Goal: Task Accomplishment & Management: Use online tool/utility

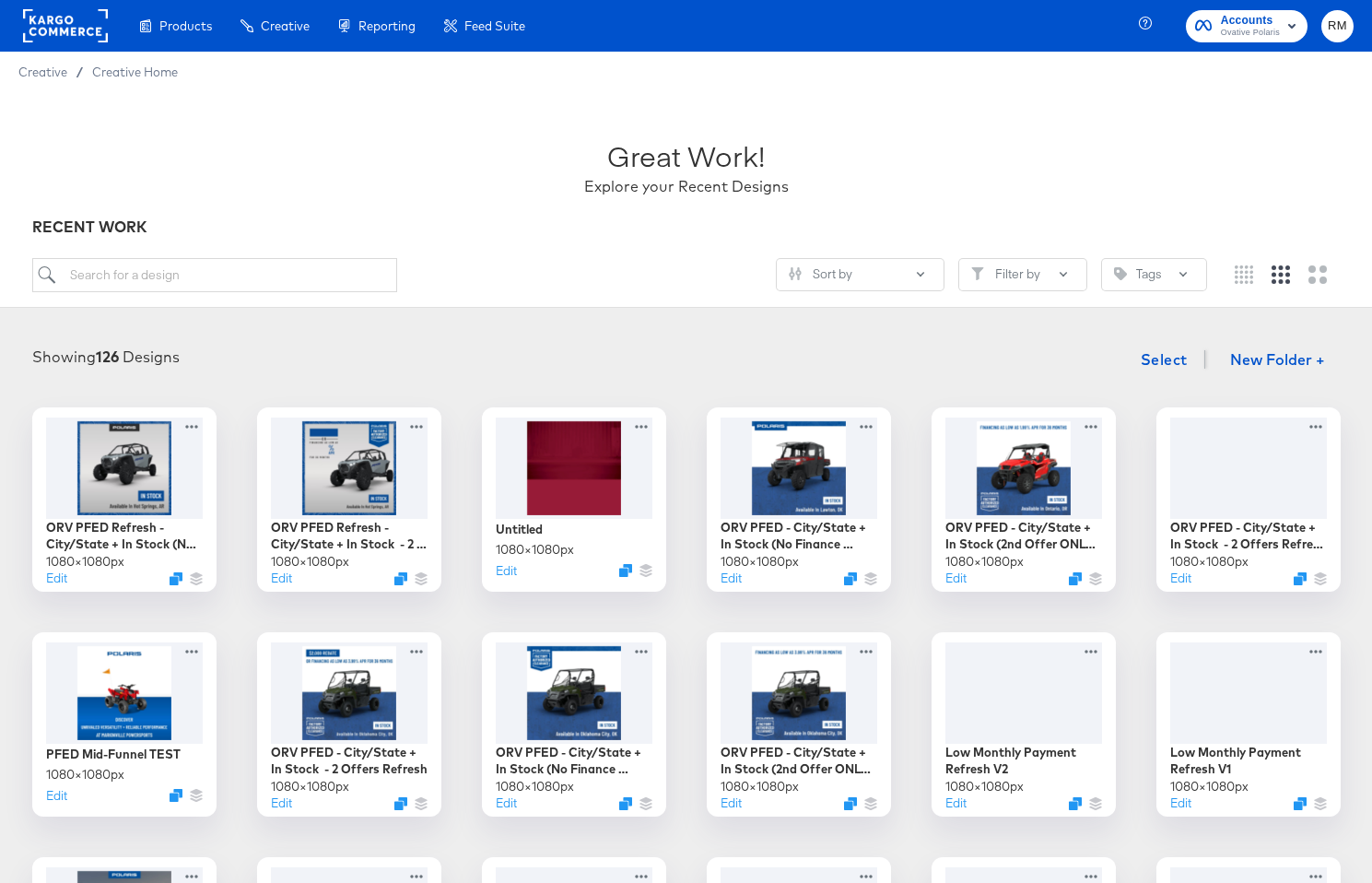
click at [1228, 49] on div "Accounts Ovative Polaris RM" at bounding box center [1257, 26] width 226 height 52
click at [1238, 16] on span "Accounts" at bounding box center [1249, 20] width 59 height 19
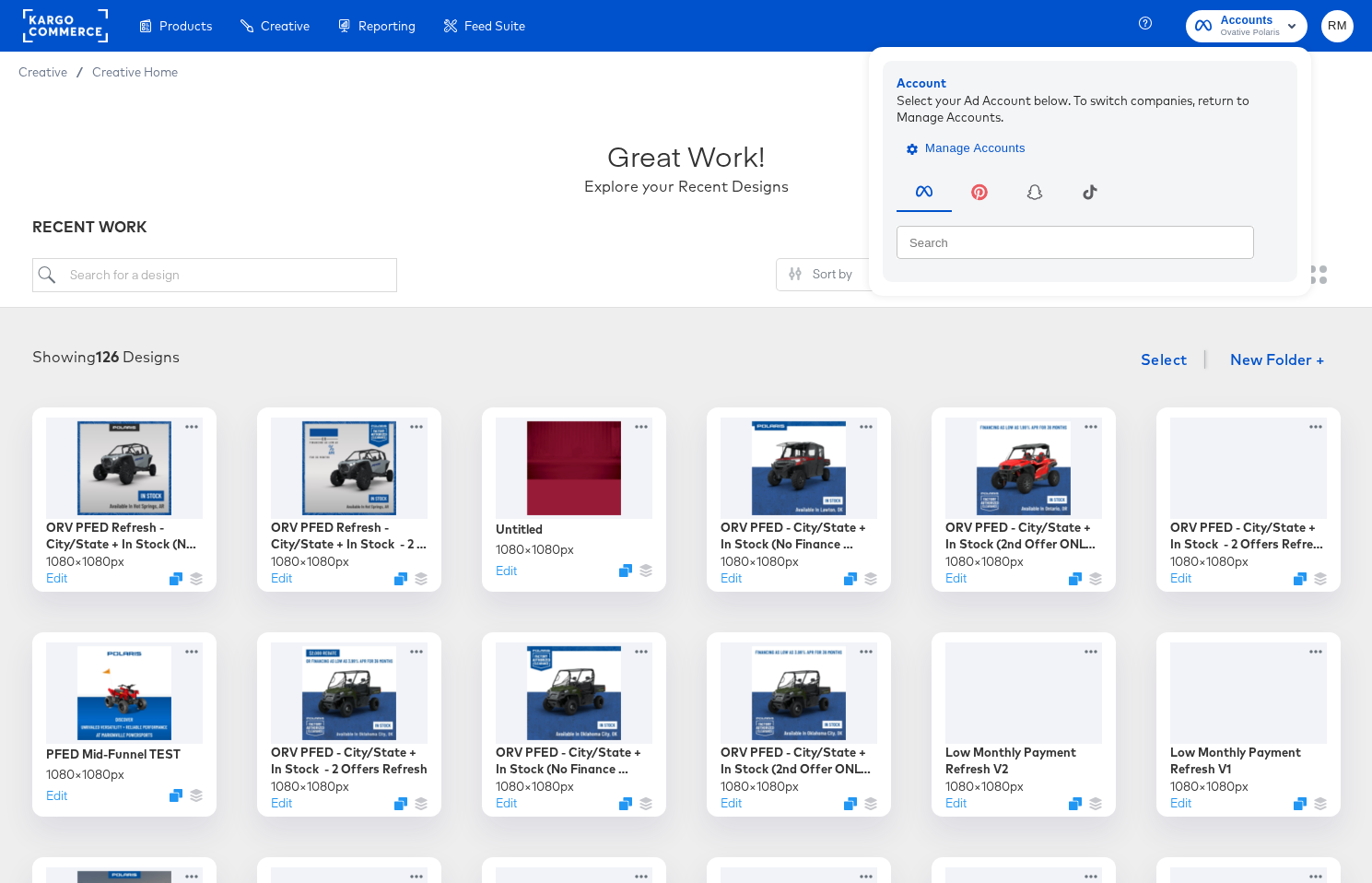
click at [937, 150] on span "Manage Accounts" at bounding box center [967, 148] width 116 height 21
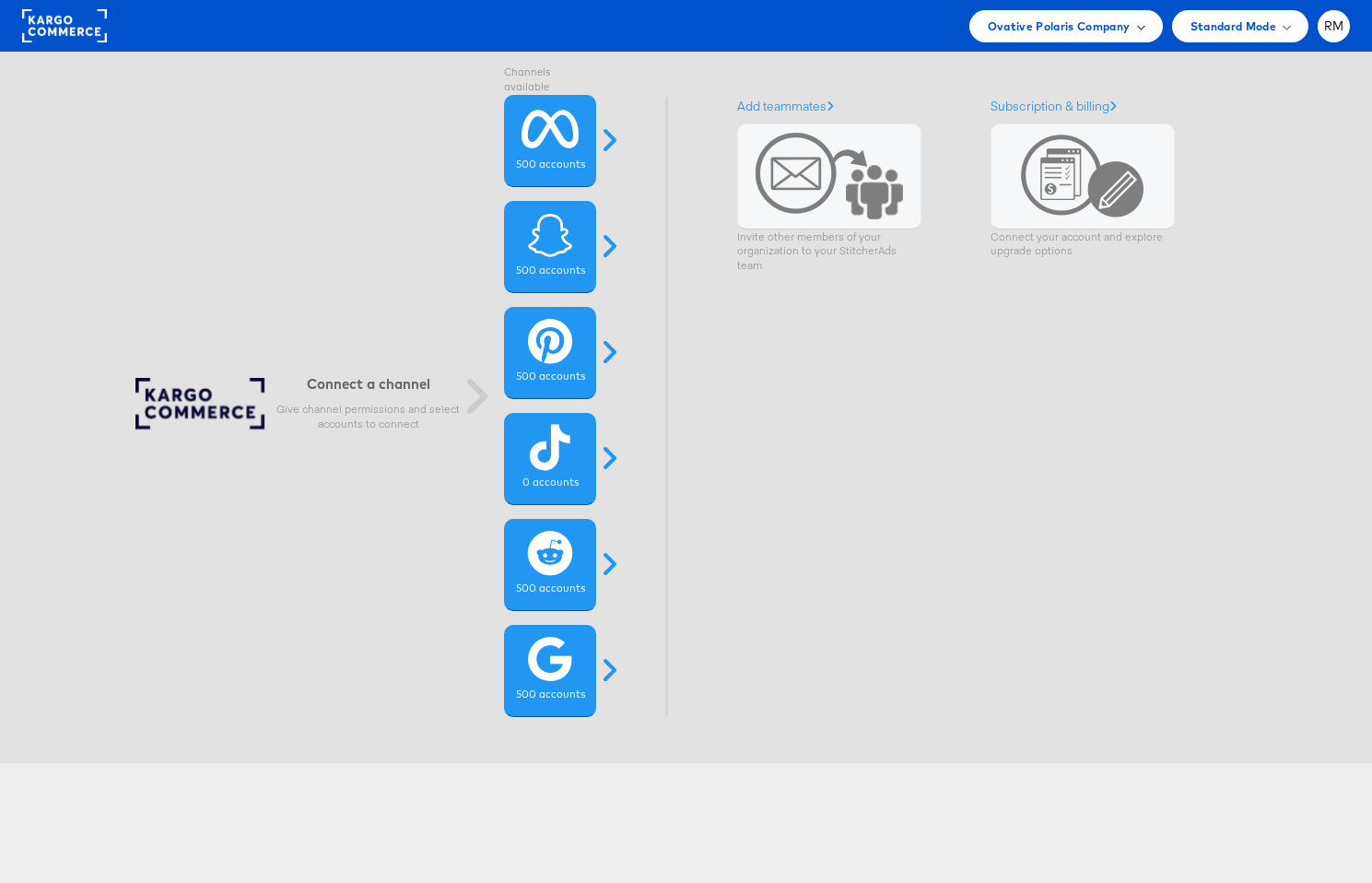
click at [1087, 29] on span "Ovative Polaris Company" at bounding box center [1058, 26] width 142 height 19
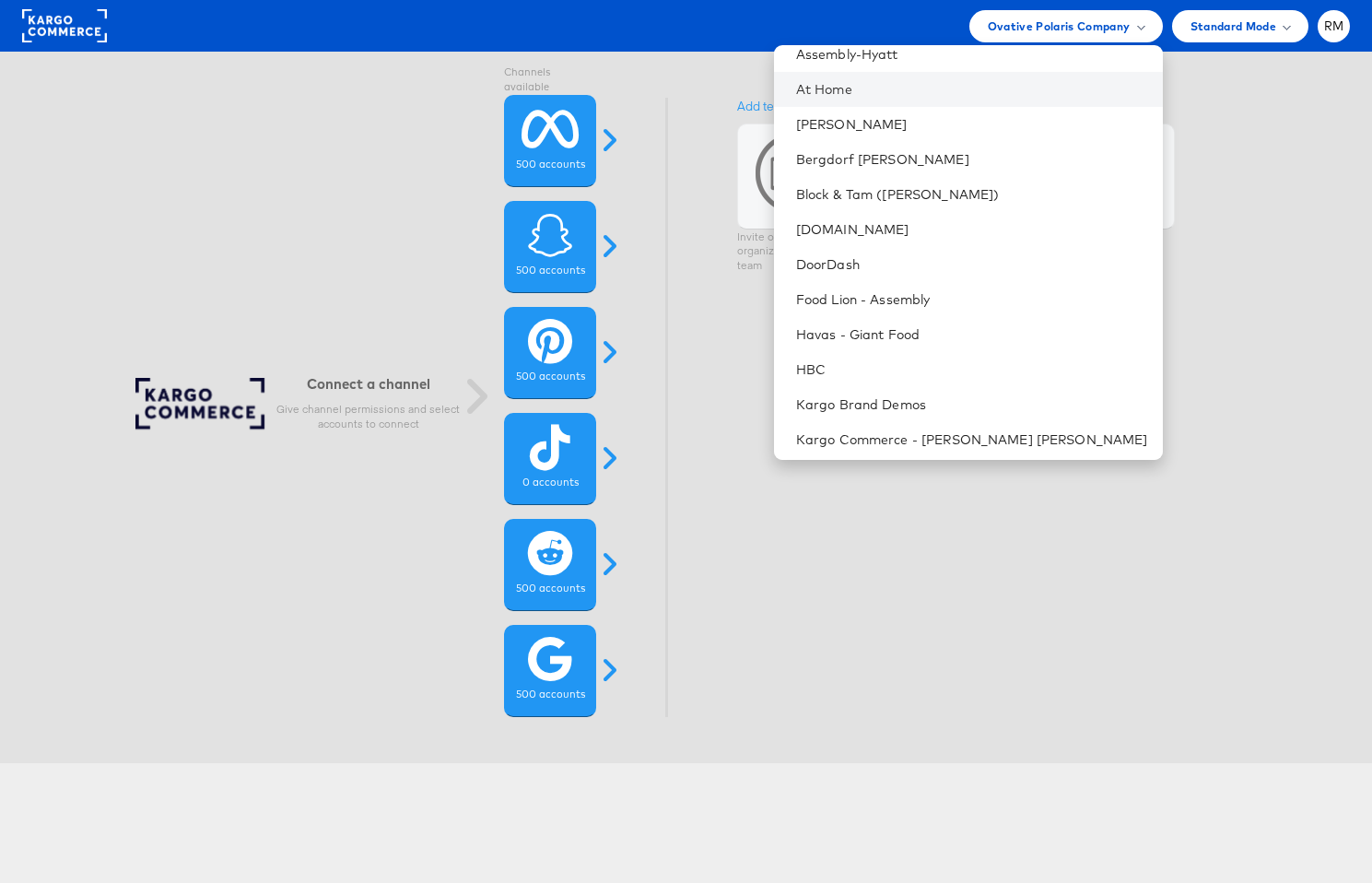
scroll to position [273, 0]
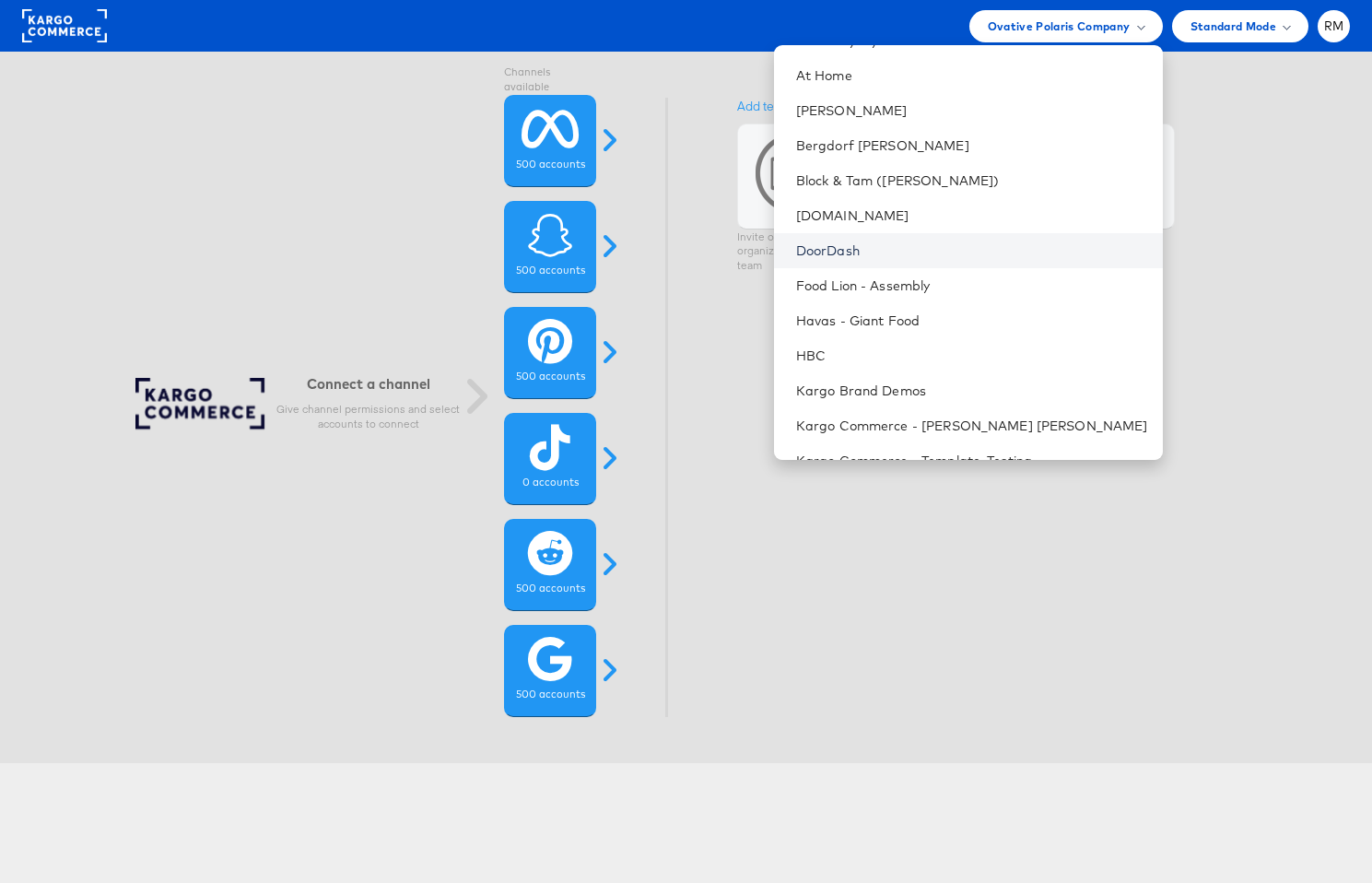
click at [979, 245] on link "DoorDash" at bounding box center [971, 250] width 352 height 18
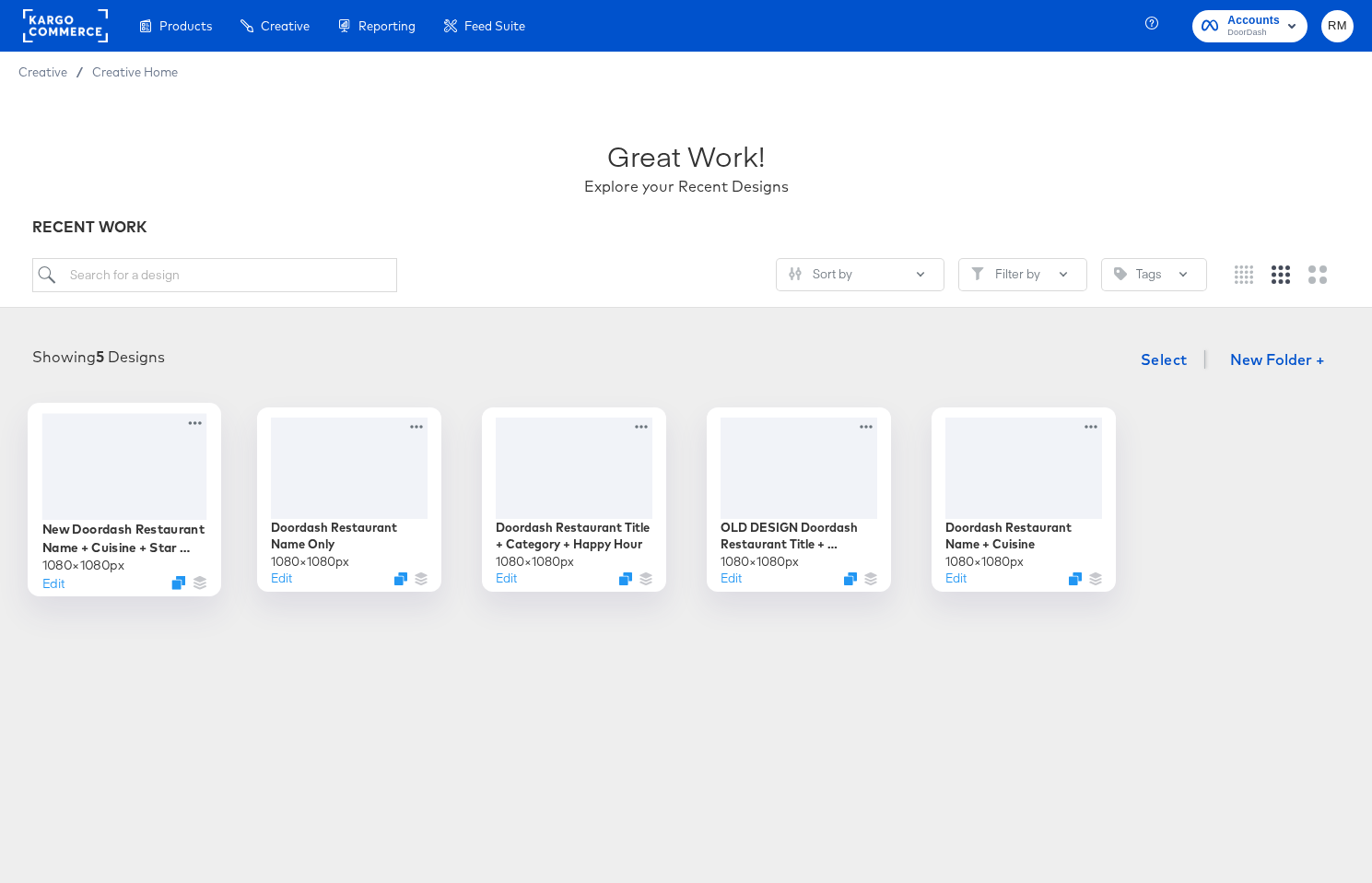
click at [169, 493] on div at bounding box center [124, 465] width 164 height 106
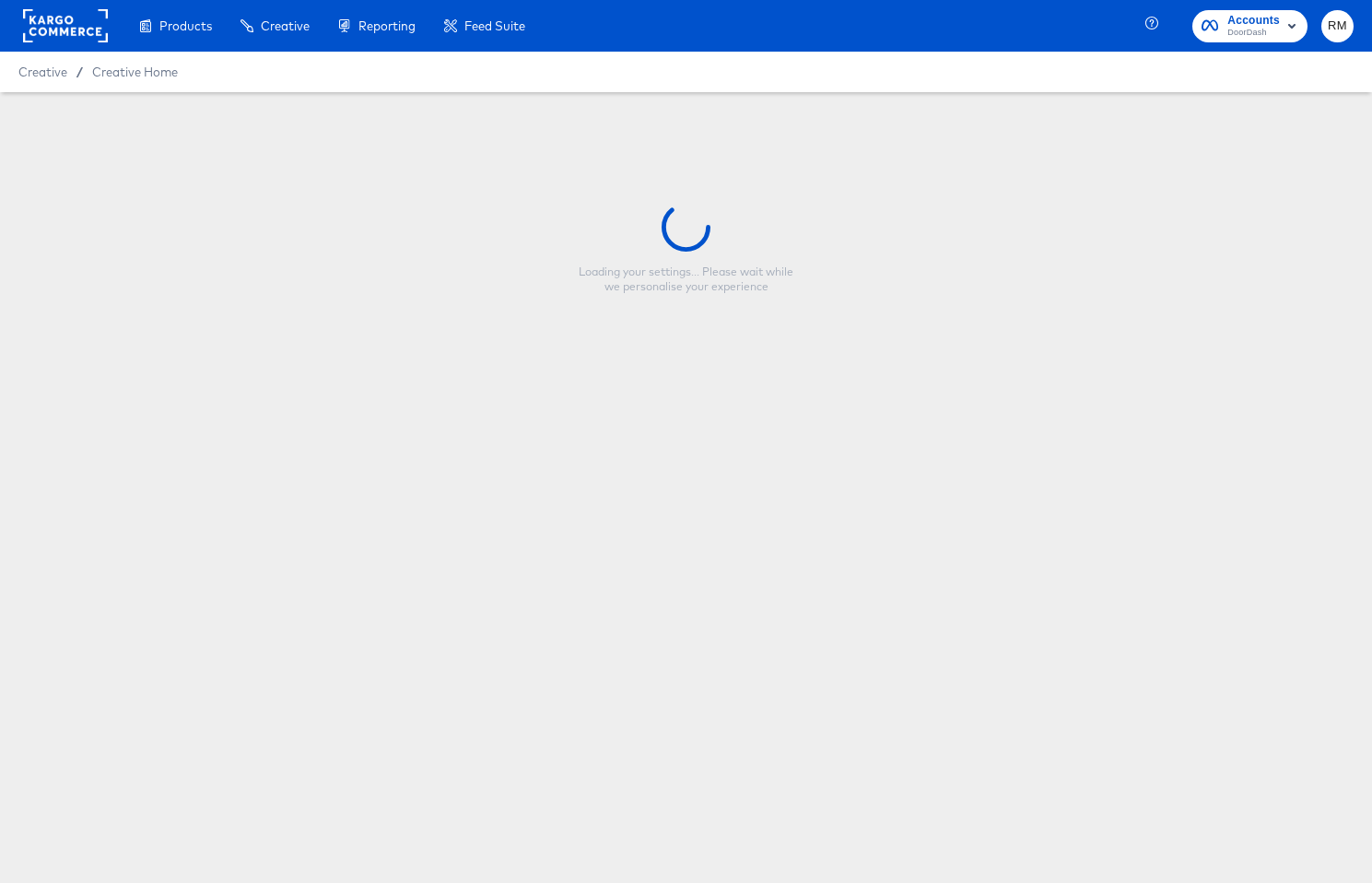
type input "New Doordash Restaurant Name + Cuisine + Star Rating"
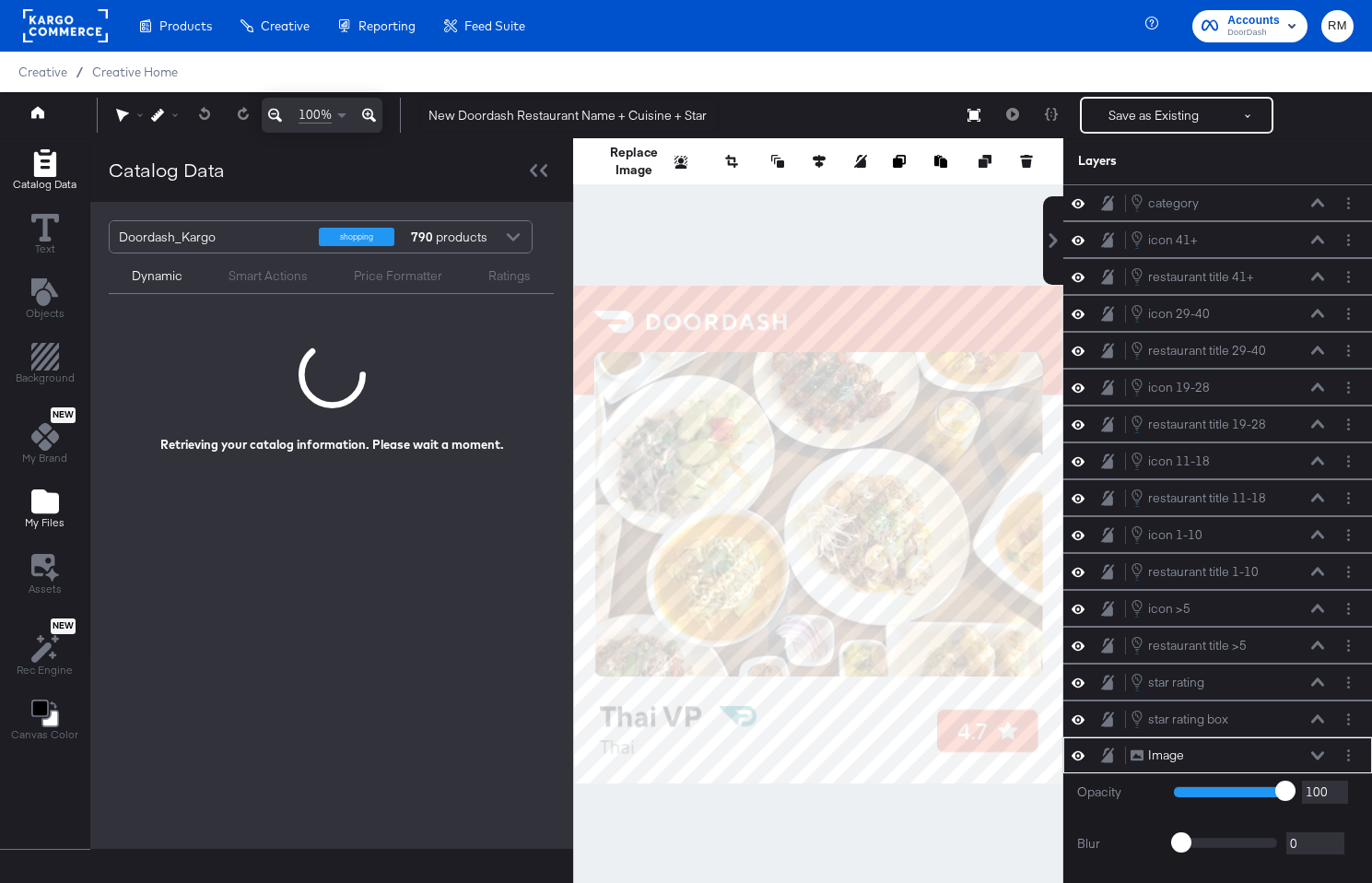
click at [52, 523] on span "My Files" at bounding box center [45, 522] width 40 height 15
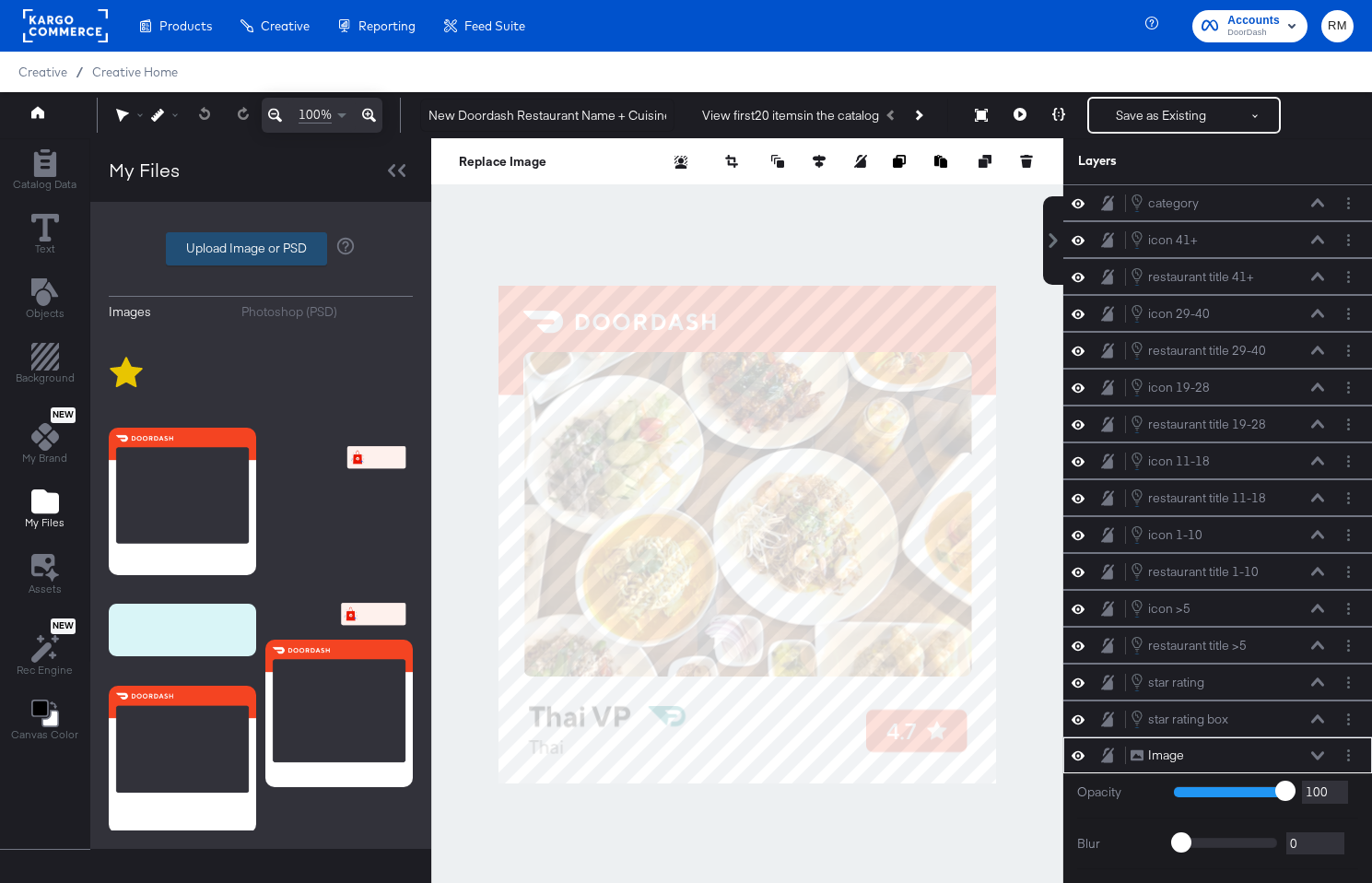
click at [262, 258] on label "Upload Image or PSD" at bounding box center [246, 248] width 159 height 31
click at [261, 249] on input "Upload Image or PSD" at bounding box center [261, 249] width 0 height 0
type input "C:\fakepath\bg___1.png"
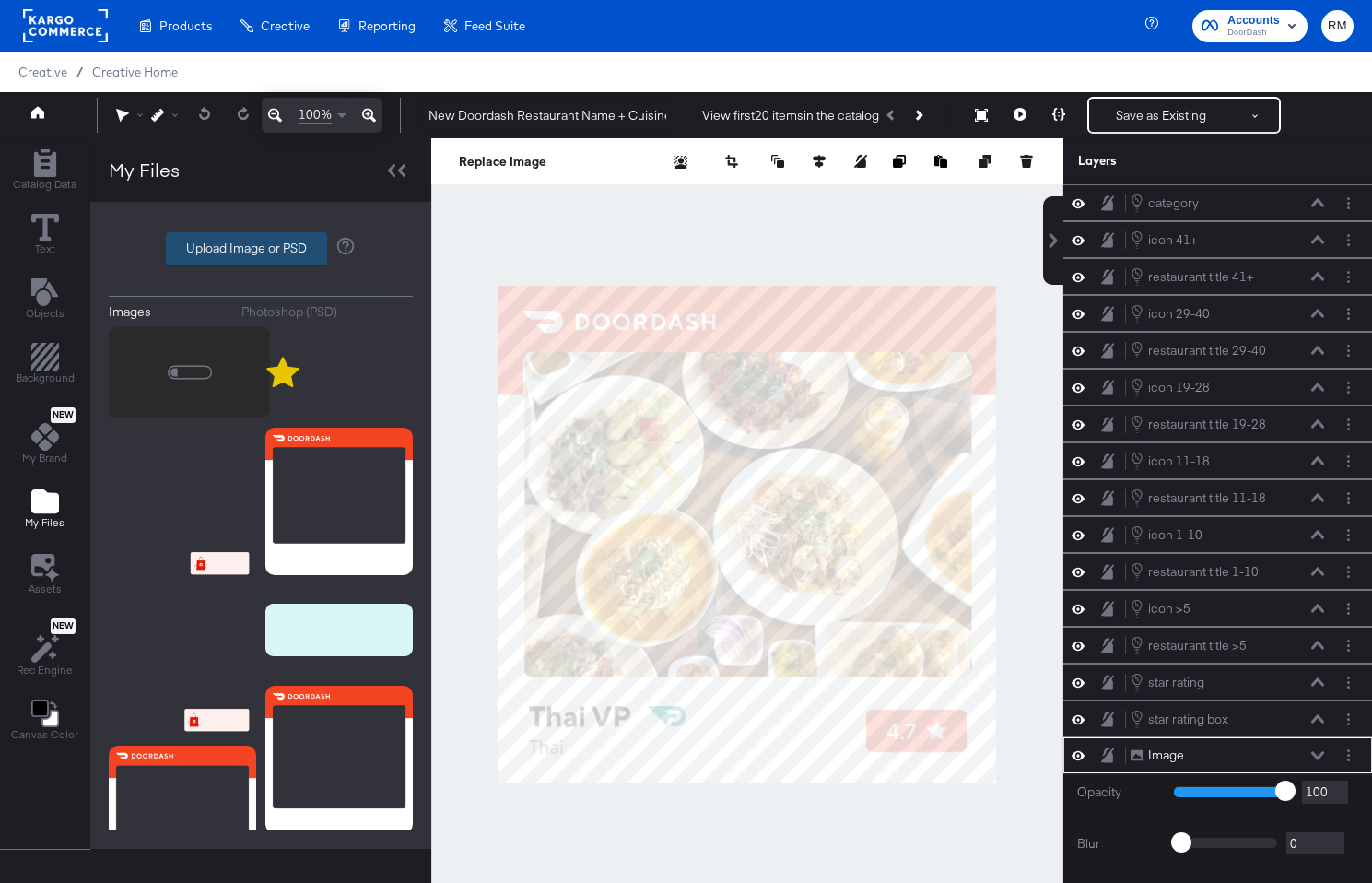
click at [297, 250] on label "Upload Image or PSD" at bounding box center [246, 248] width 159 height 31
click at [261, 249] on input "Upload Image or PSD" at bounding box center [261, 249] width 0 height 0
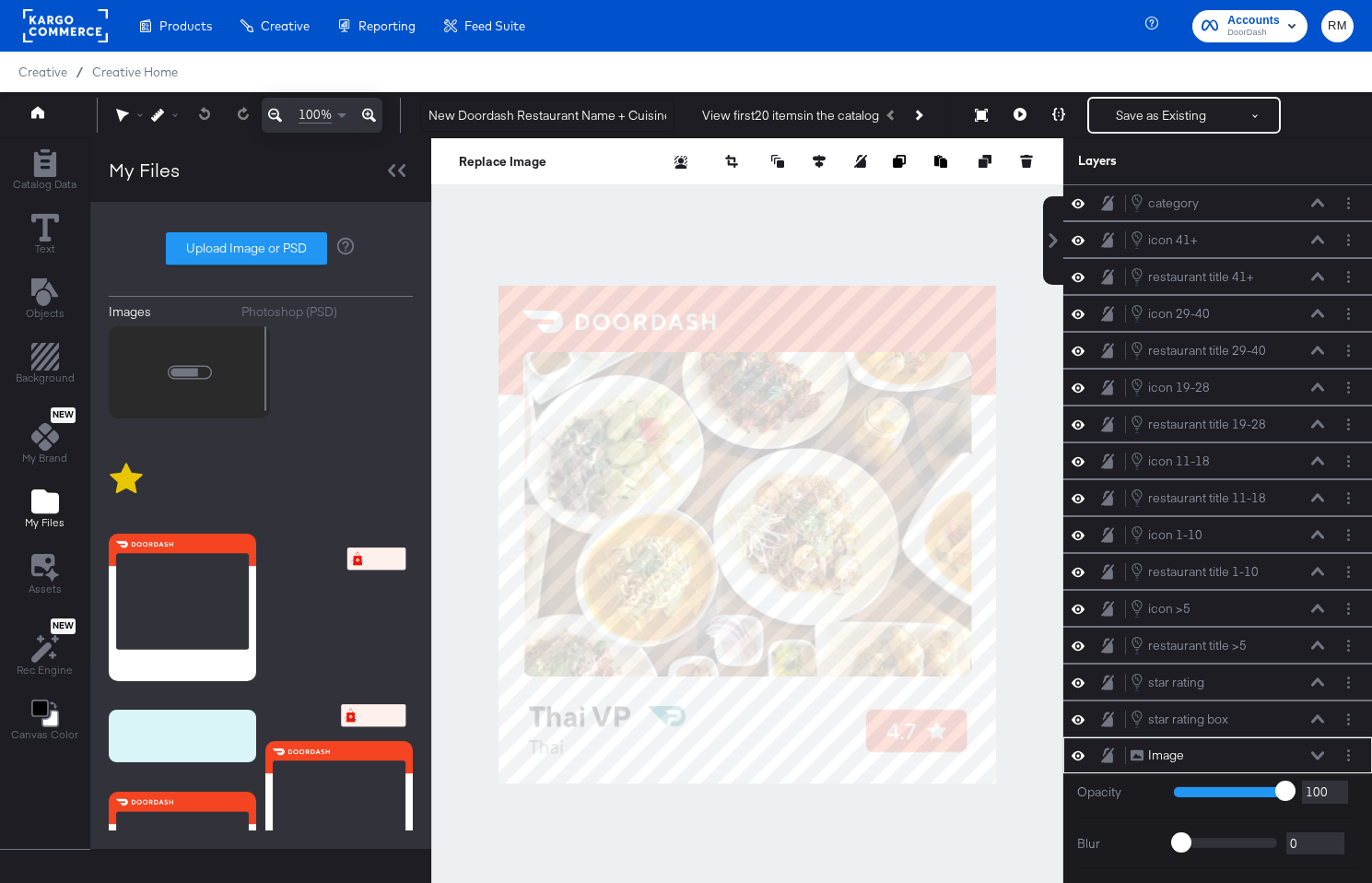
type input "C:\fakepath\bg.png"
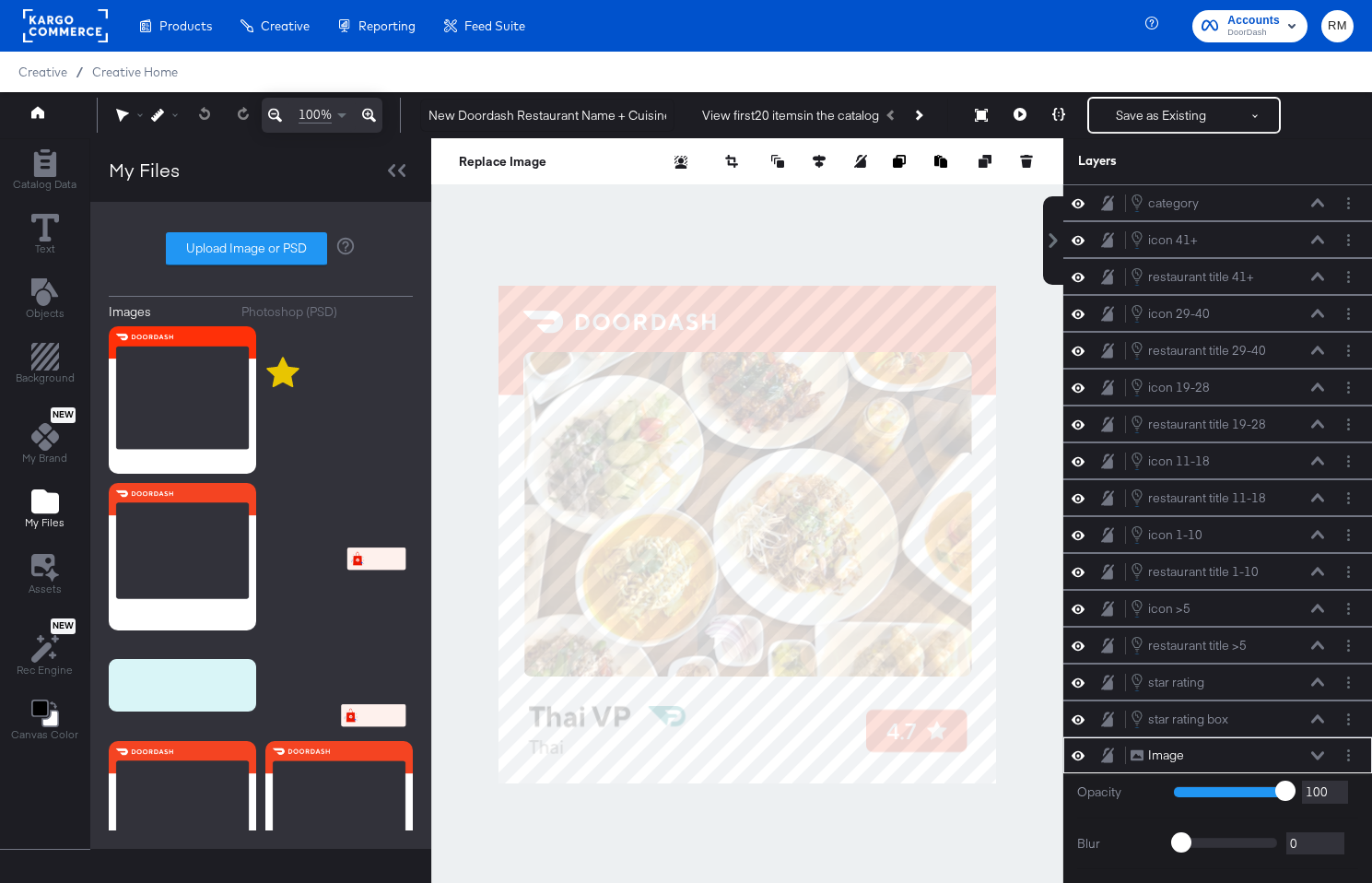
click at [265, 217] on div "Images Photoshop (PSD) Upload Image or PSD" at bounding box center [261, 524] width 341 height 647
click at [266, 244] on label "Upload Image or PSD" at bounding box center [246, 248] width 159 height 31
click at [261, 249] on input "Upload Image or PSD" at bounding box center [261, 249] width 0 height 0
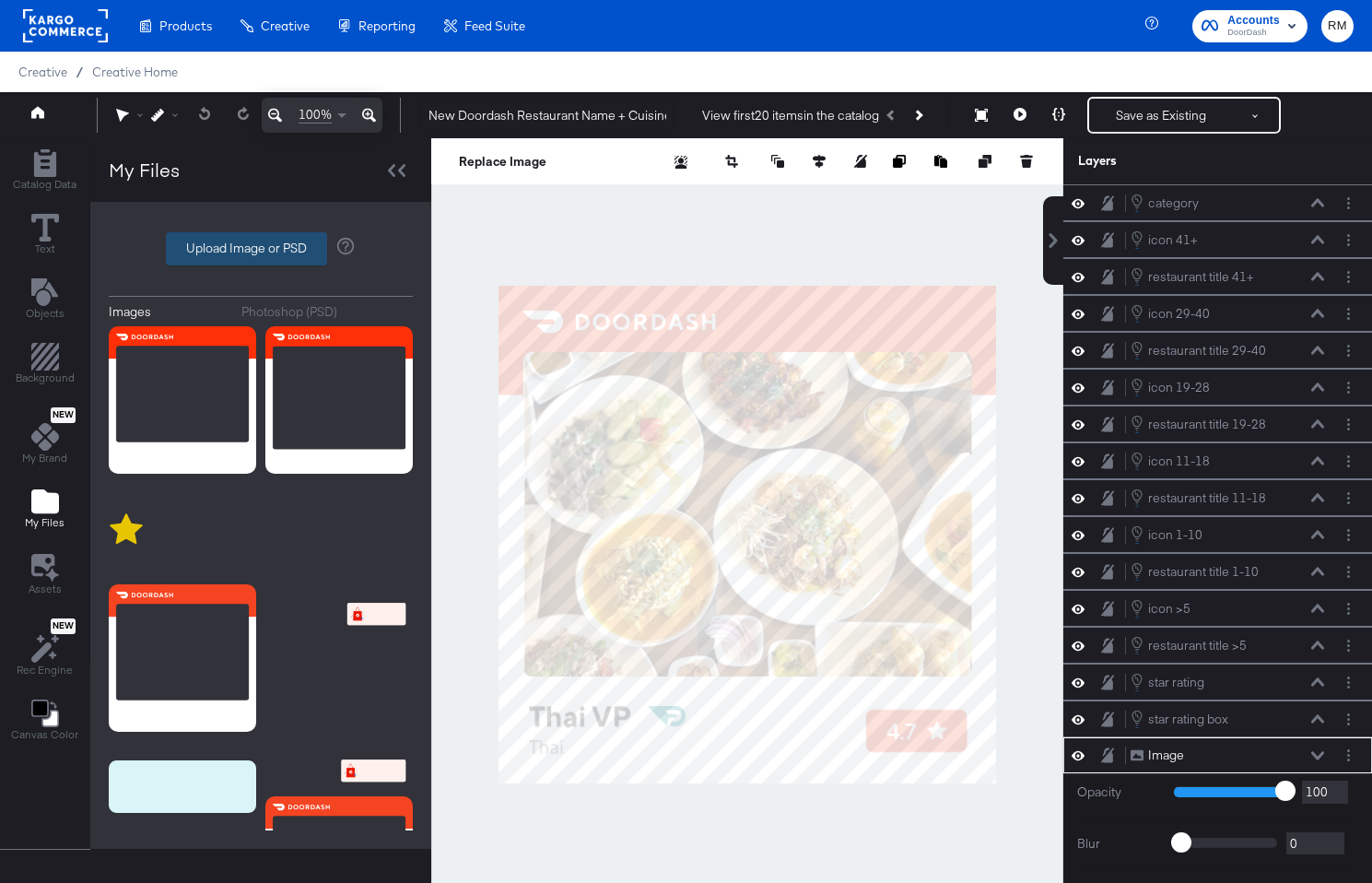
type input "C:\fakepath\star_badge.png"
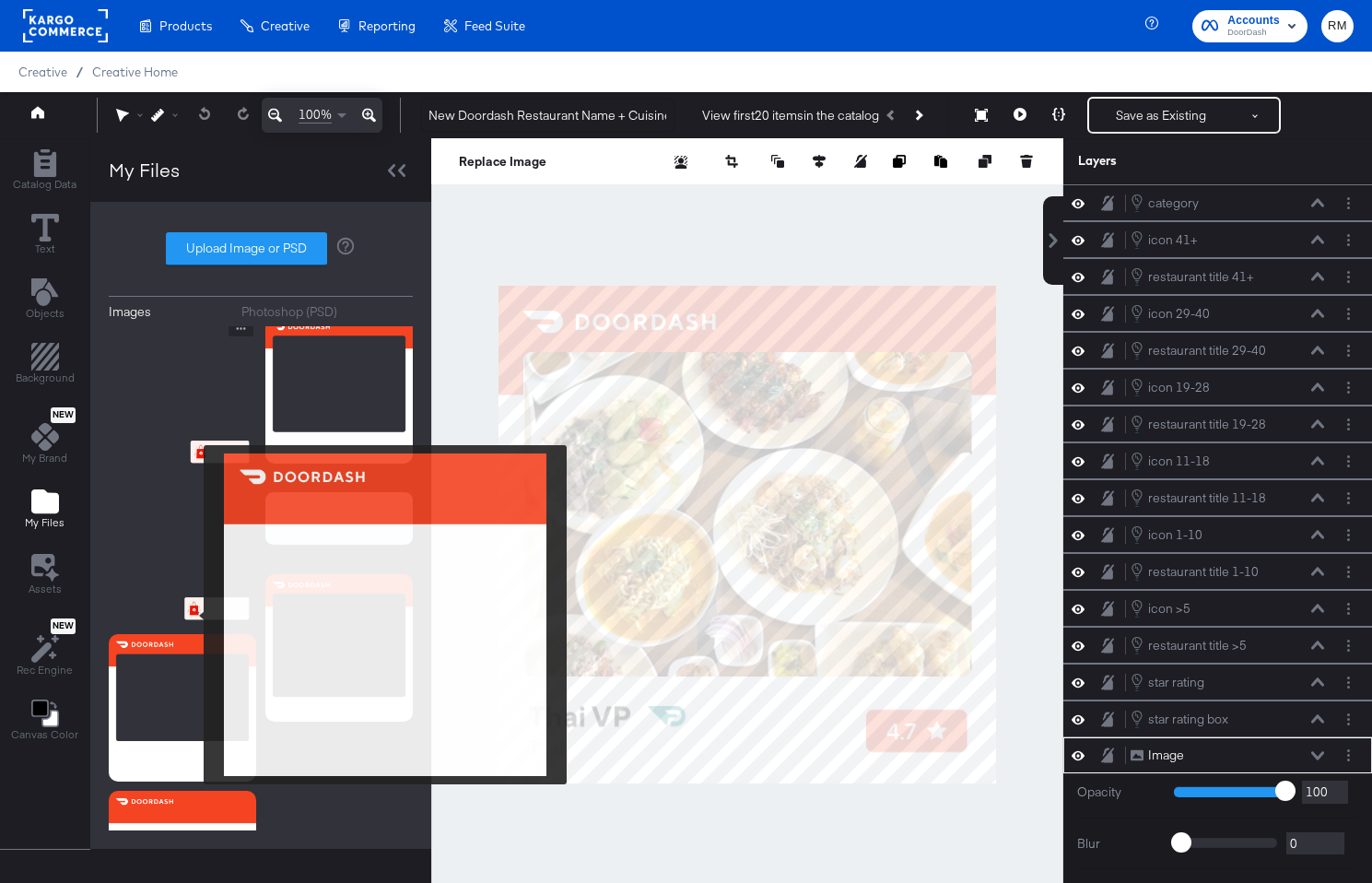
scroll to position [541, 0]
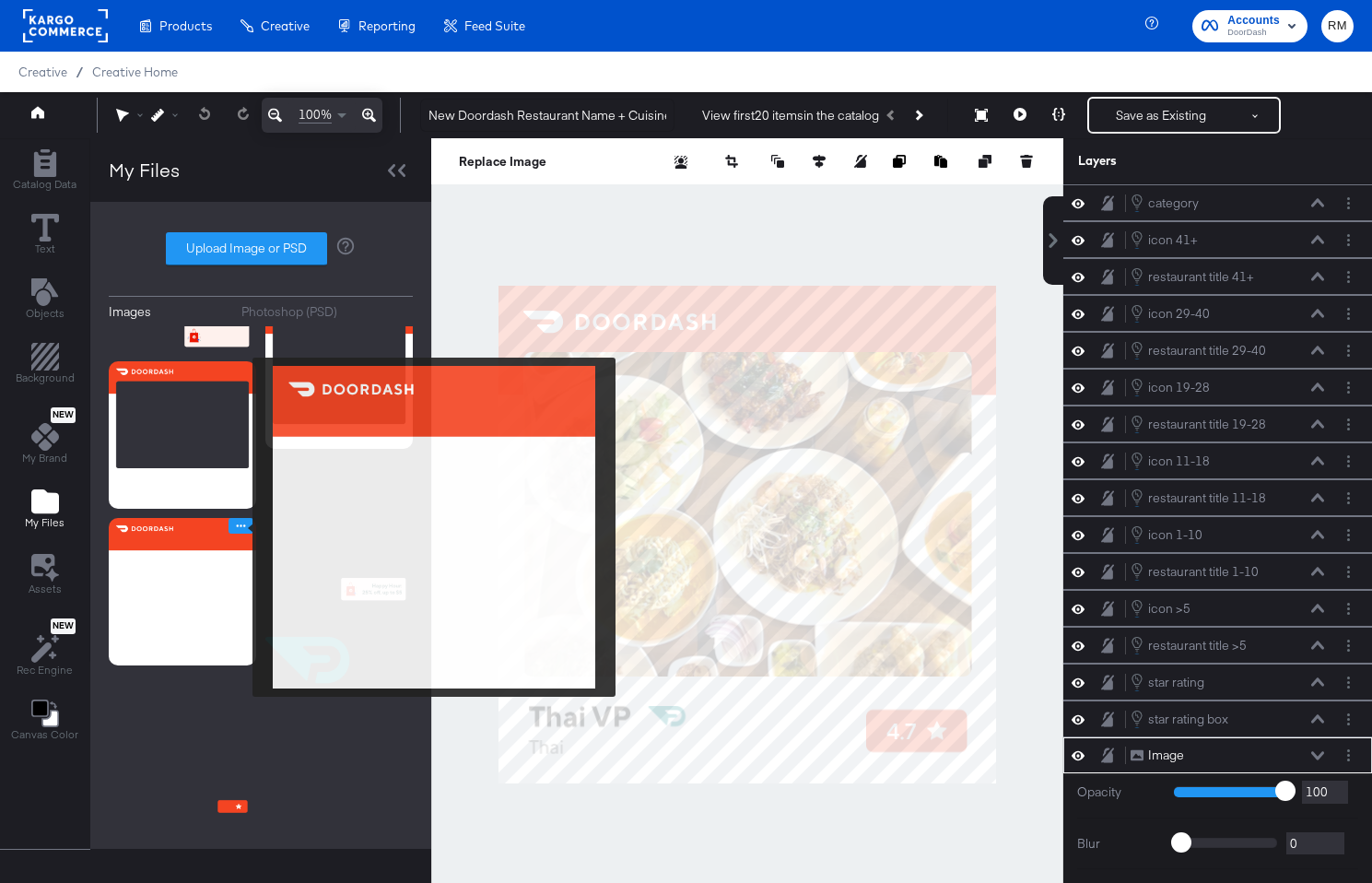
click at [240, 527] on icon "Image Options" at bounding box center [241, 526] width 14 height 14
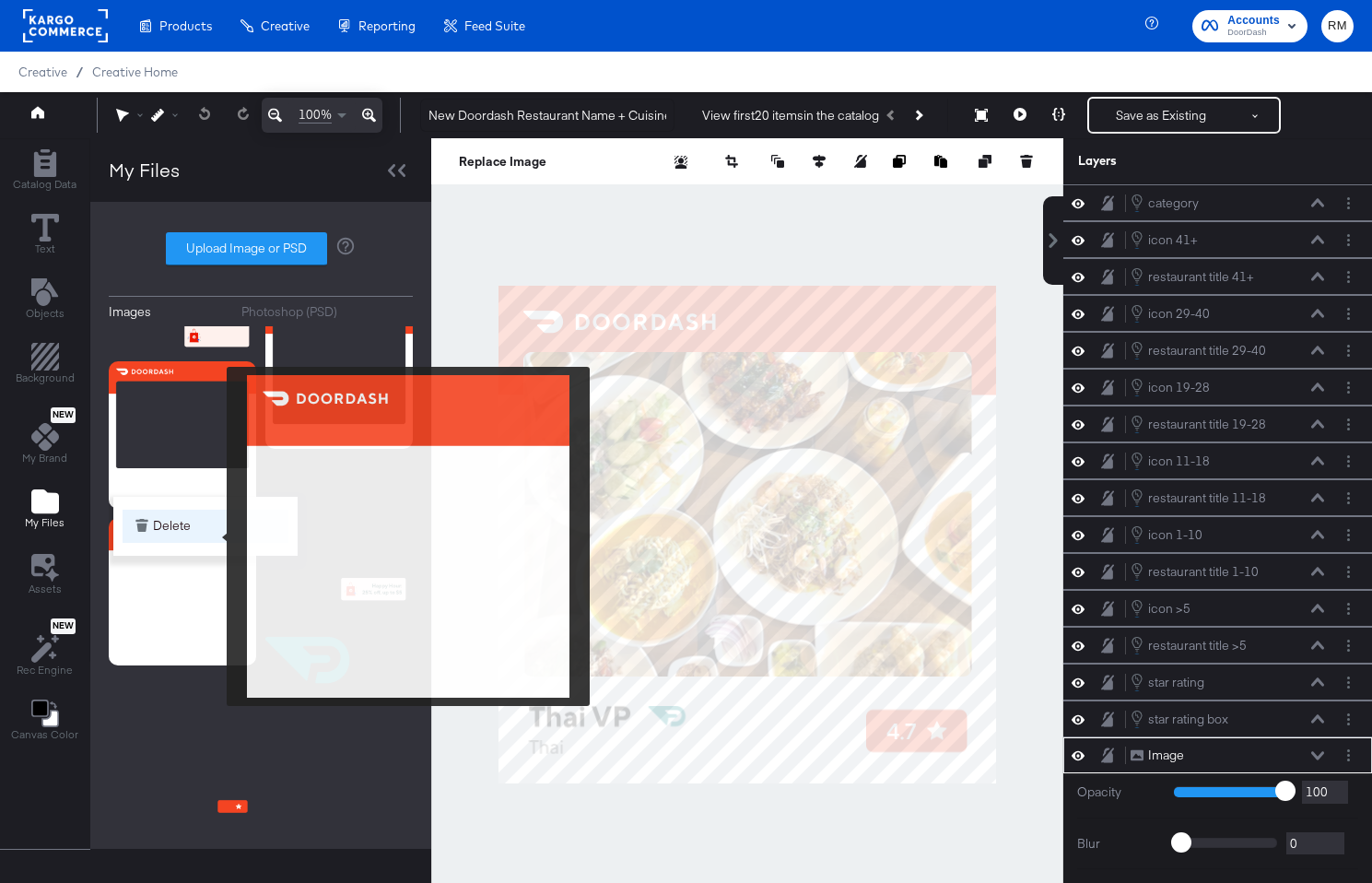
click at [214, 536] on button "Delete" at bounding box center [205, 525] width 165 height 33
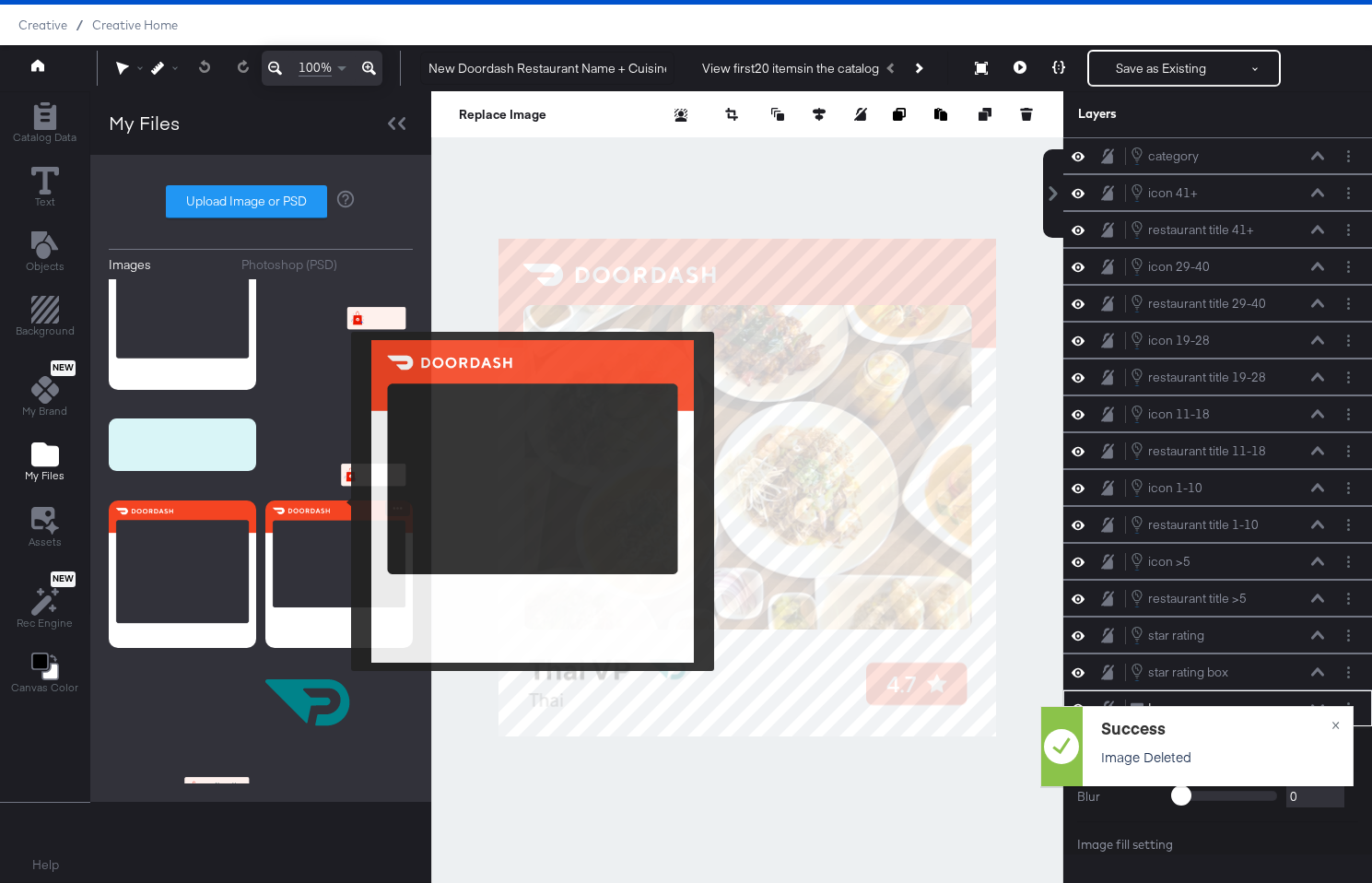
scroll to position [278, 0]
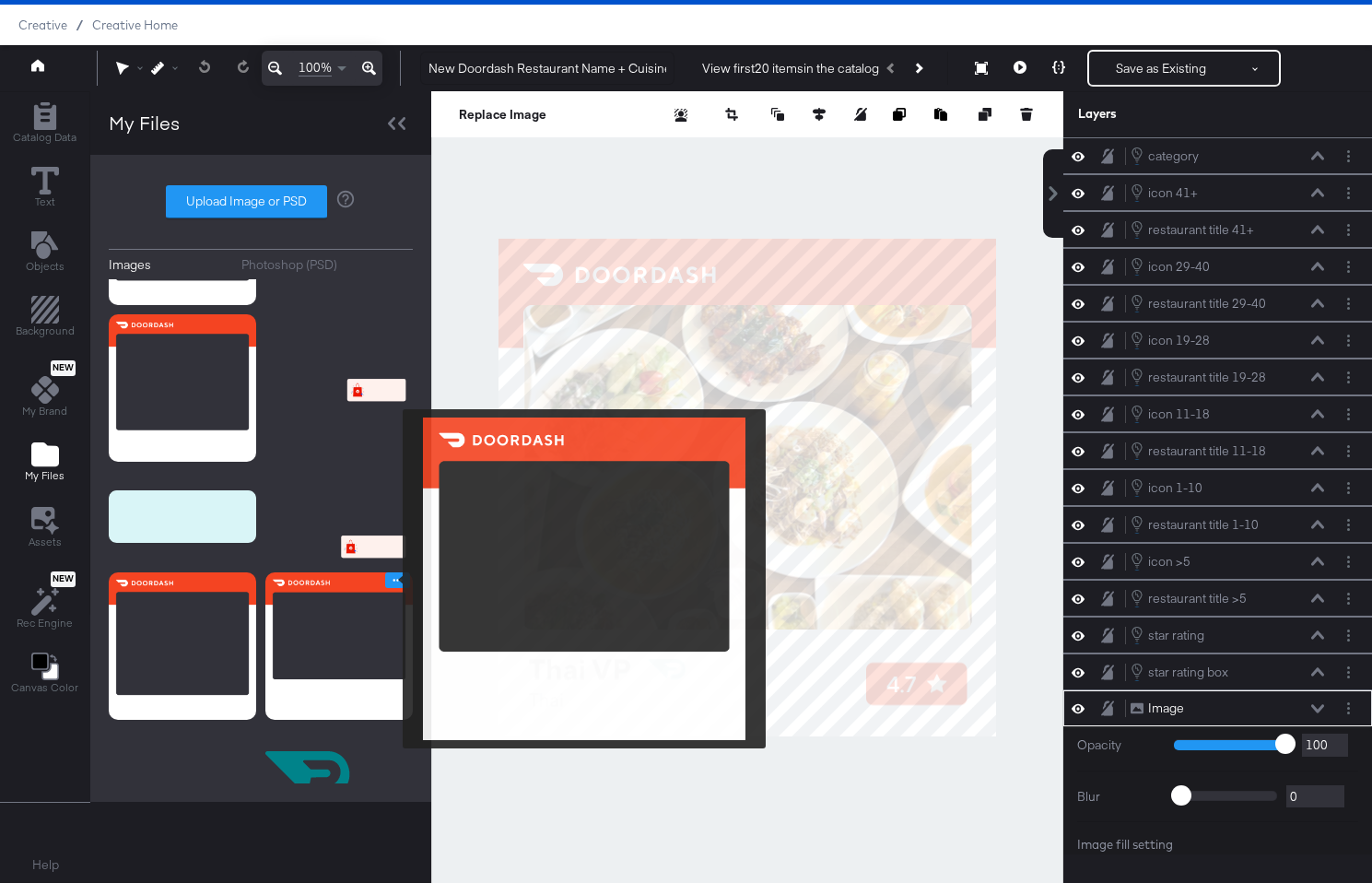
click at [394, 579] on icon "Image Options" at bounding box center [398, 580] width 9 height 3
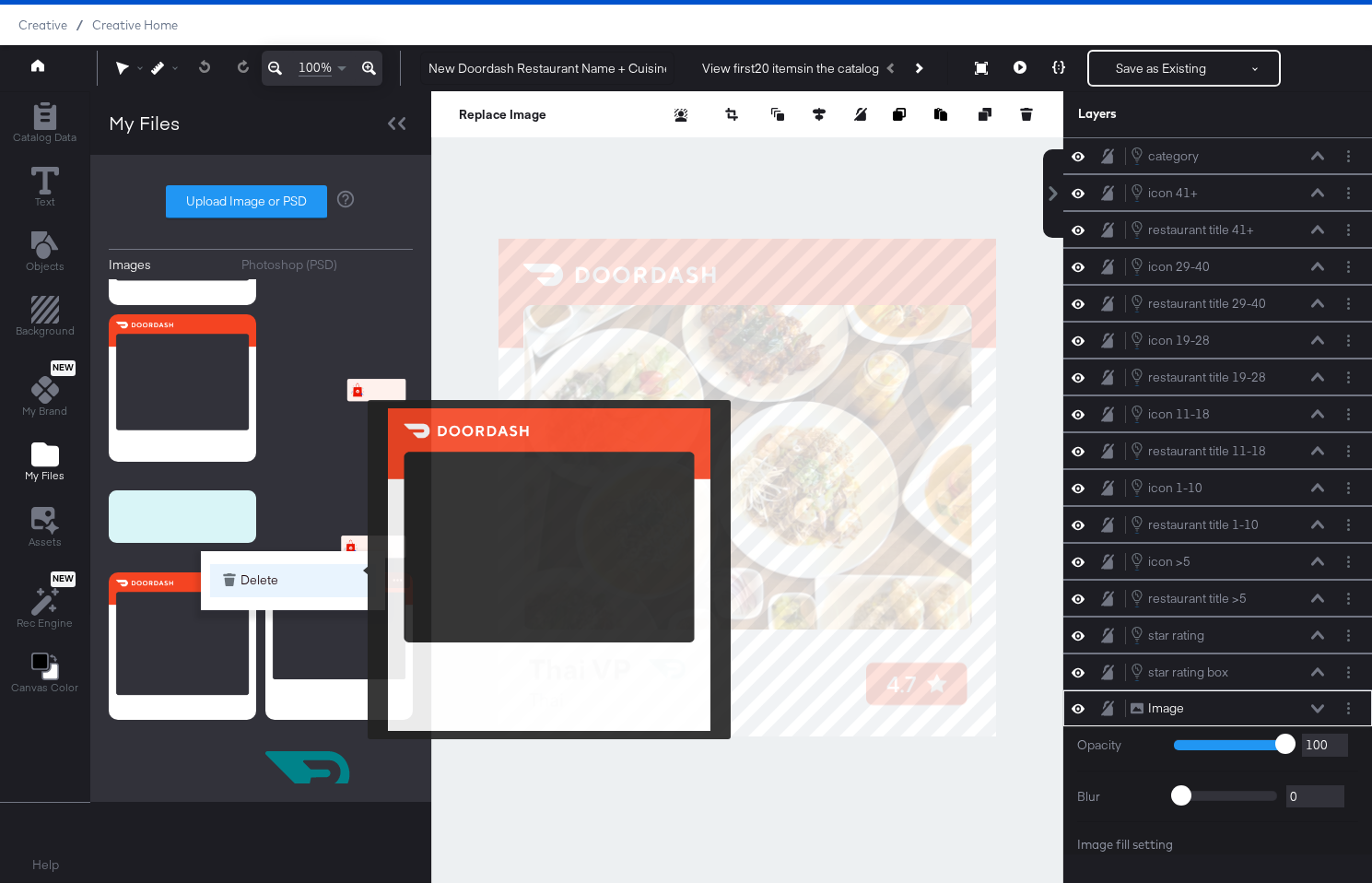
click at [356, 569] on button "Delete" at bounding box center [293, 580] width 165 height 33
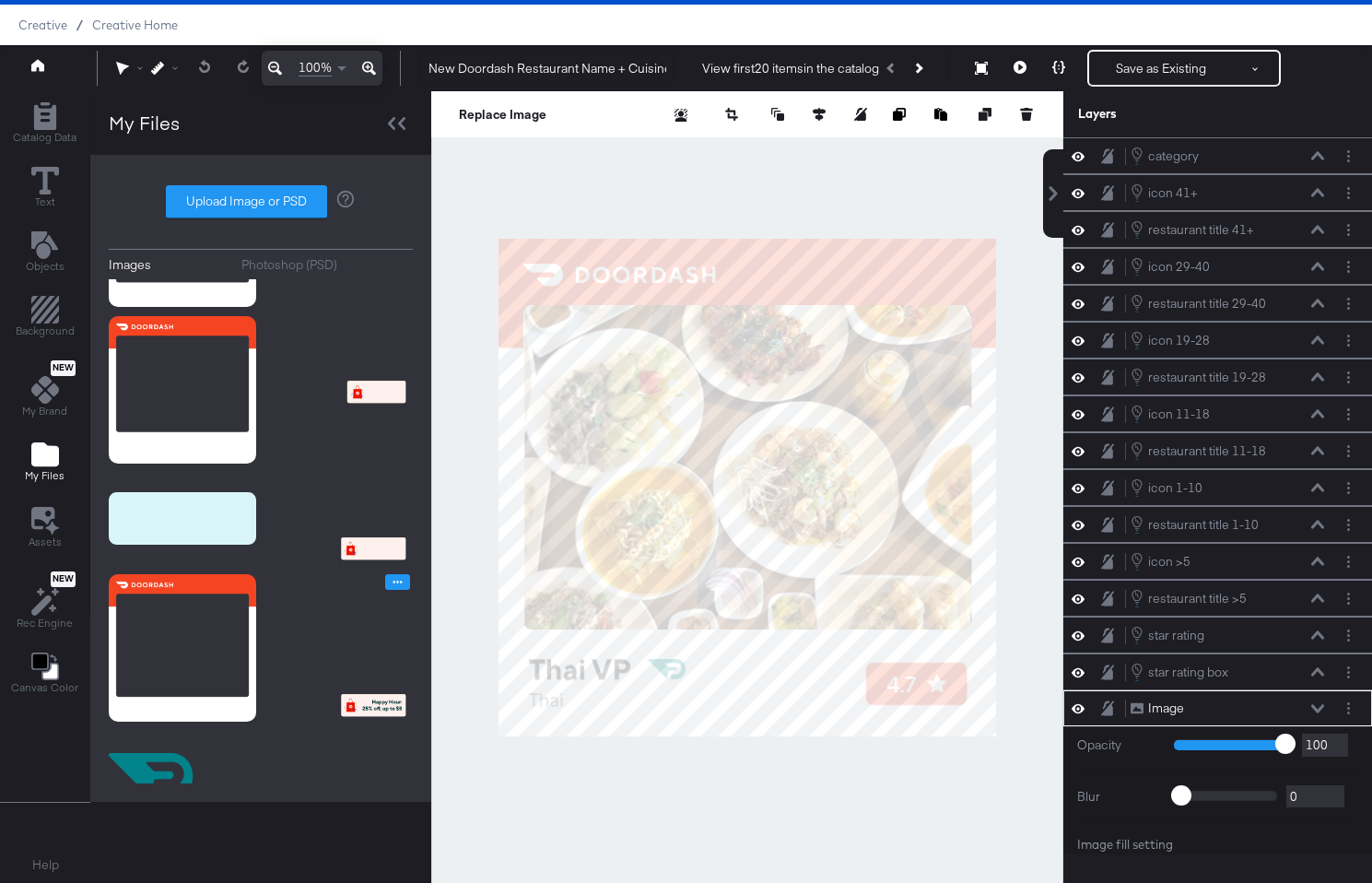
scroll to position [274, 0]
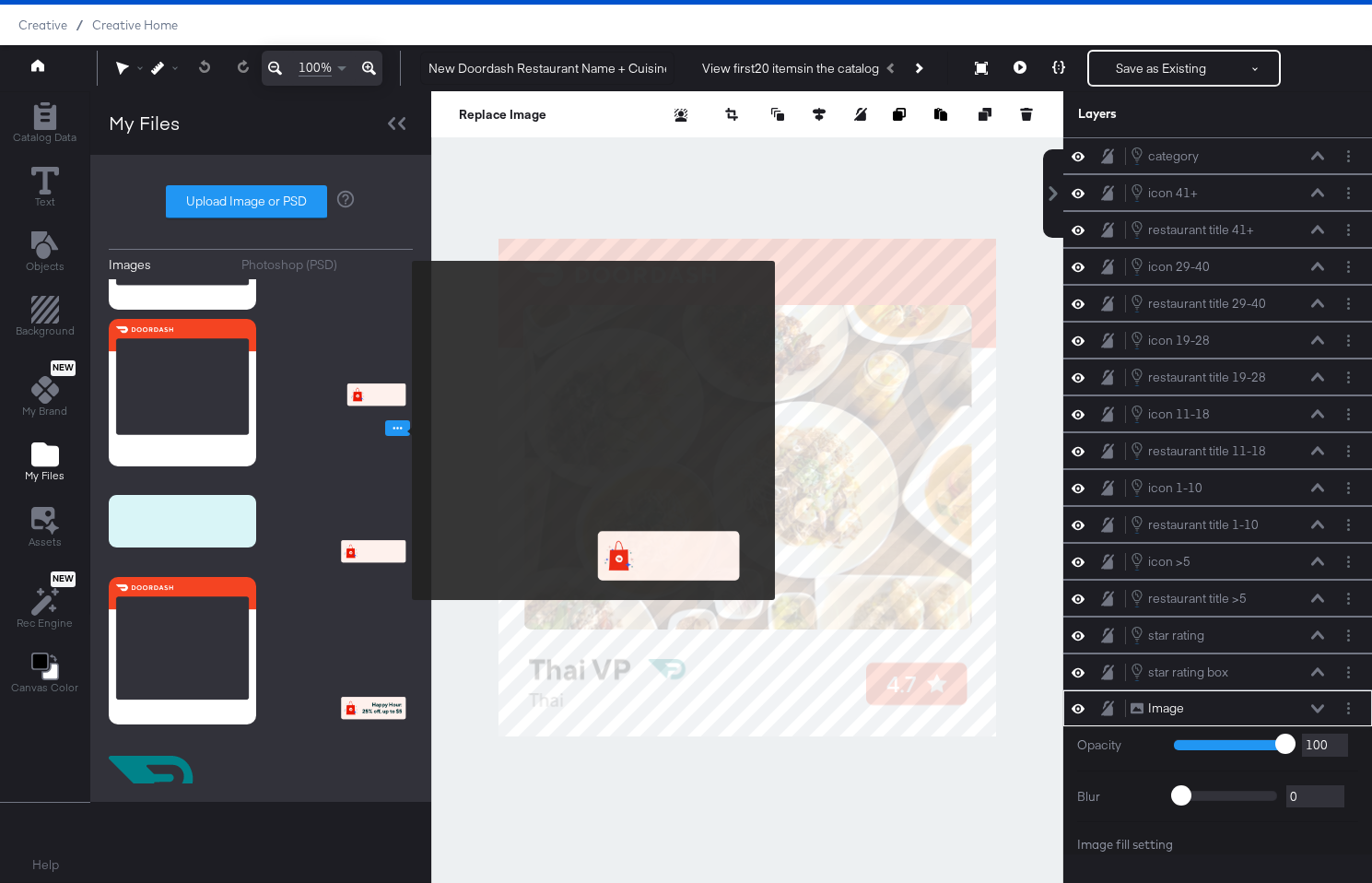
click at [400, 431] on icon "Image Options" at bounding box center [398, 429] width 14 height 14
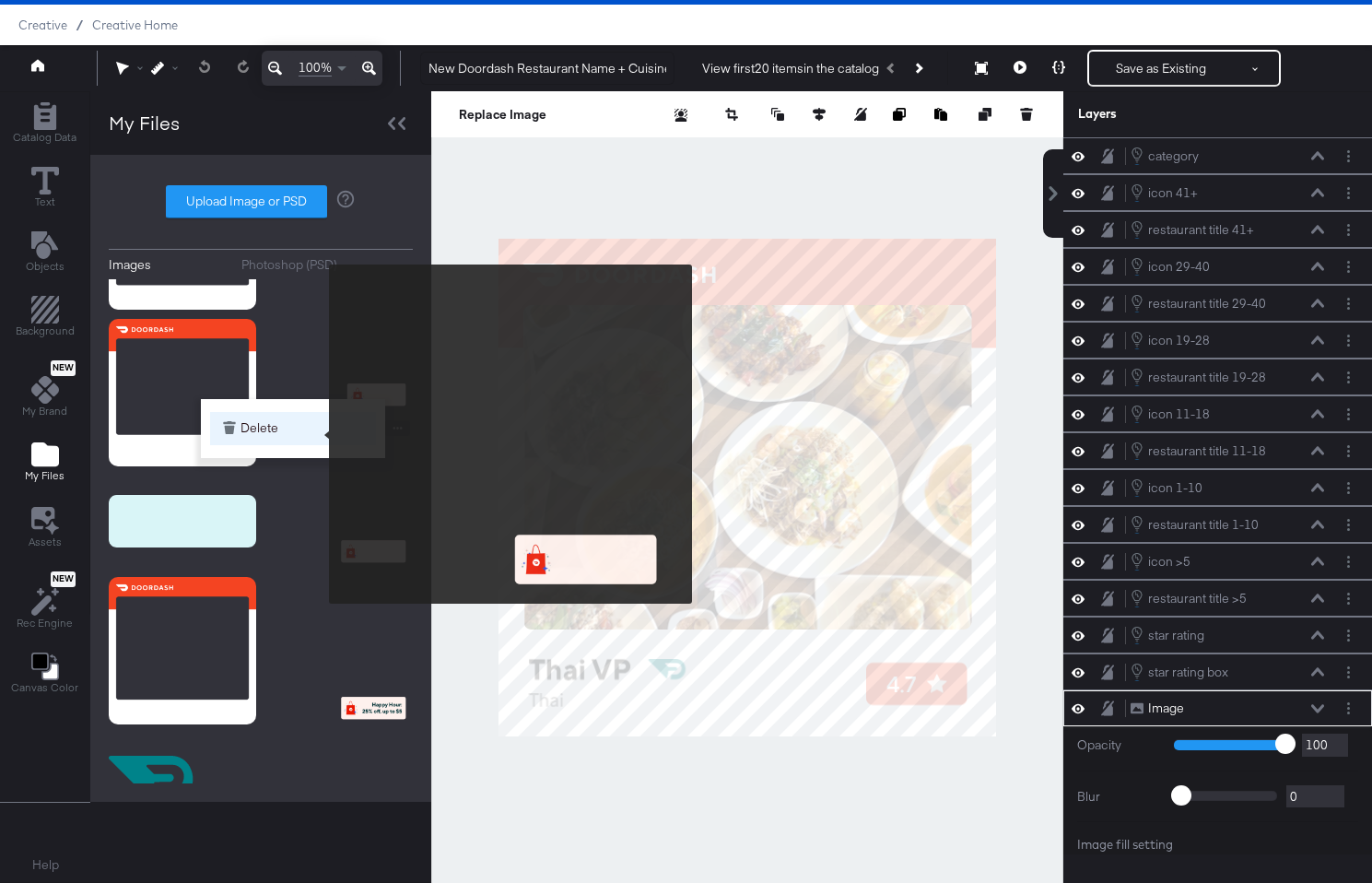
click at [316, 434] on button "Delete" at bounding box center [293, 428] width 165 height 33
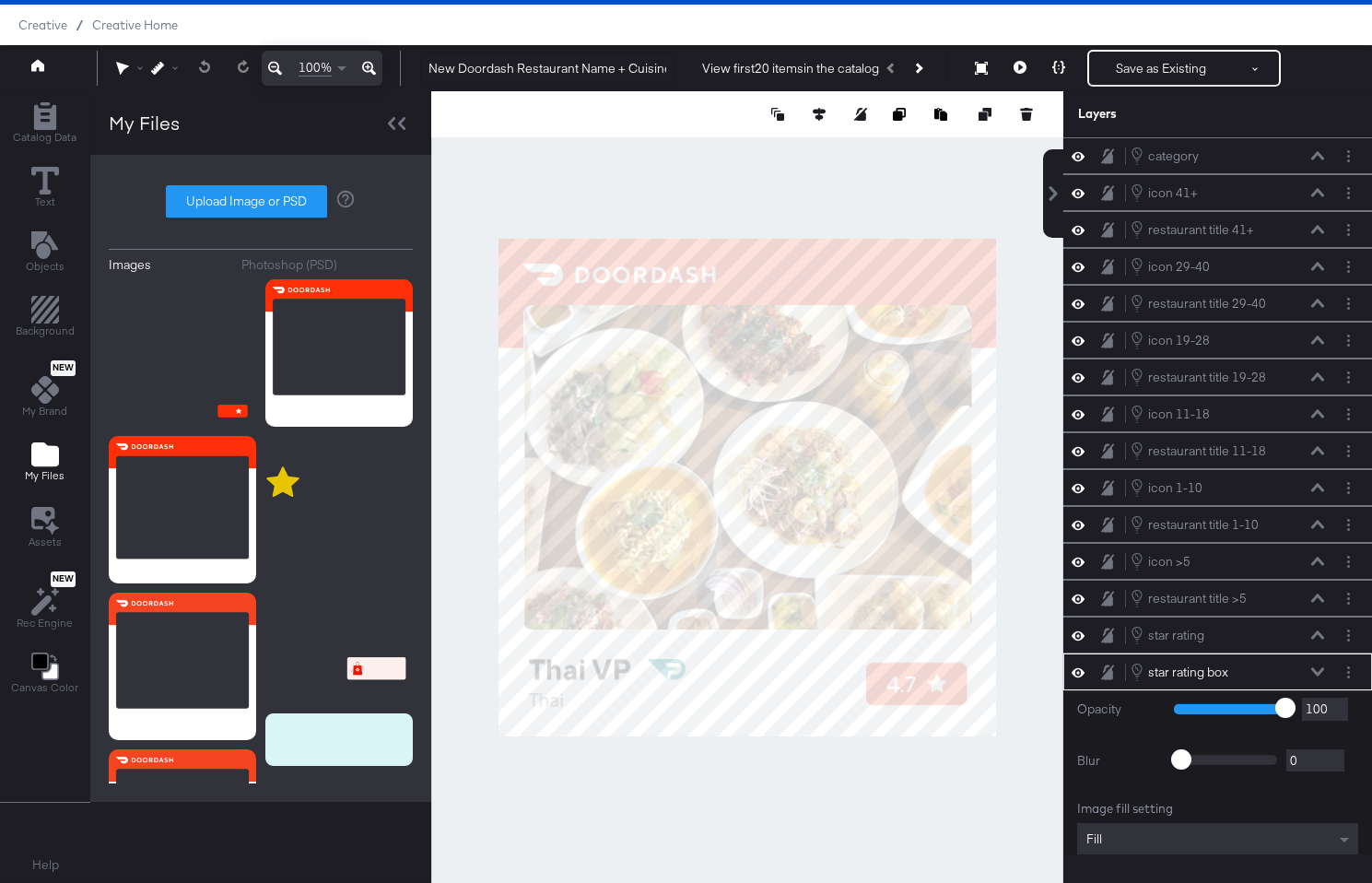
scroll to position [117, 0]
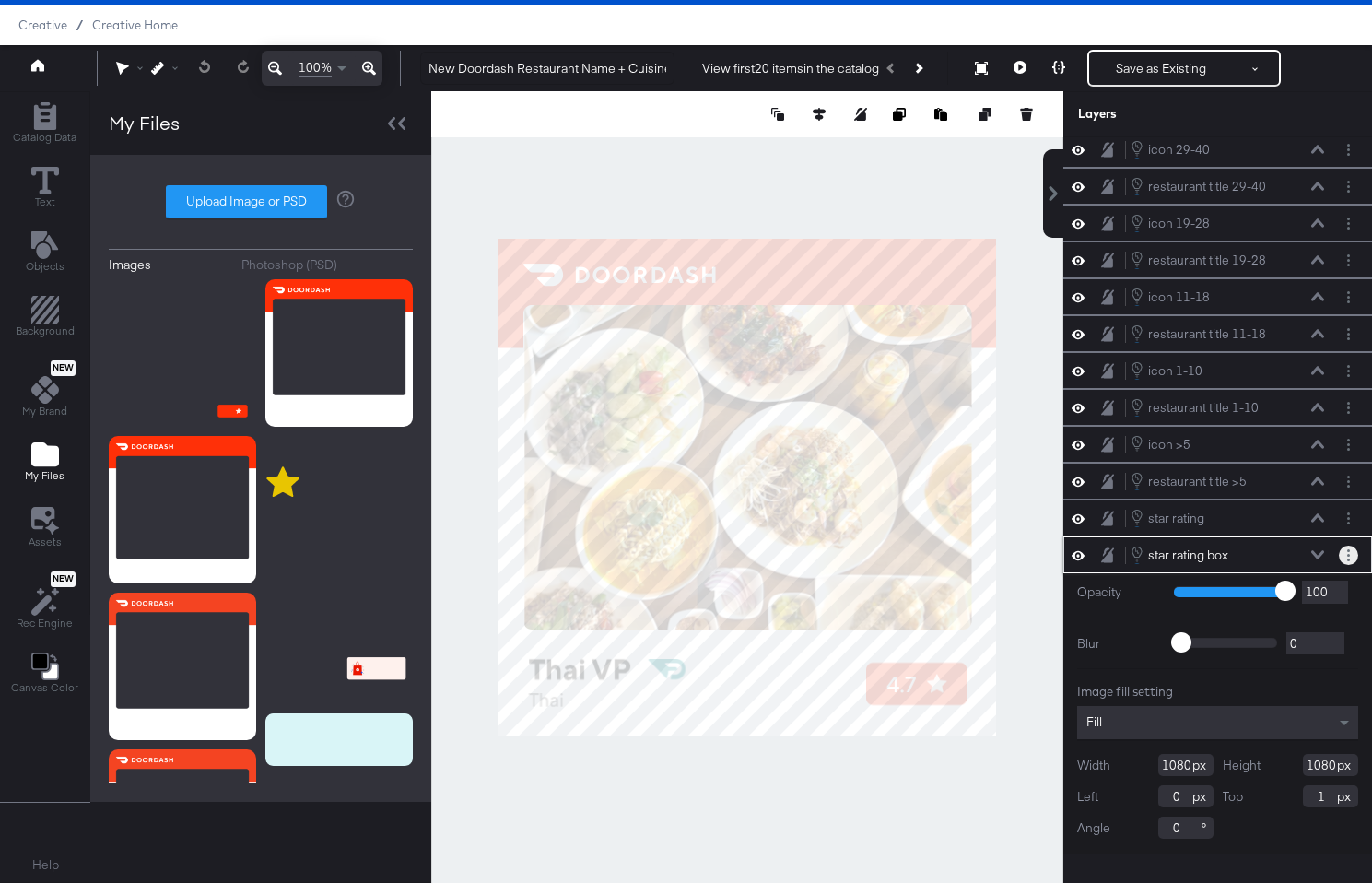
click at [1354, 549] on button "Layer Options" at bounding box center [1347, 554] width 19 height 19
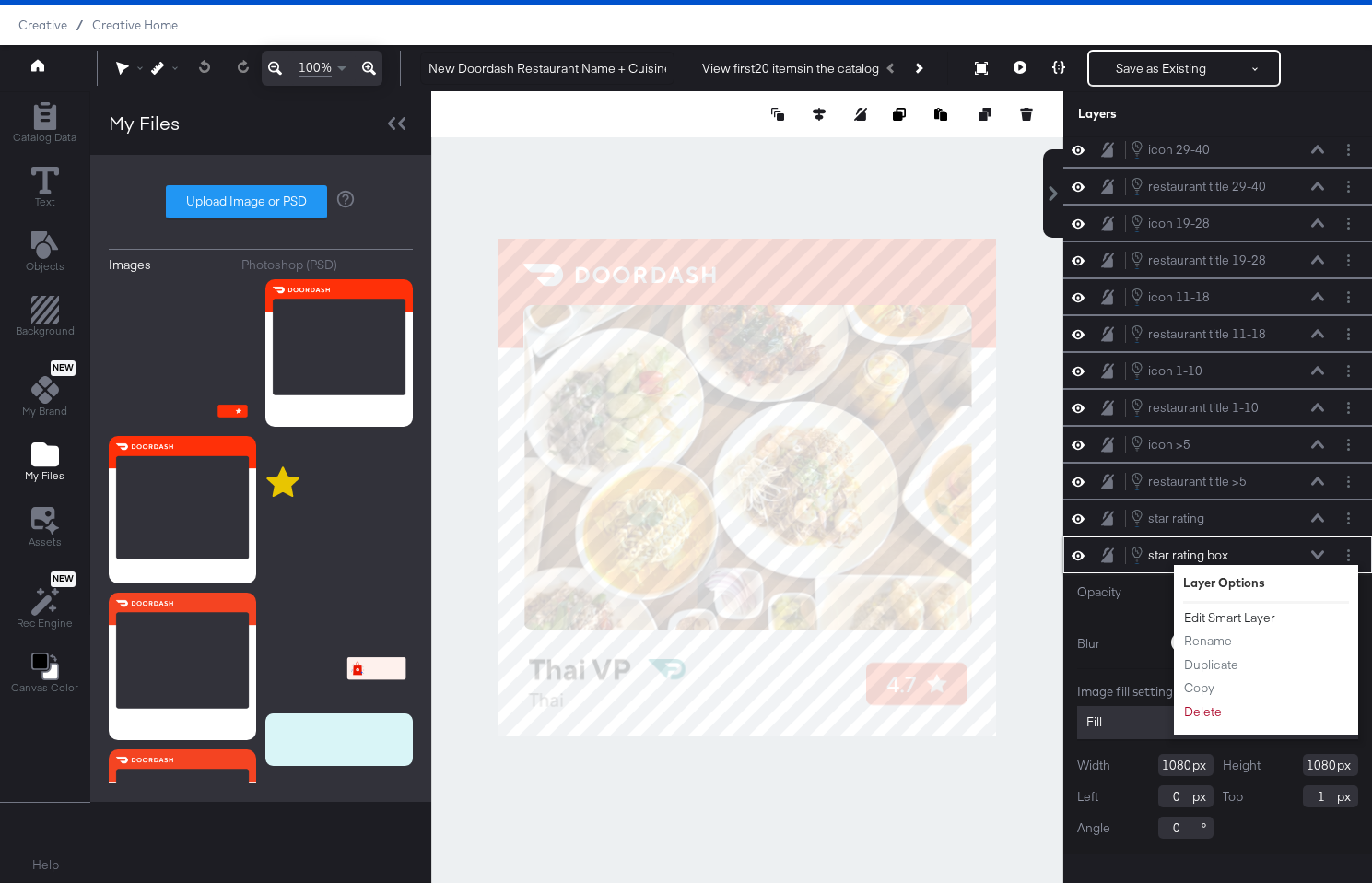
click at [1263, 613] on button "Edit Smart Layer" at bounding box center [1229, 617] width 93 height 19
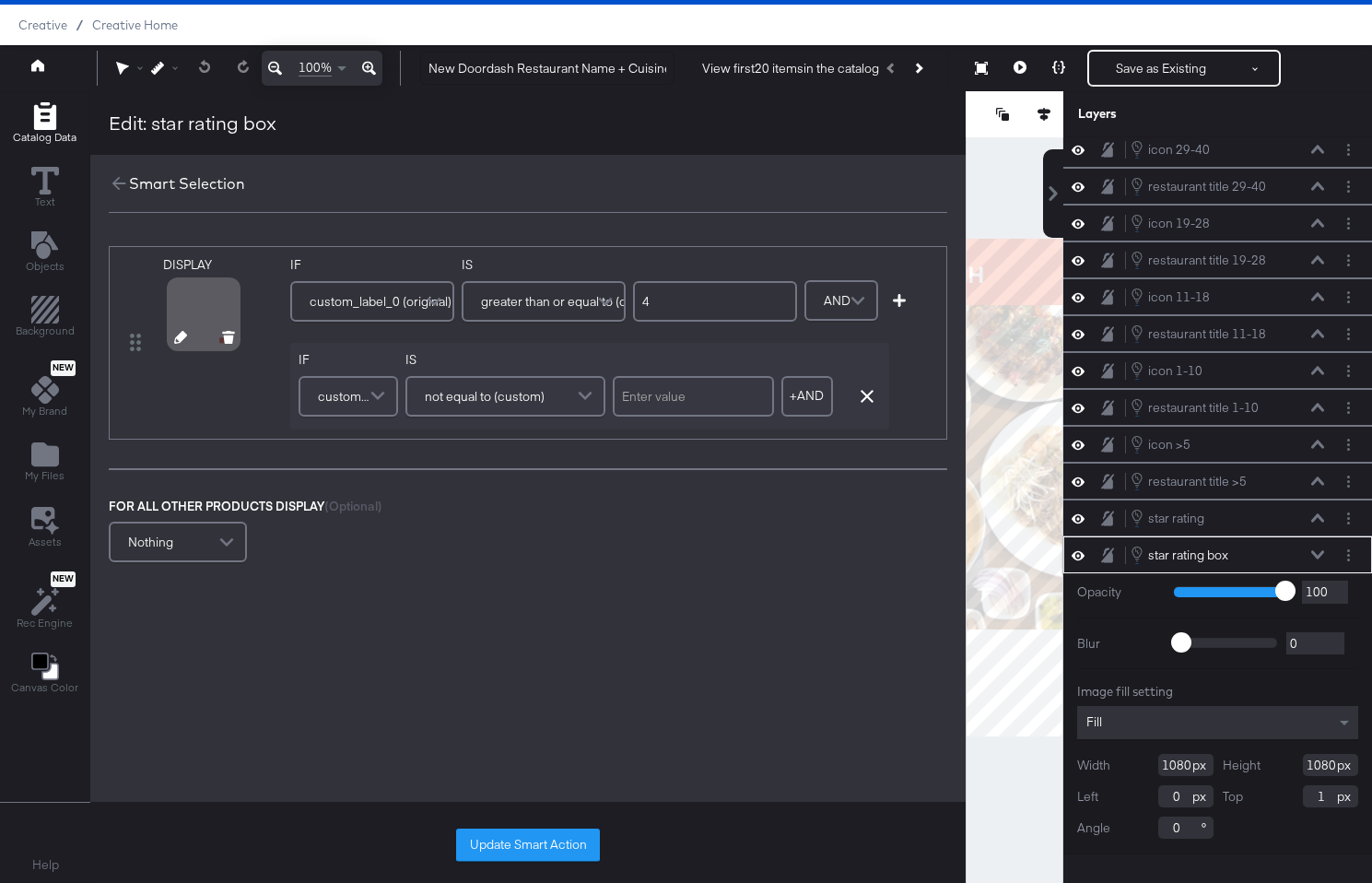
click at [180, 338] on icon at bounding box center [180, 337] width 13 height 13
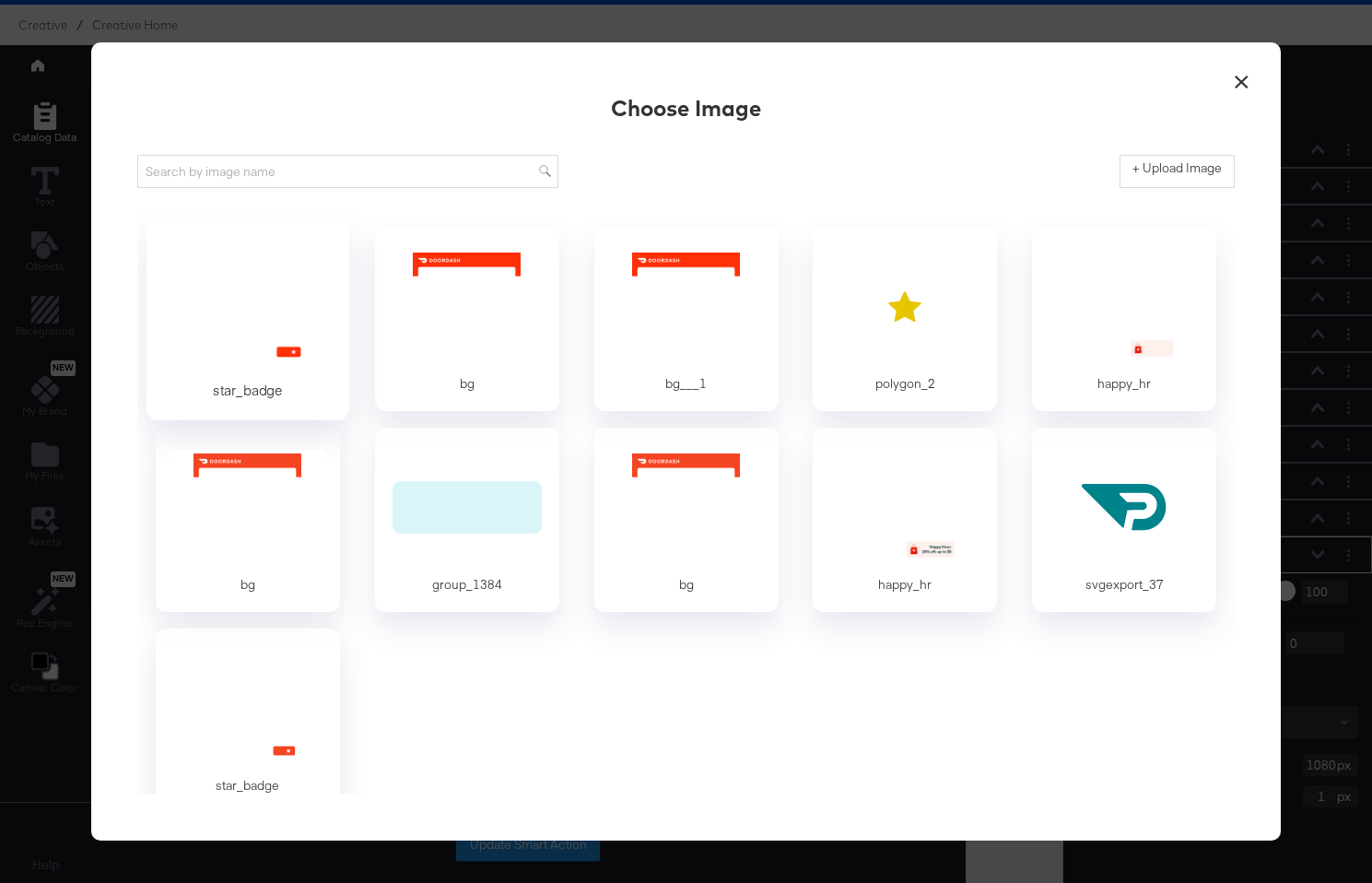
click at [248, 336] on div at bounding box center [247, 305] width 172 height 128
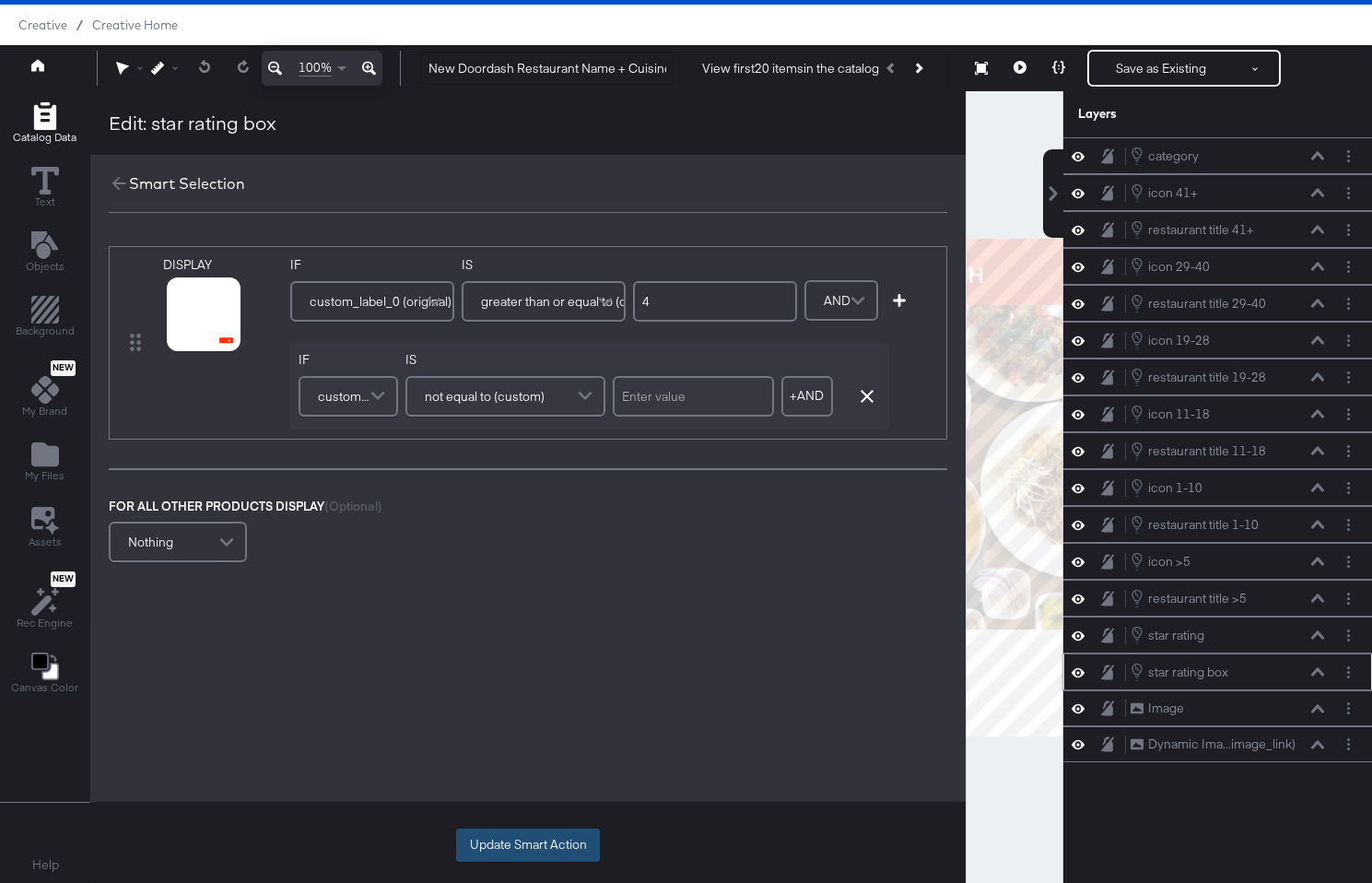
click at [540, 836] on button "Update Smart Action" at bounding box center [528, 844] width 143 height 33
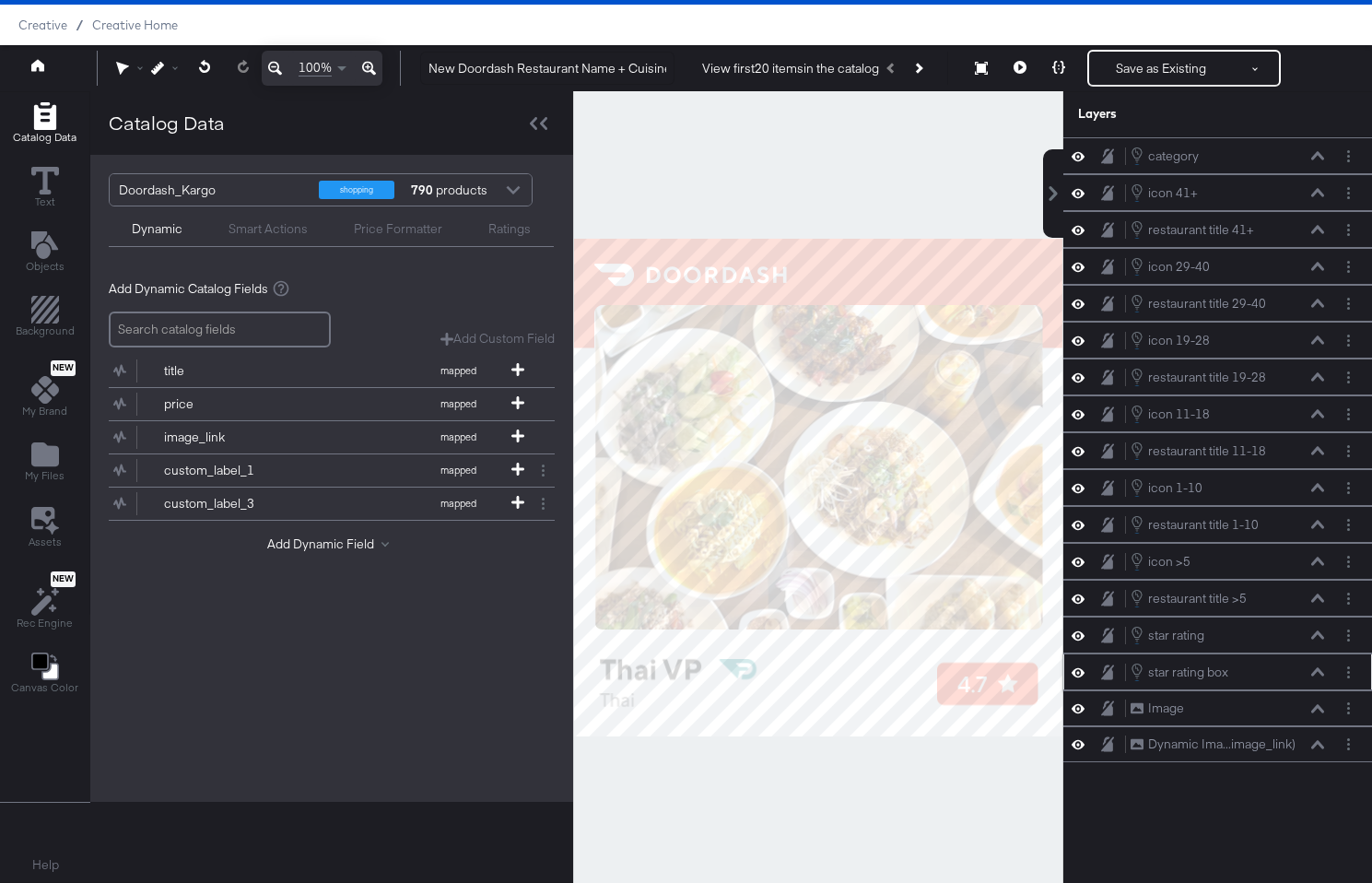
click at [742, 829] on div at bounding box center [818, 487] width 490 height 791
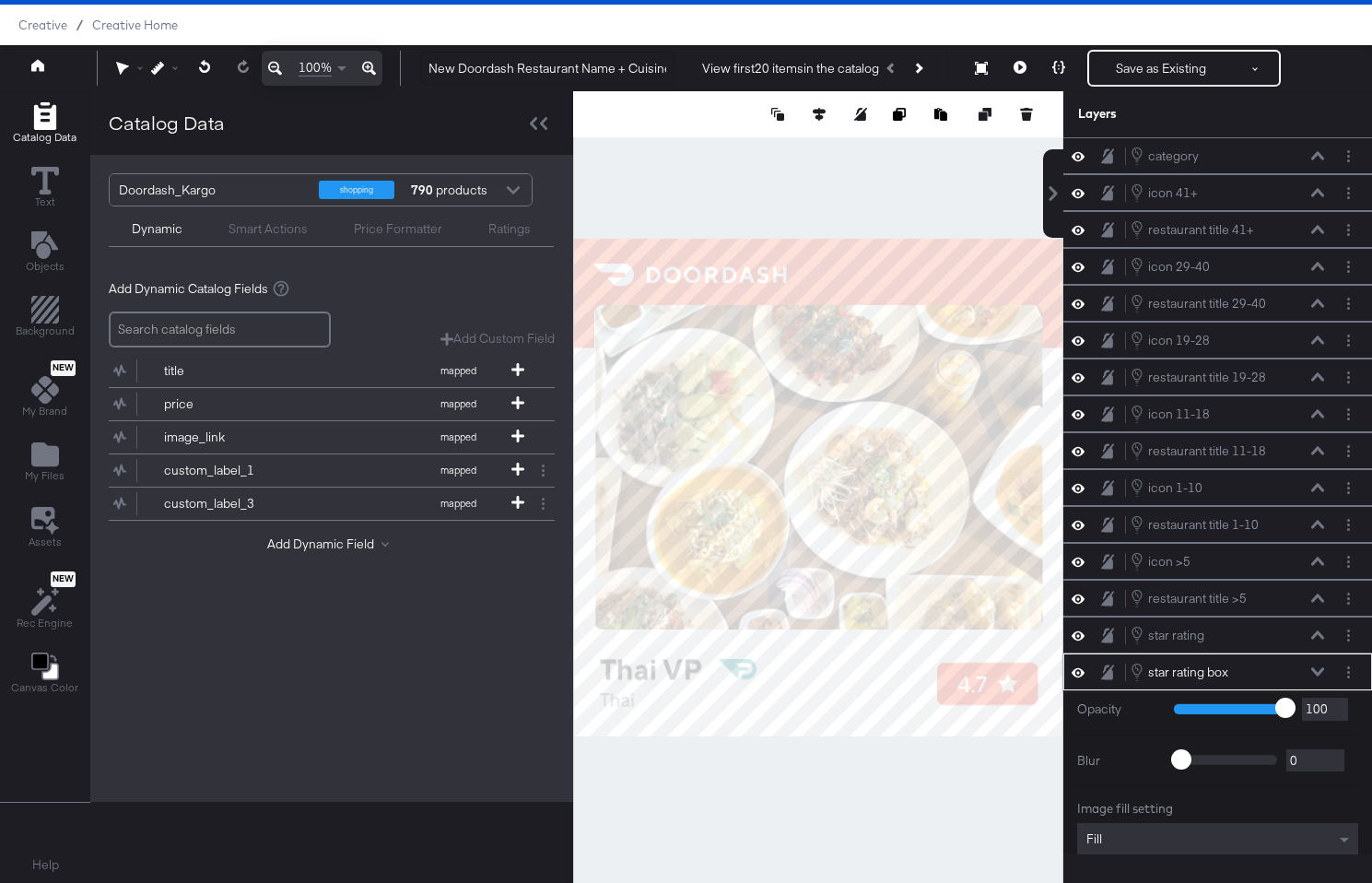
scroll to position [117, 0]
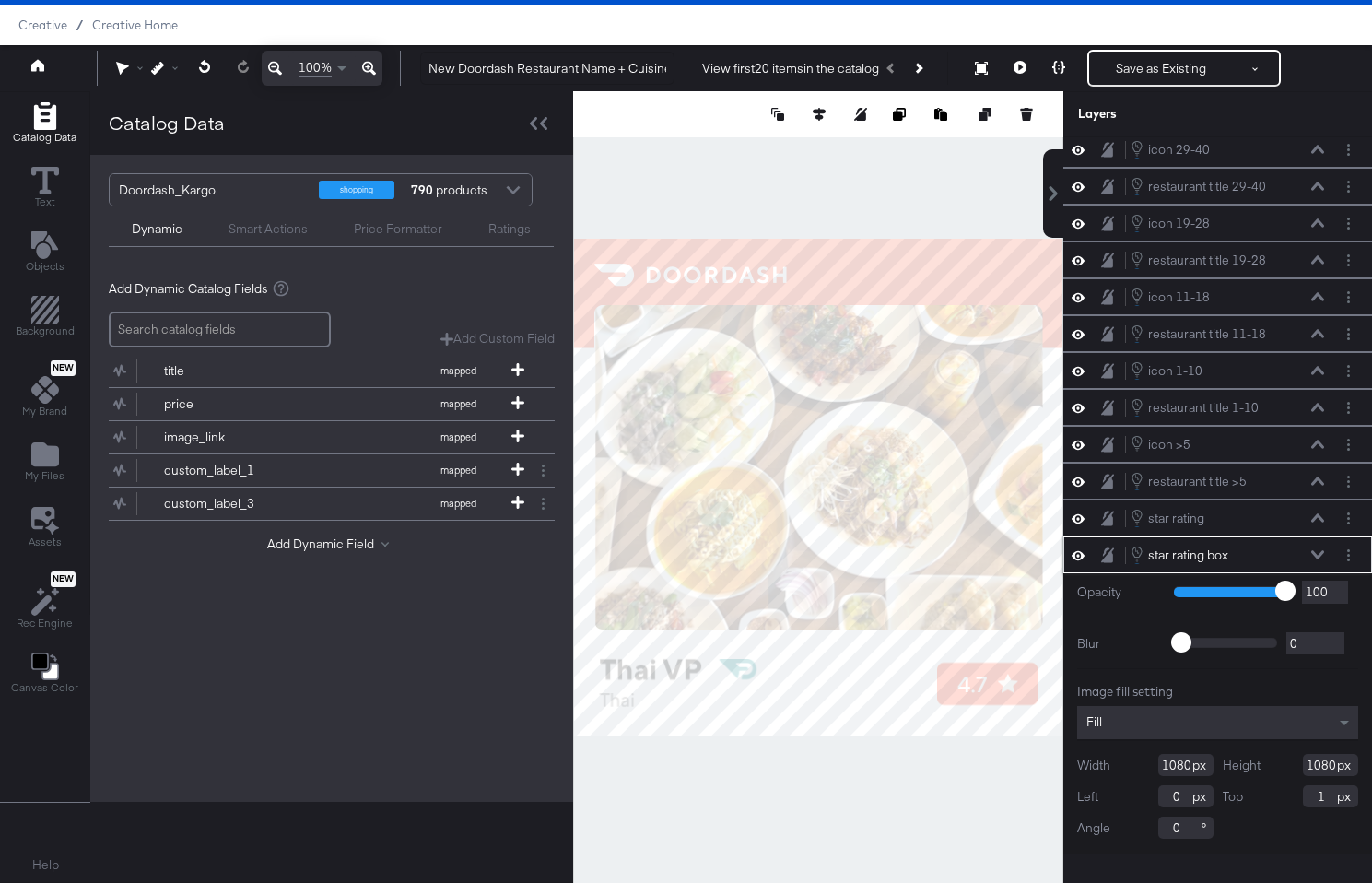
click at [1323, 554] on icon at bounding box center [1317, 554] width 13 height 9
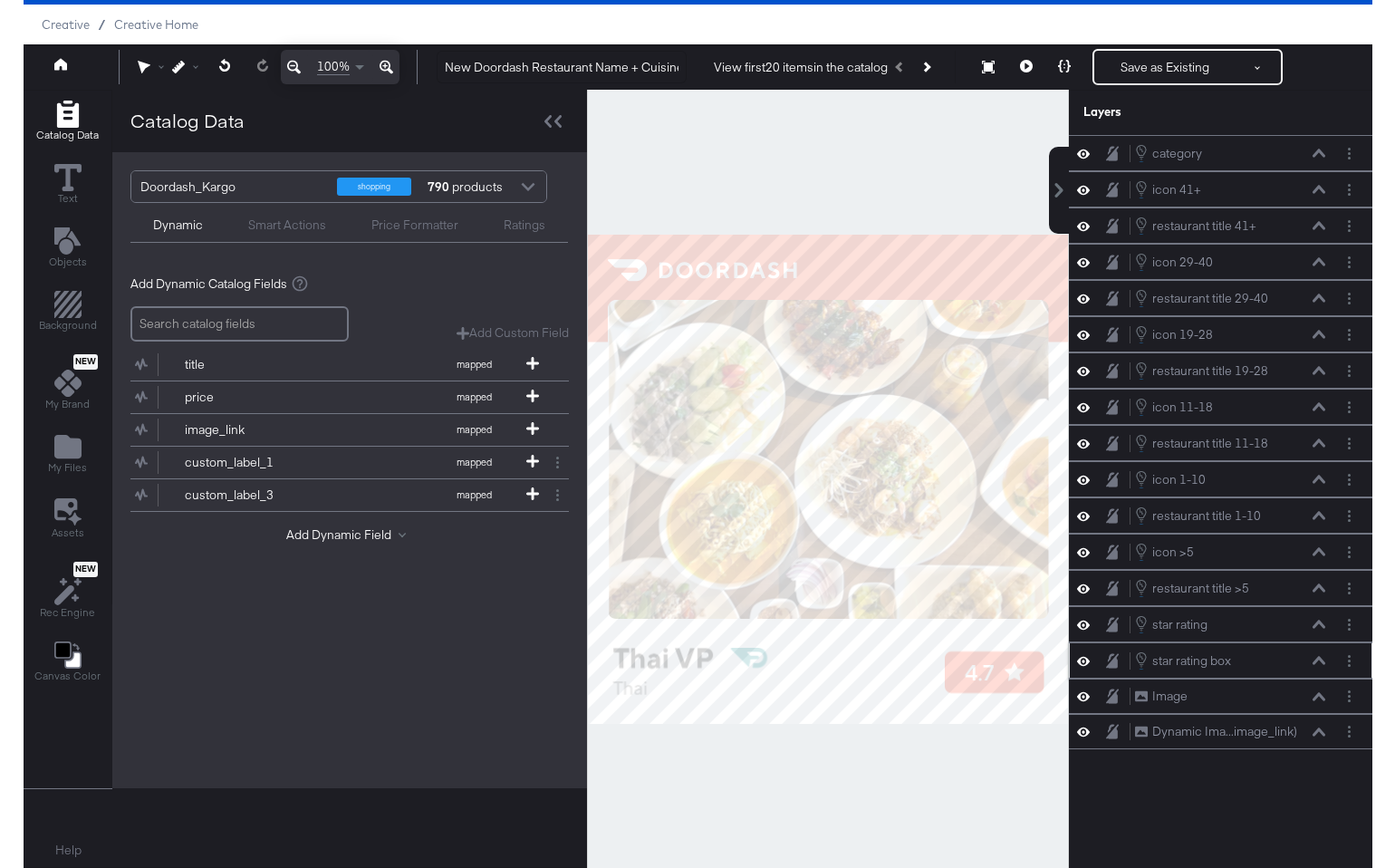
scroll to position [0, 0]
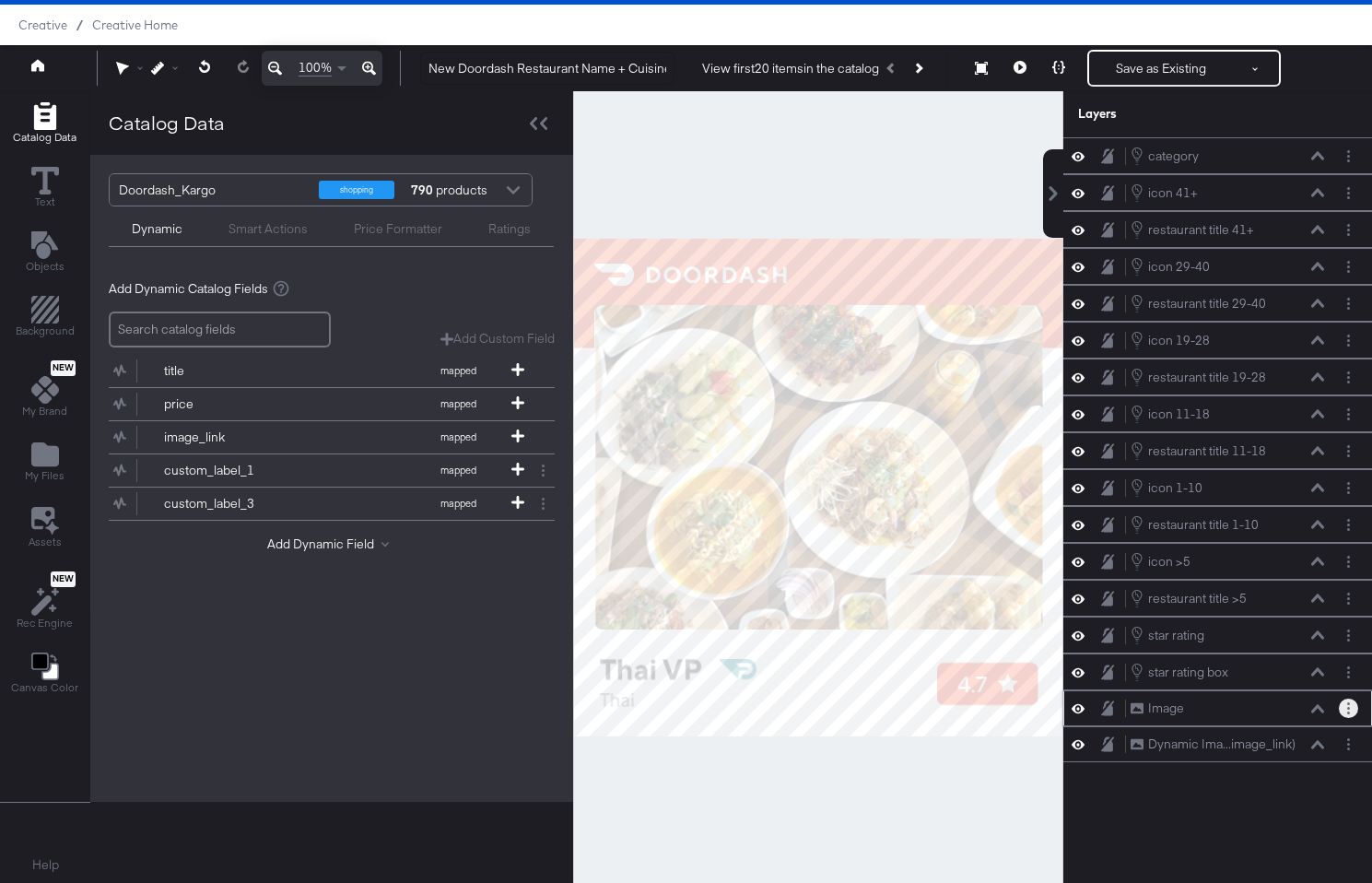
click at [1345, 711] on button "Layer Options" at bounding box center [1347, 708] width 19 height 19
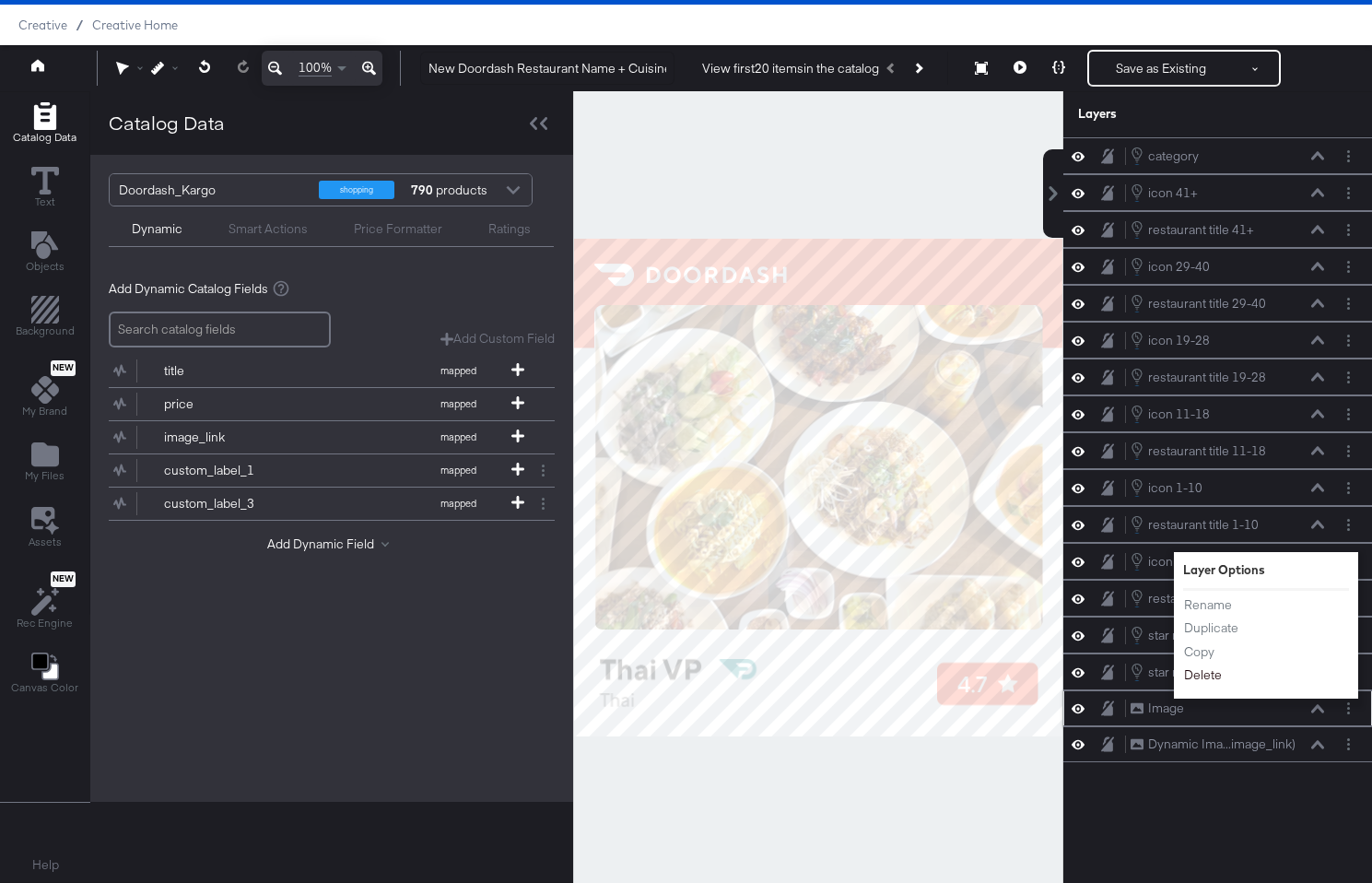
click at [1204, 670] on button "Delete" at bounding box center [1203, 675] width 40 height 19
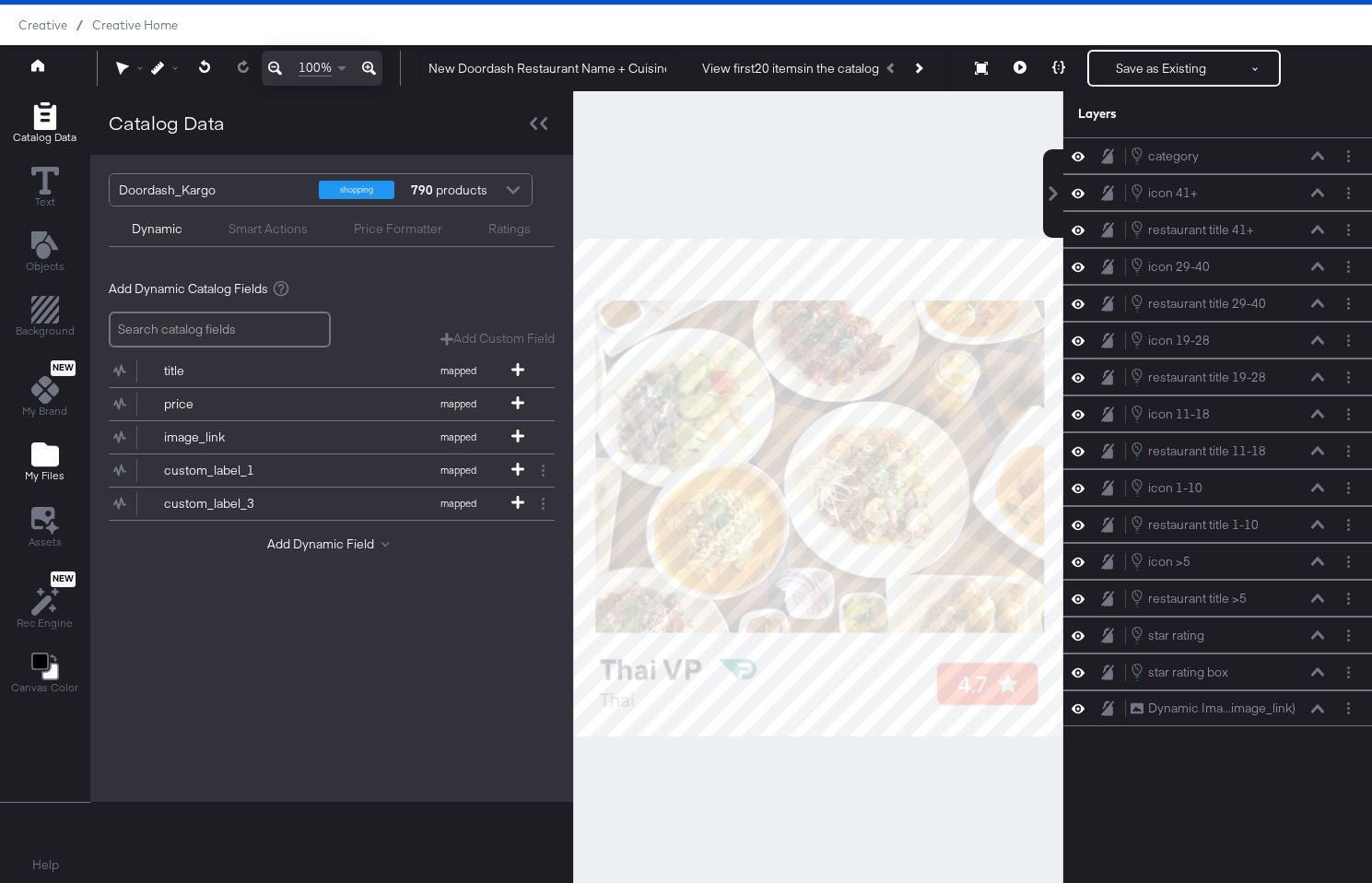
click at [60, 445] on div "My Files" at bounding box center [45, 461] width 40 height 43
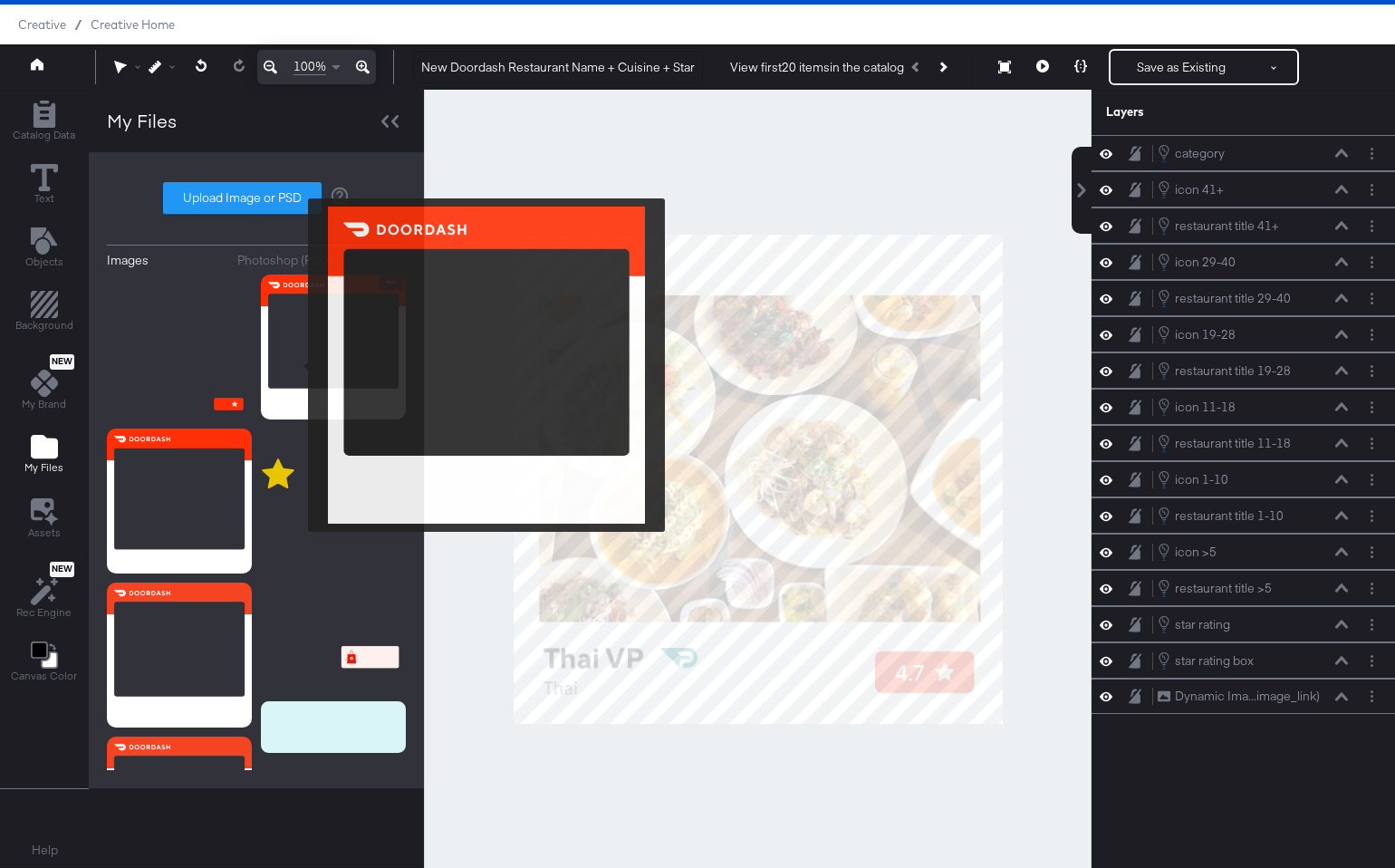
click at [296, 365] on img at bounding box center [333, 347] width 145 height 145
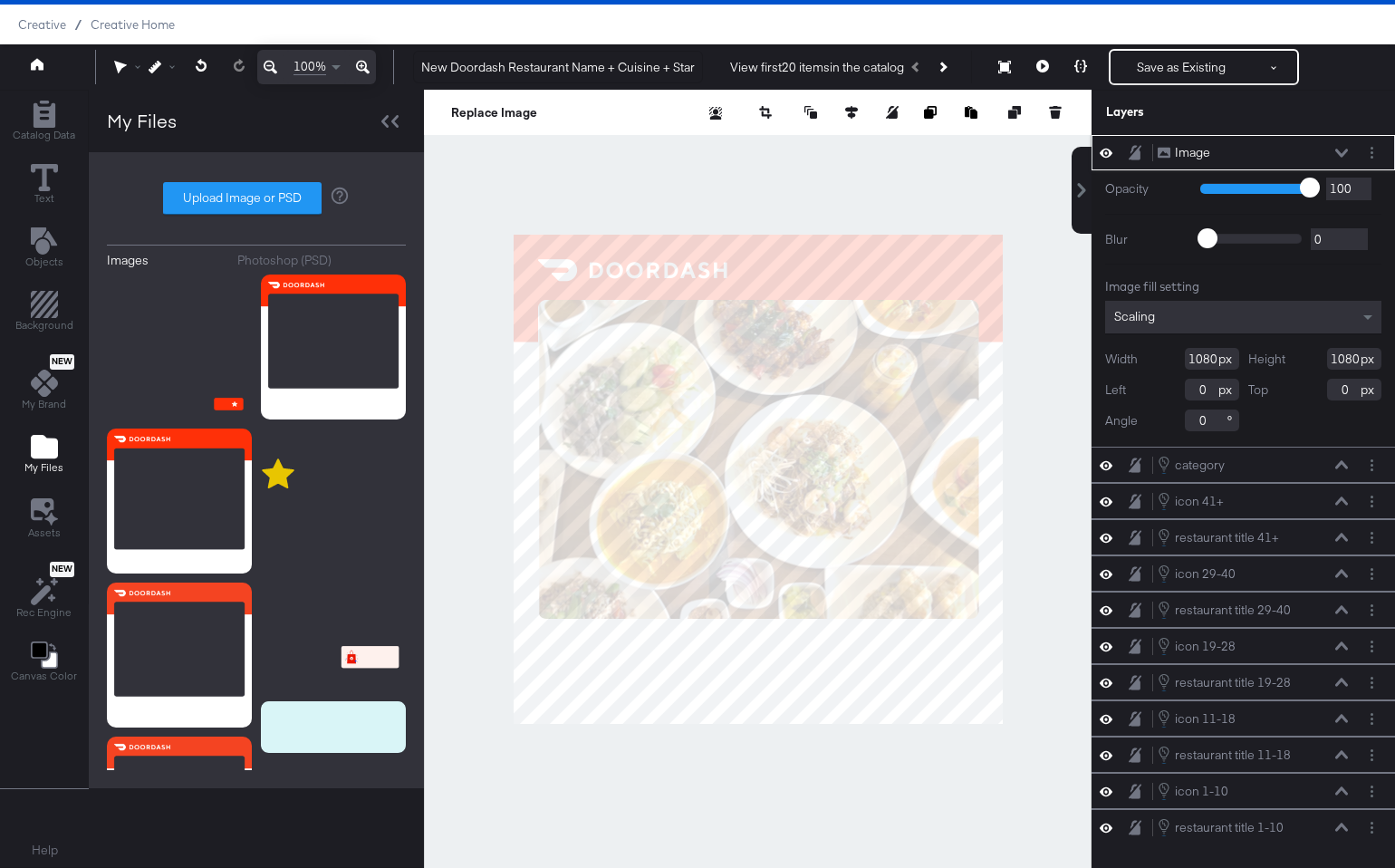
click at [1221, 288] on div "Image fill setting" at bounding box center [1243, 287] width 276 height 18
click at [1218, 314] on div "Scaling" at bounding box center [1243, 316] width 276 height 32
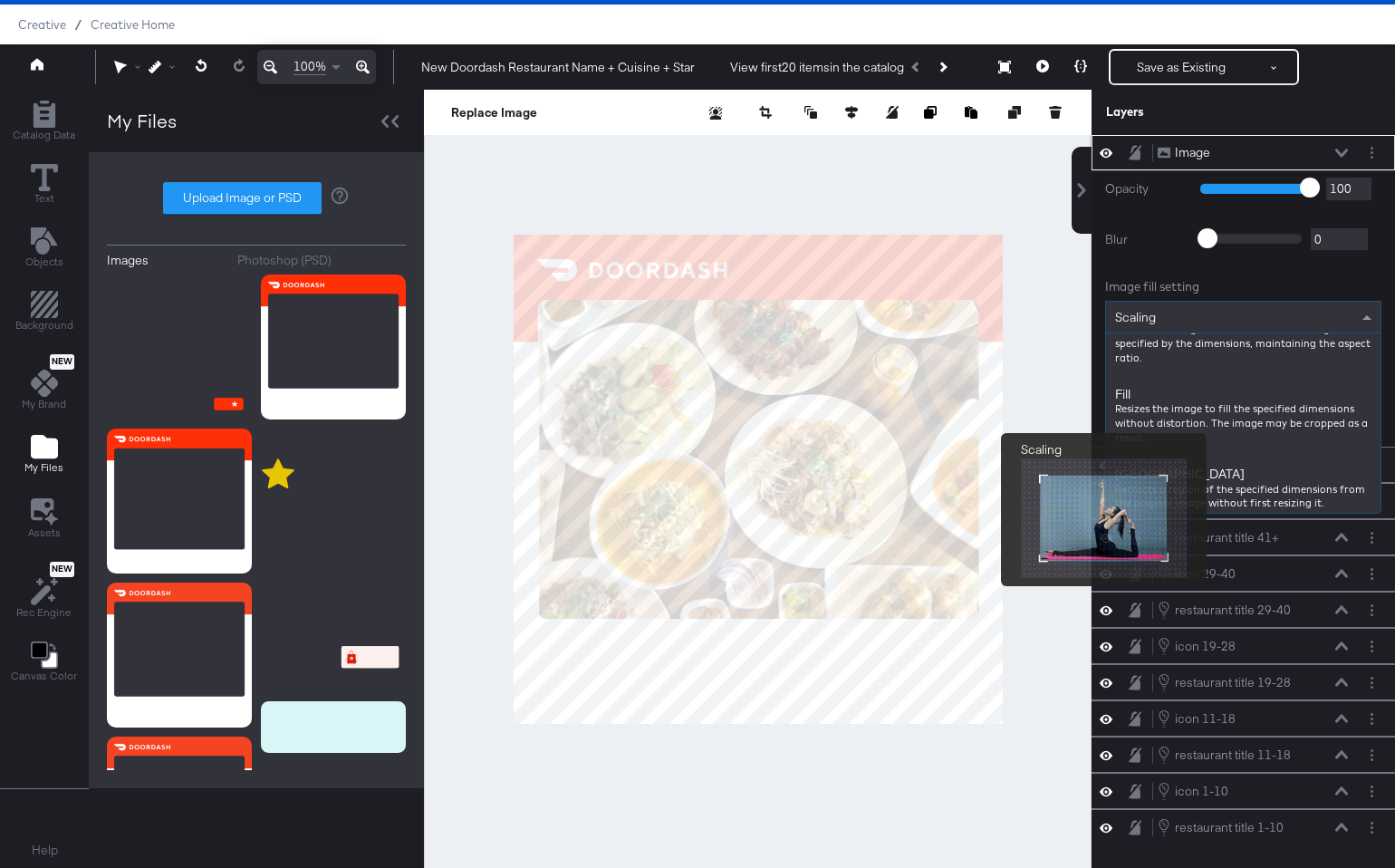
scroll to position [266, 0]
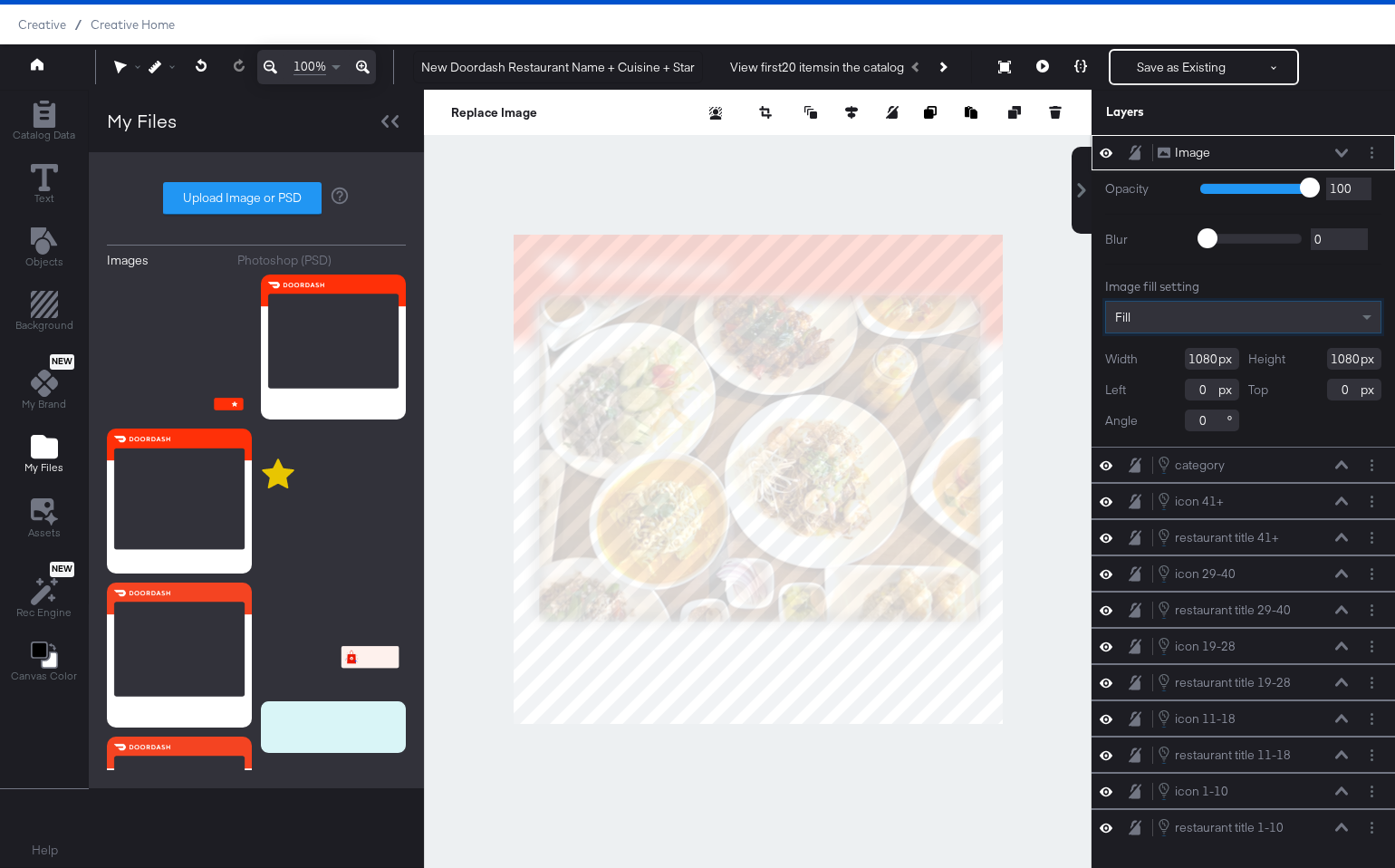
click at [1338, 149] on icon at bounding box center [1341, 153] width 13 height 9
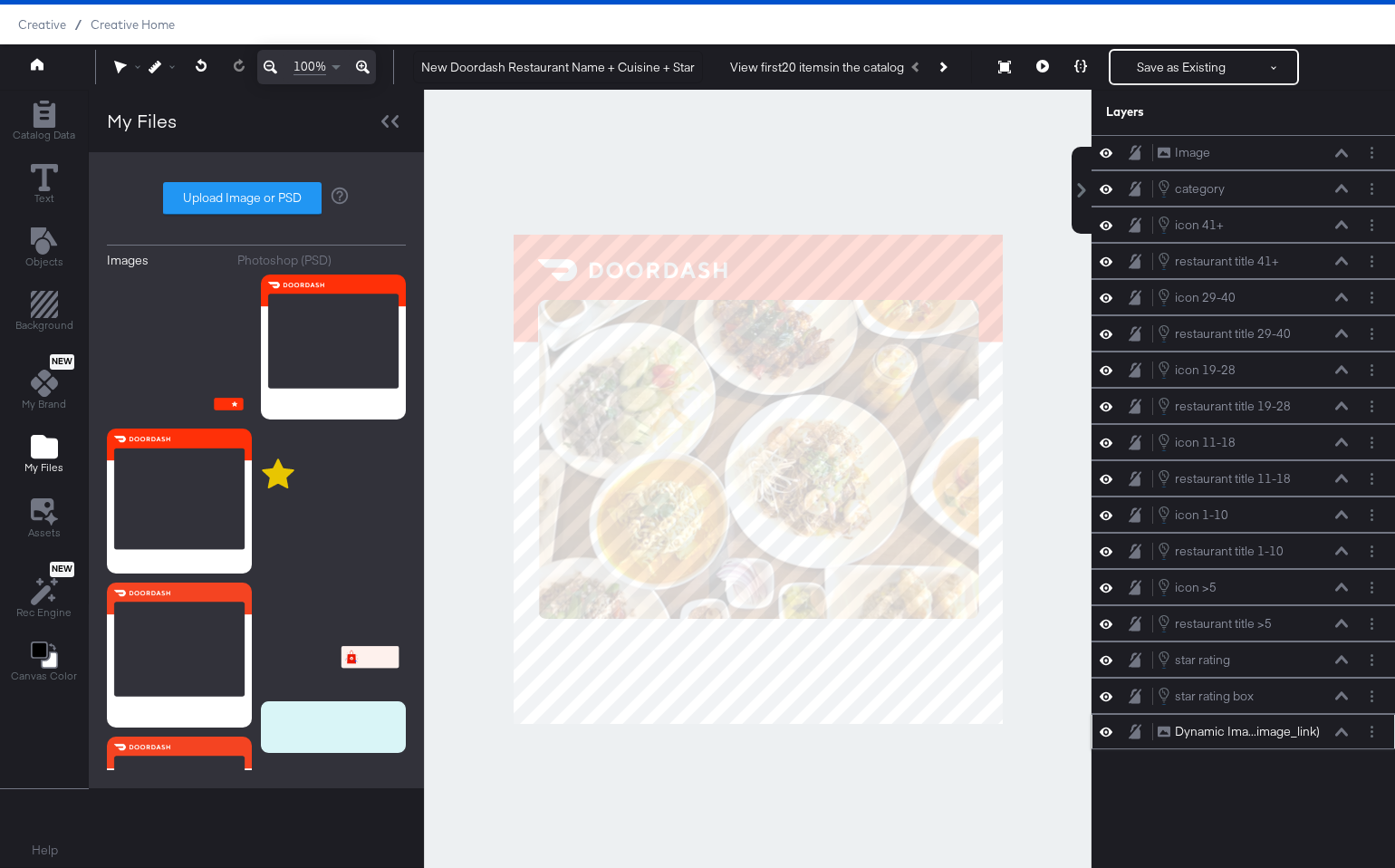
scroll to position [46, 0]
drag, startPoint x: 1321, startPoint y: 149, endPoint x: 1318, endPoint y: 693, distance: 544.0
click at [1321, 694] on div "Image Image category category icon 41+ icon 41+ restaurant title 41+ restaurant…" at bounding box center [1243, 442] width 304 height 614
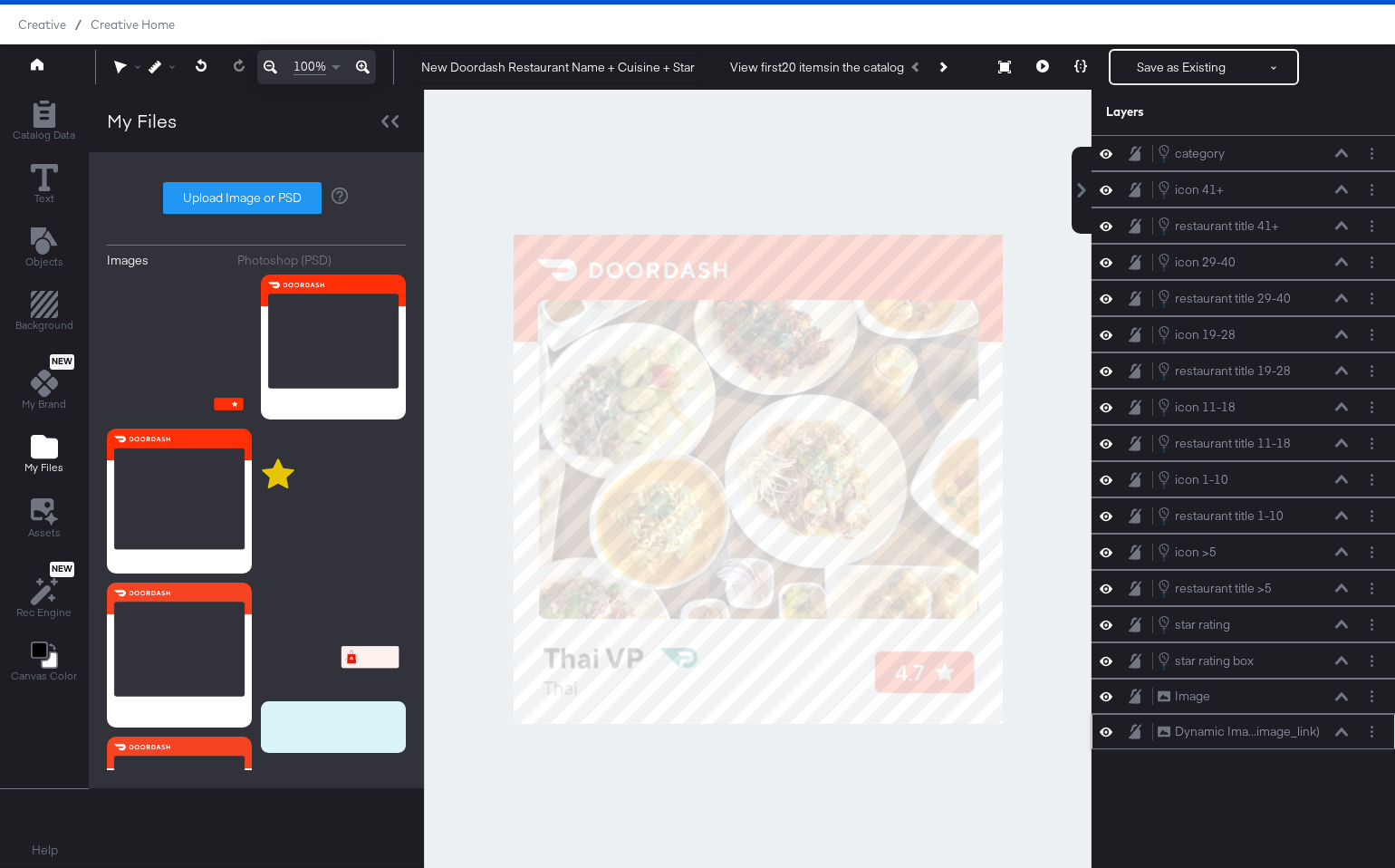
click at [1345, 739] on div "Dynamic Ima...image_link) Dynamic Image (image_link)" at bounding box center [1253, 731] width 192 height 19
click at [1342, 726] on div "Dynamic Ima...image_link) Dynamic Image (image_link)" at bounding box center [1253, 731] width 192 height 19
click at [1342, 730] on icon at bounding box center [1341, 731] width 13 height 8
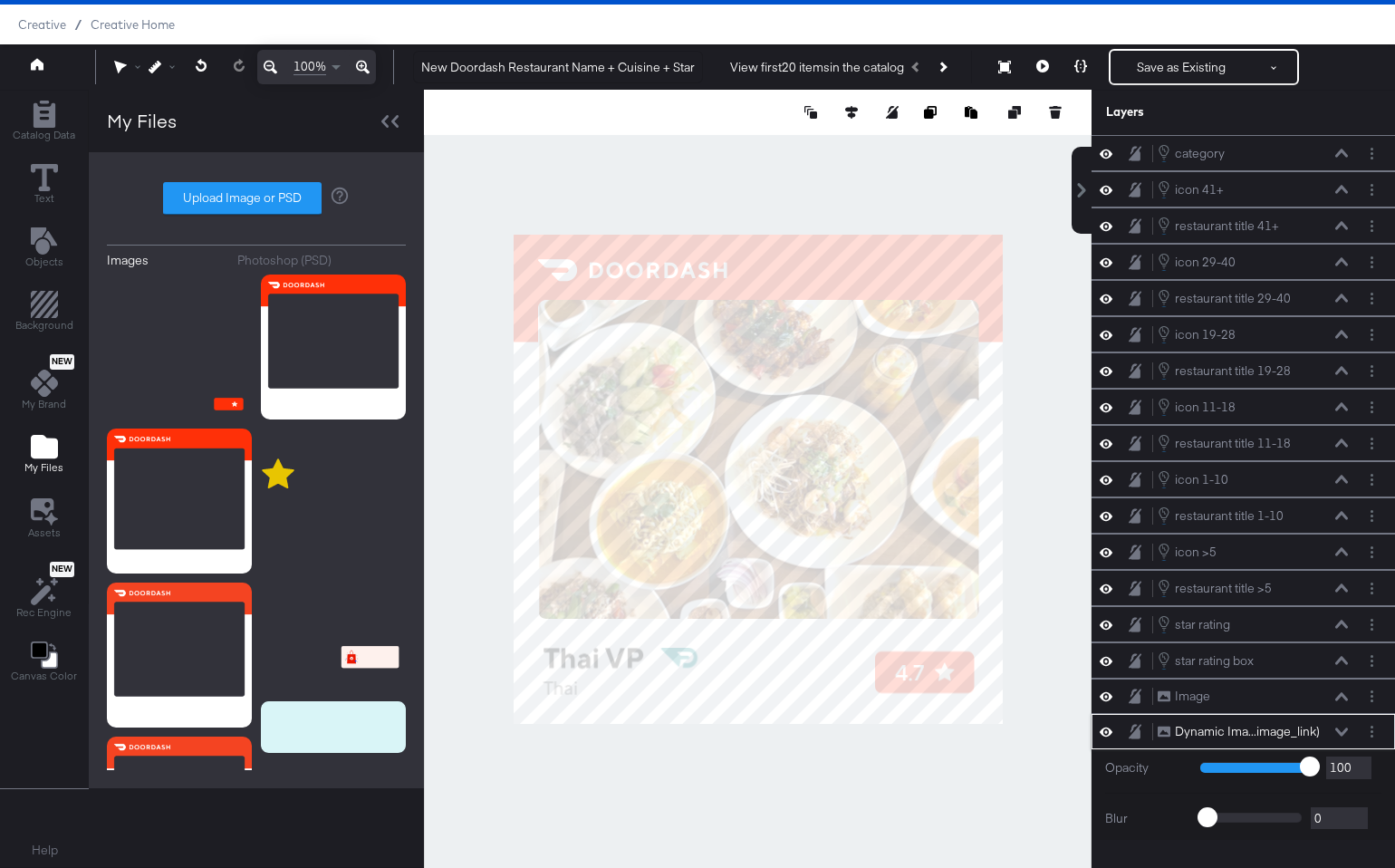
scroll to position [186, 0]
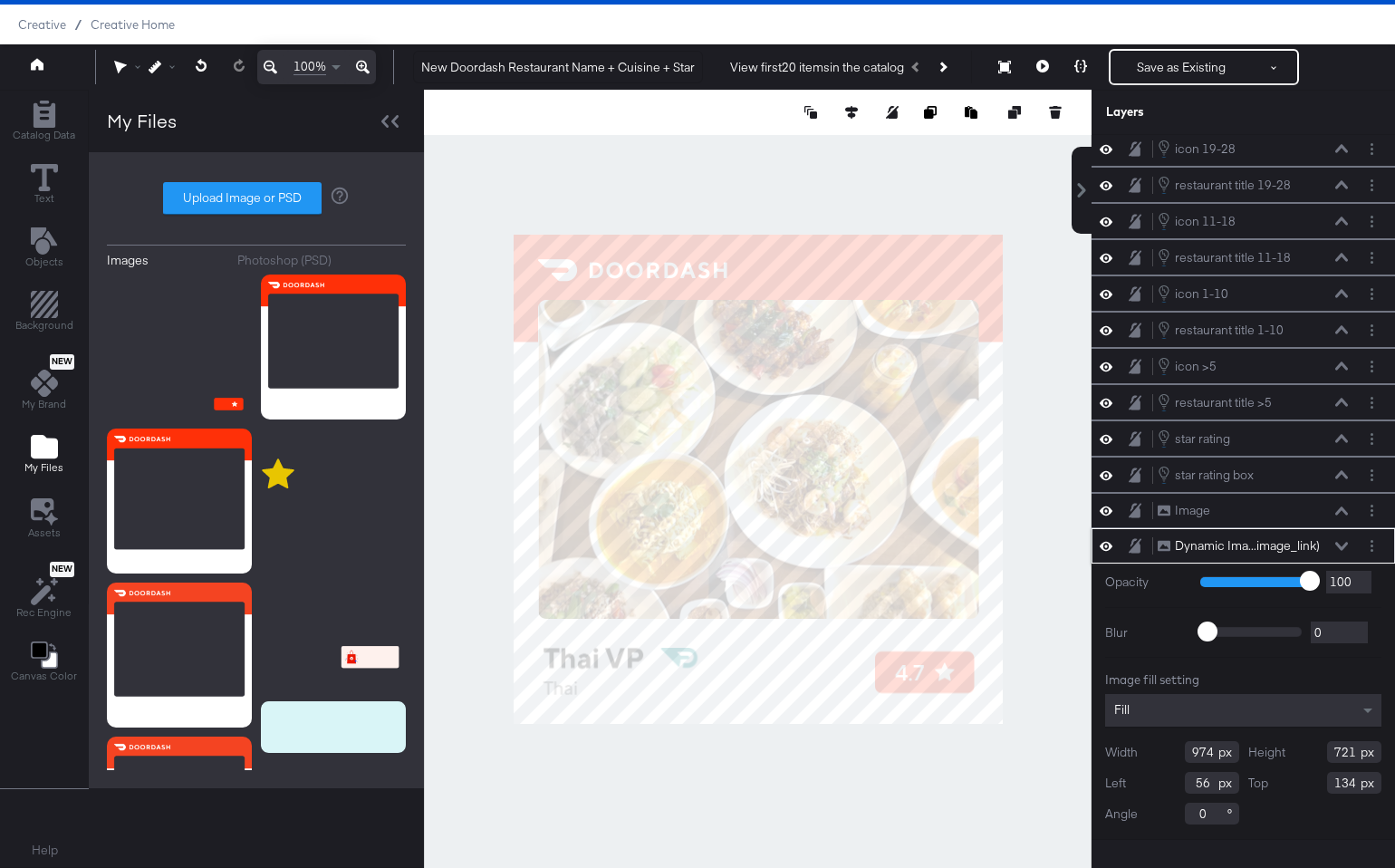
type input "55"
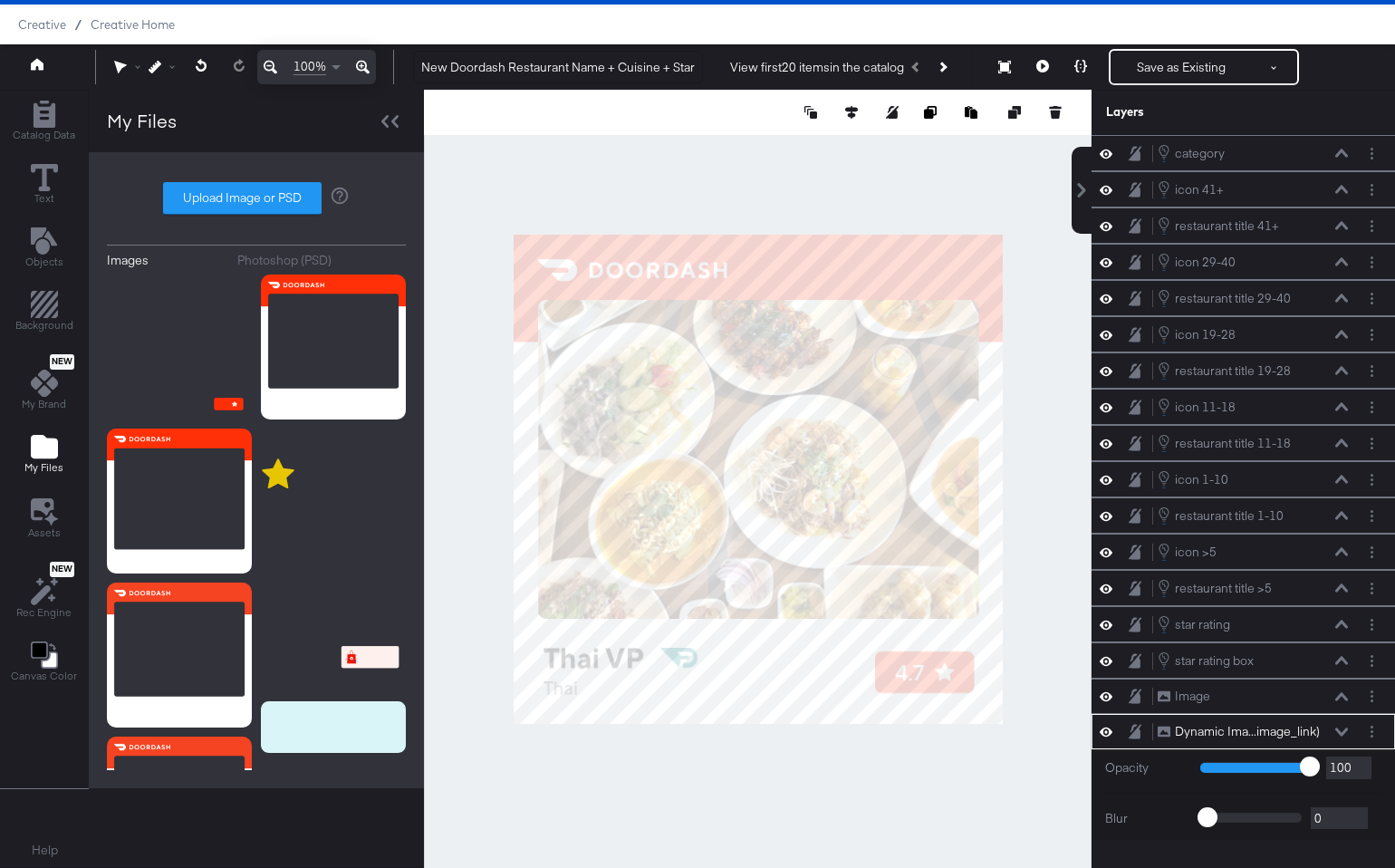
click at [1053, 817] on div at bounding box center [757, 479] width 667 height 778
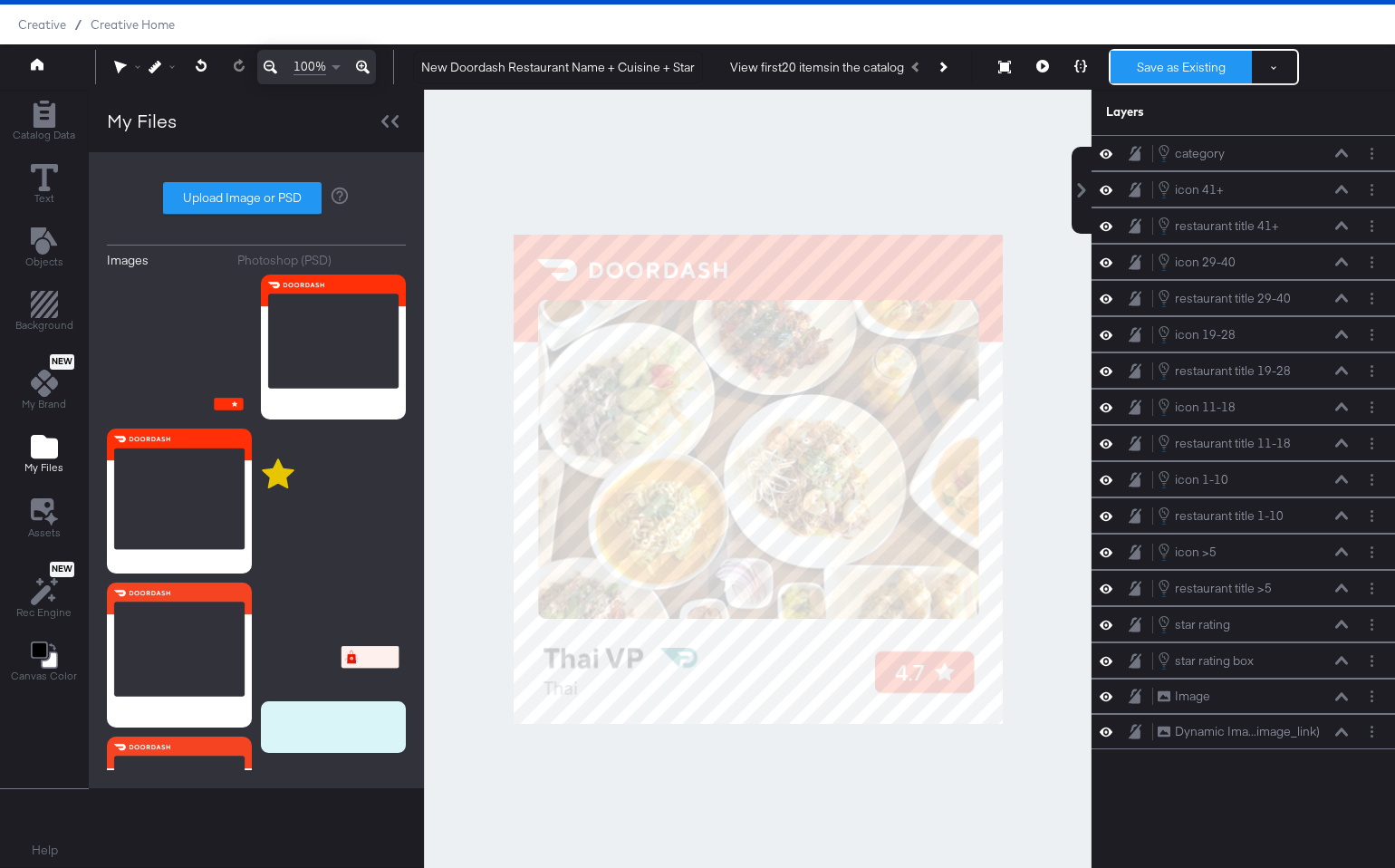
click at [1191, 61] on button "Save as Existing" at bounding box center [1180, 67] width 141 height 32
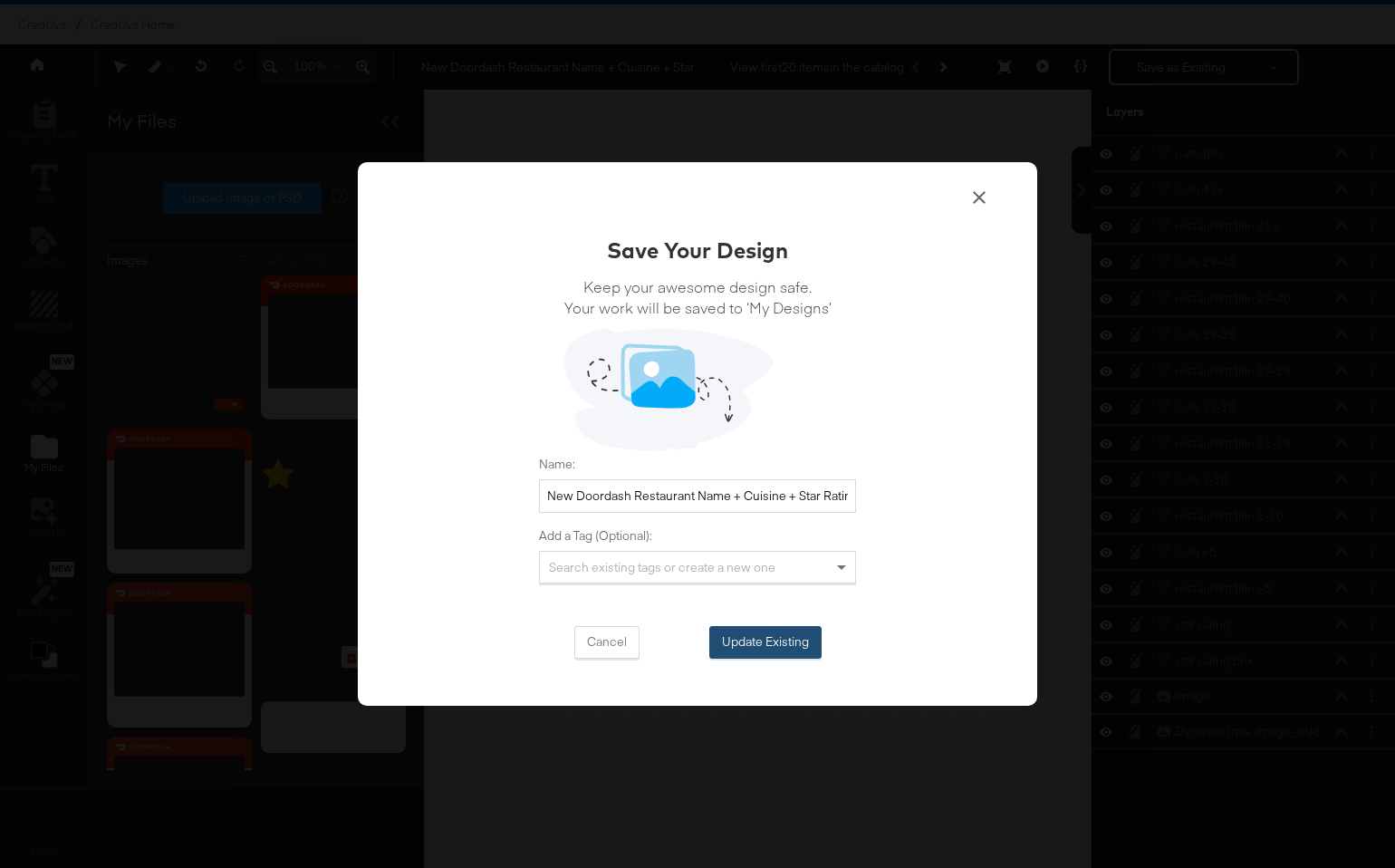
click at [765, 632] on button "Update Existing" at bounding box center [765, 642] width 113 height 32
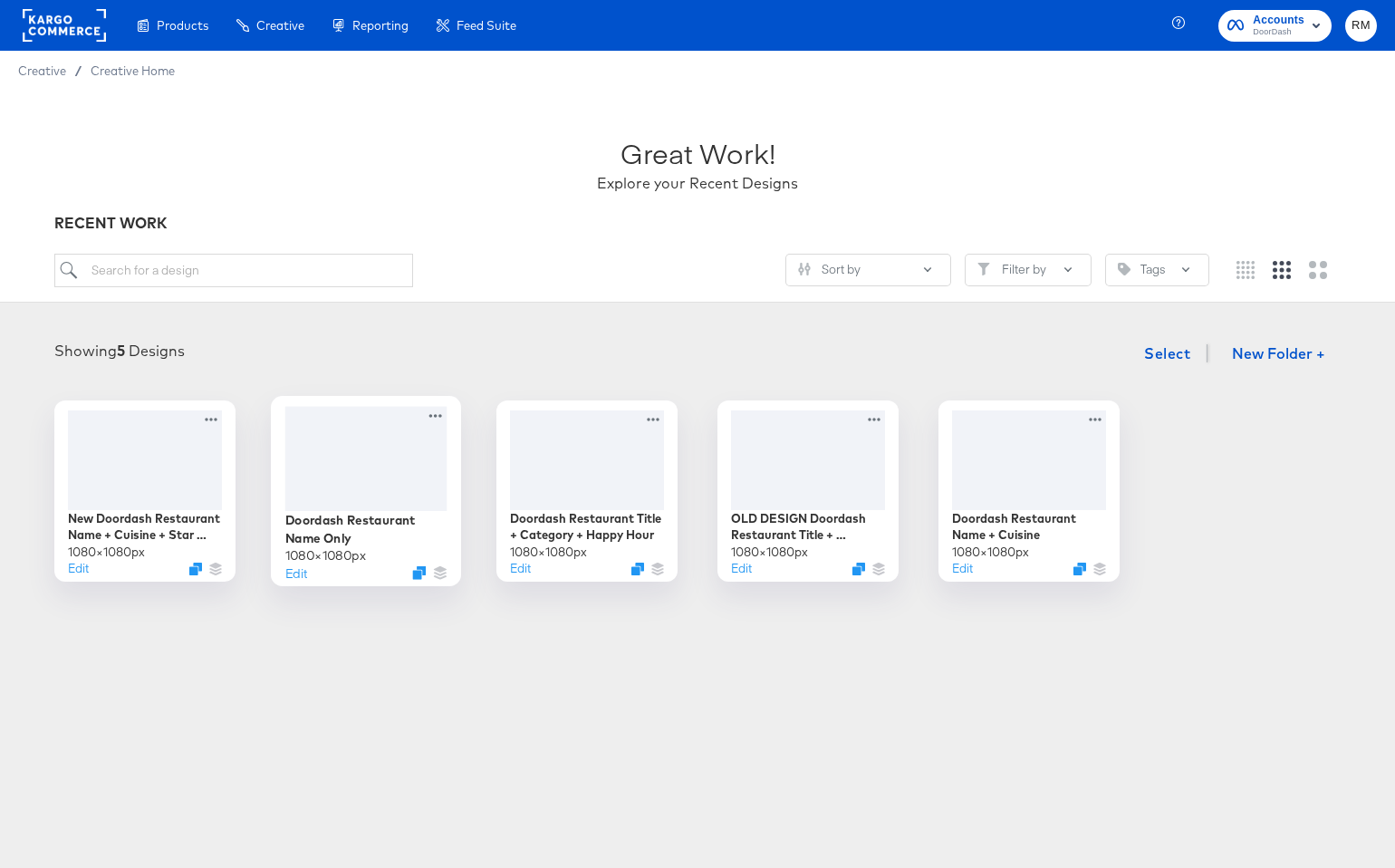
click at [330, 468] on div at bounding box center [365, 458] width 162 height 104
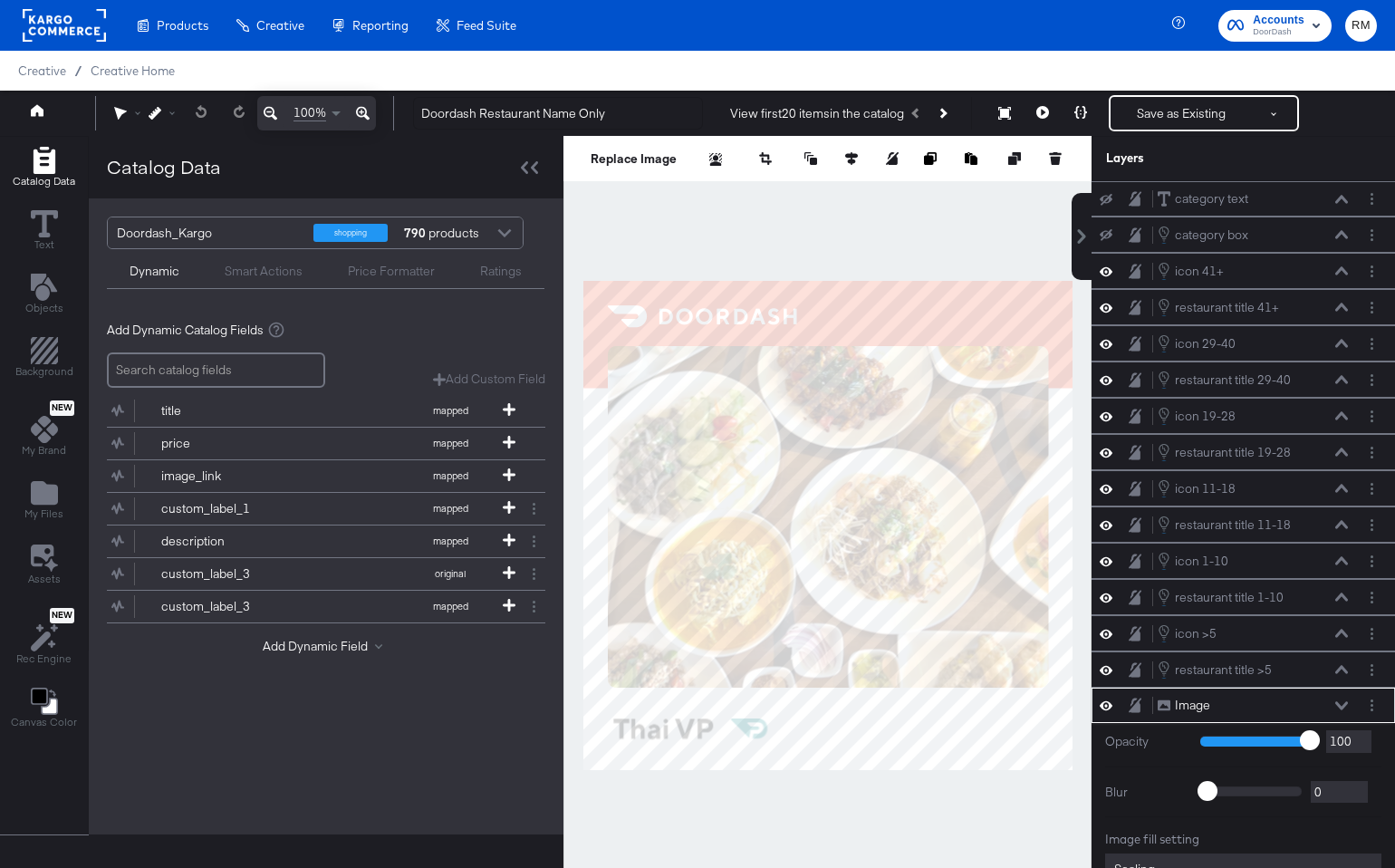
scroll to position [149, 0]
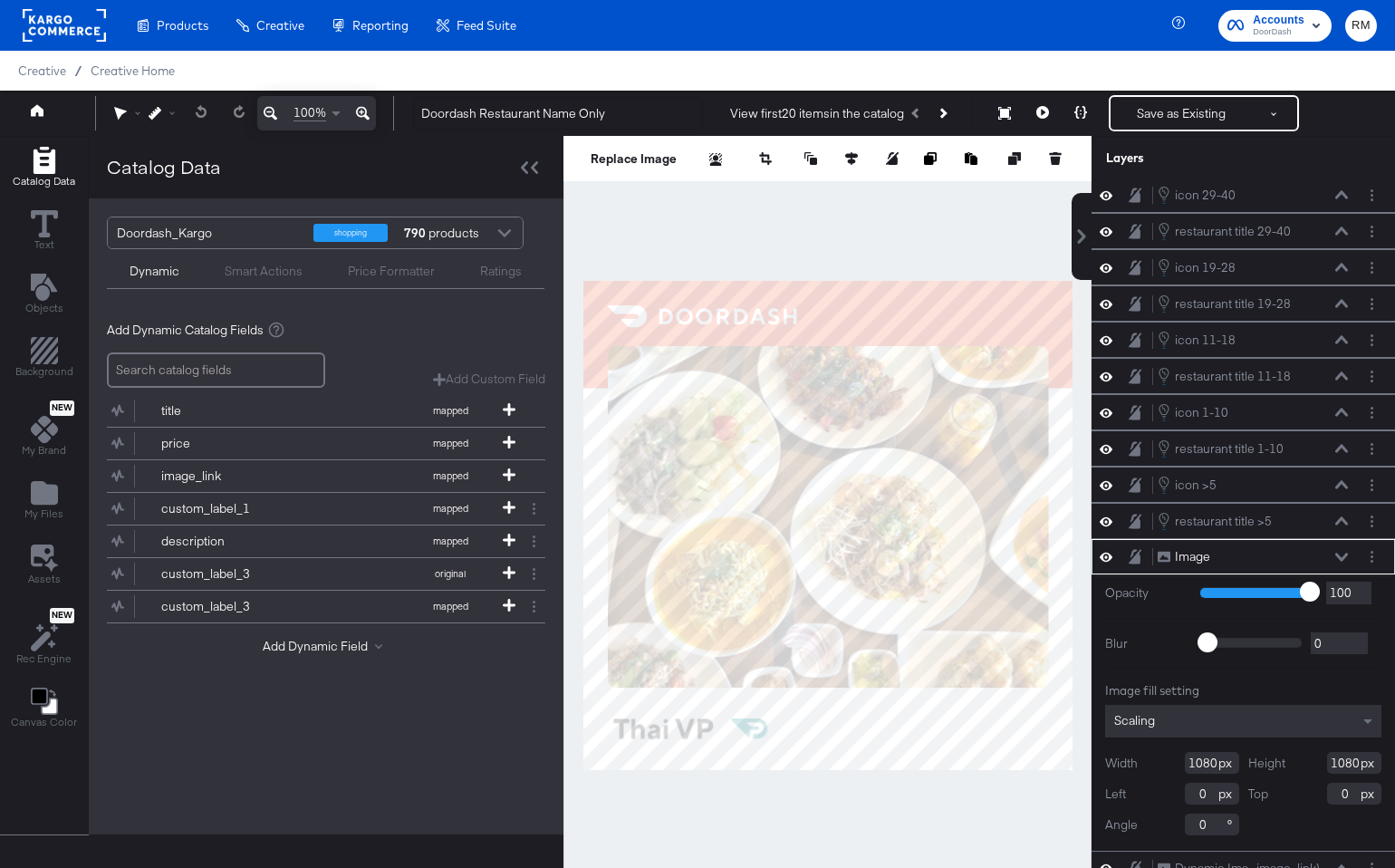
click at [1348, 547] on div at bounding box center [1371, 555] width 19 height 19
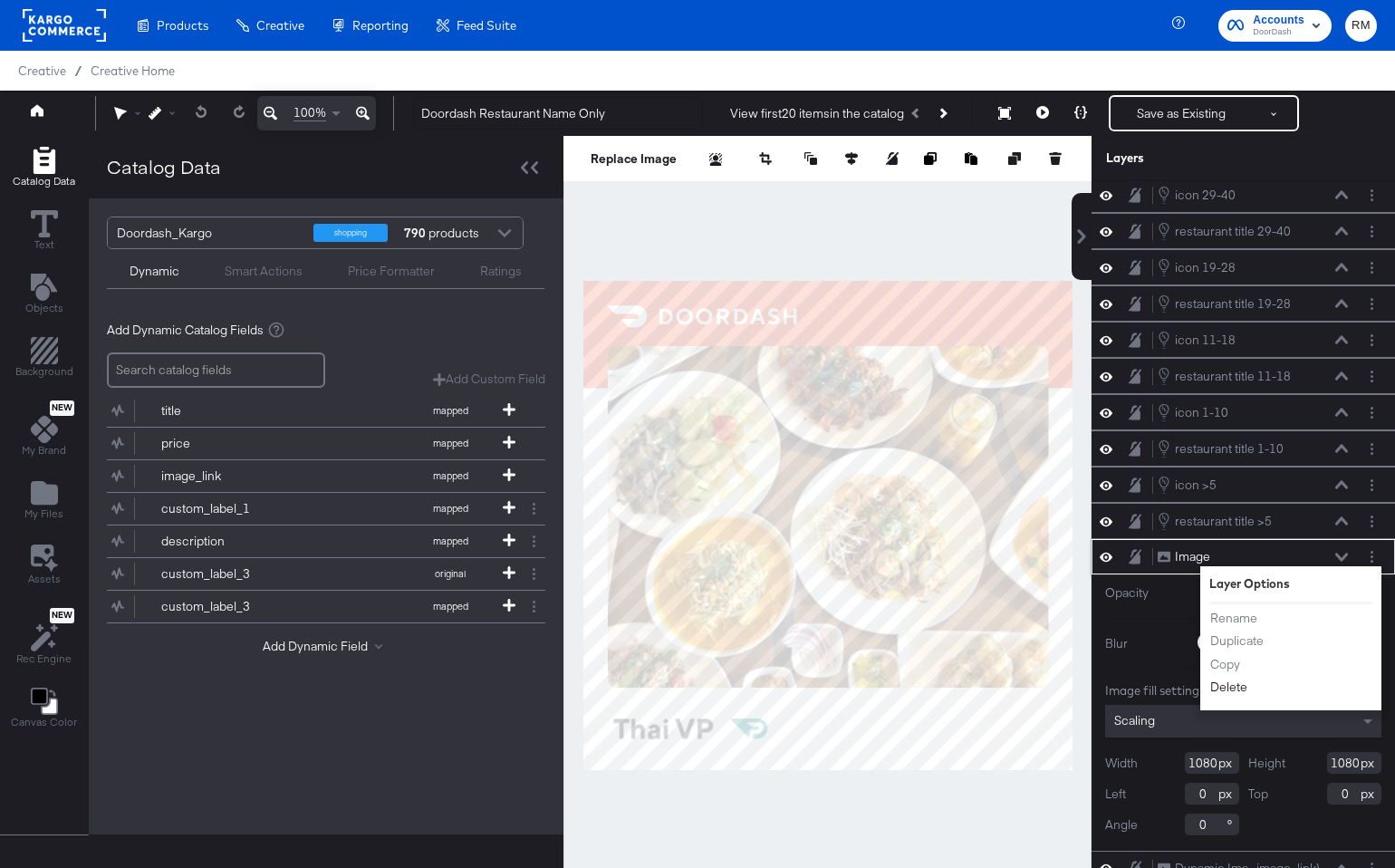
click at [1238, 690] on button "Delete" at bounding box center [1228, 687] width 39 height 19
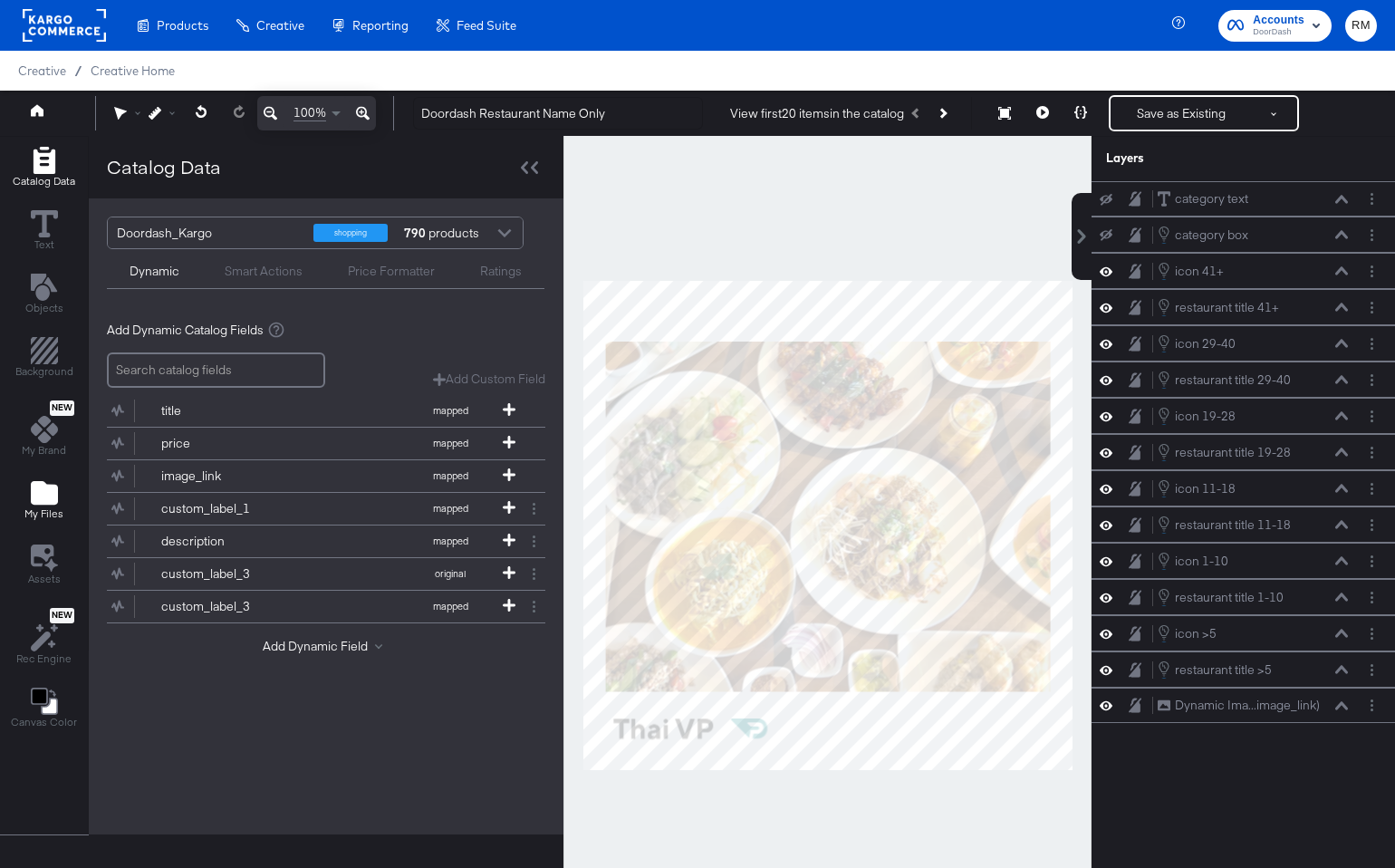
click at [52, 485] on icon "Add Files" at bounding box center [44, 493] width 27 height 27
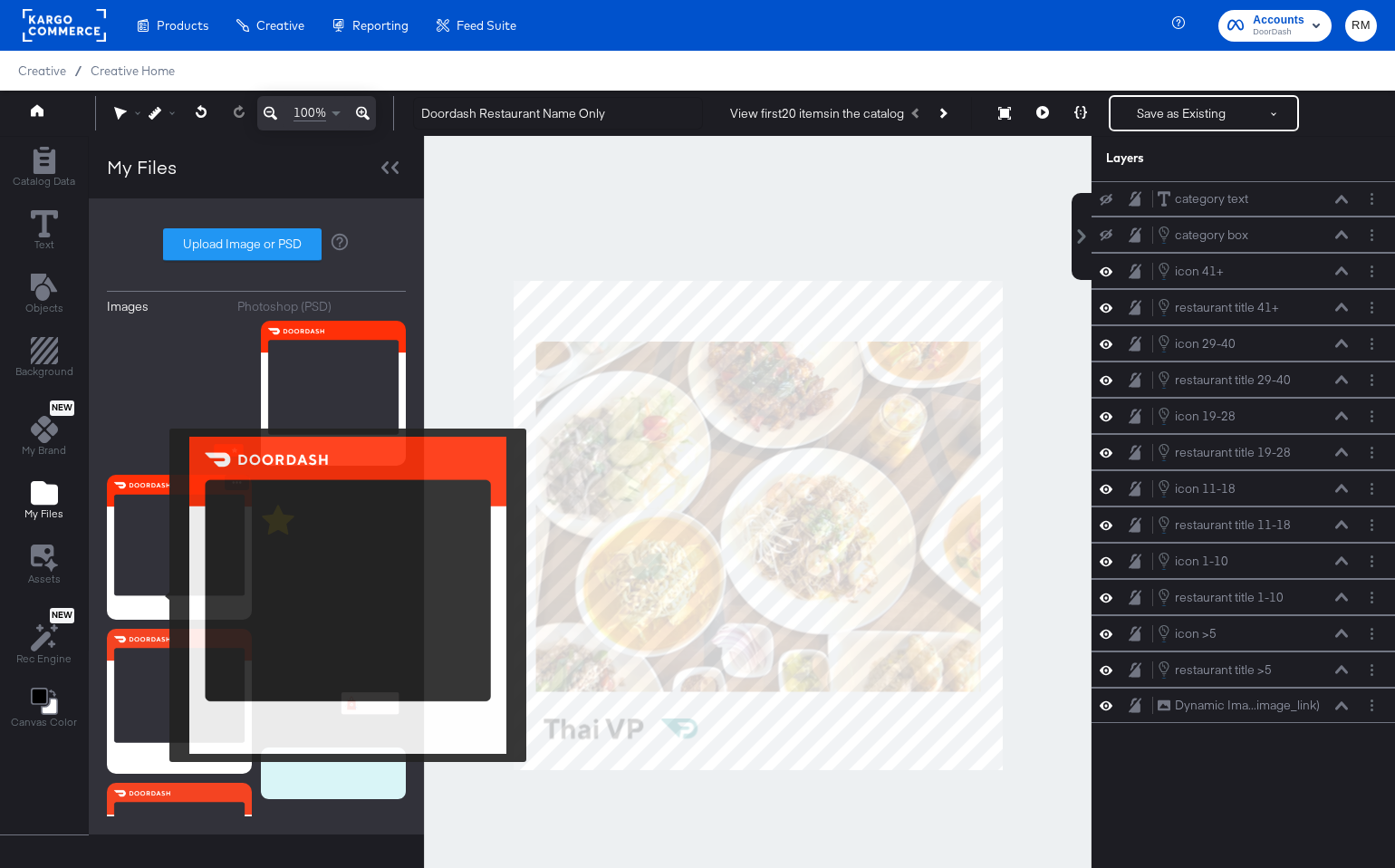
click at [159, 595] on img at bounding box center [179, 547] width 145 height 145
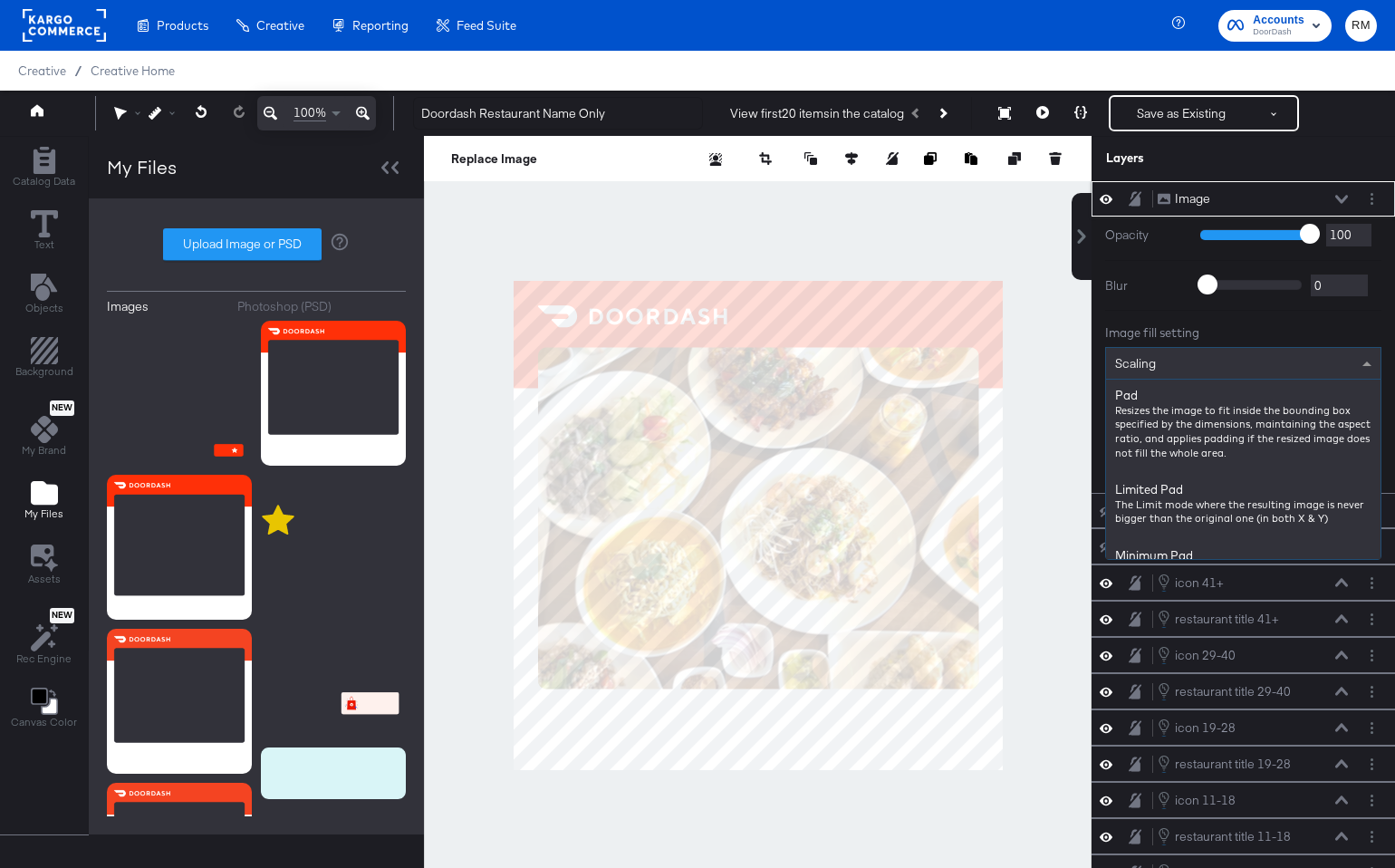
click at [1241, 360] on div "Scaling" at bounding box center [1243, 362] width 274 height 30
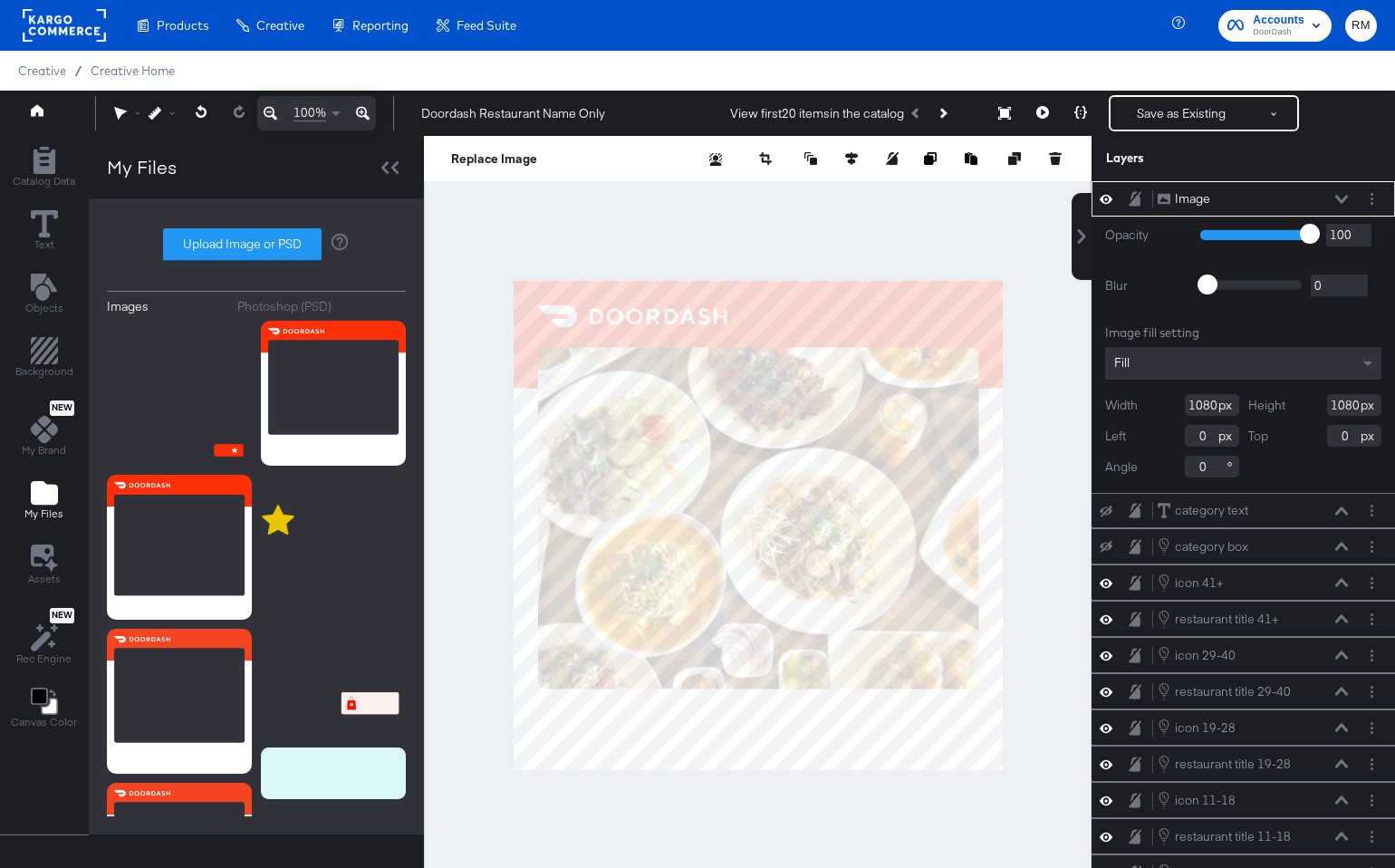
click at [1338, 194] on button at bounding box center [1341, 199] width 15 height 11
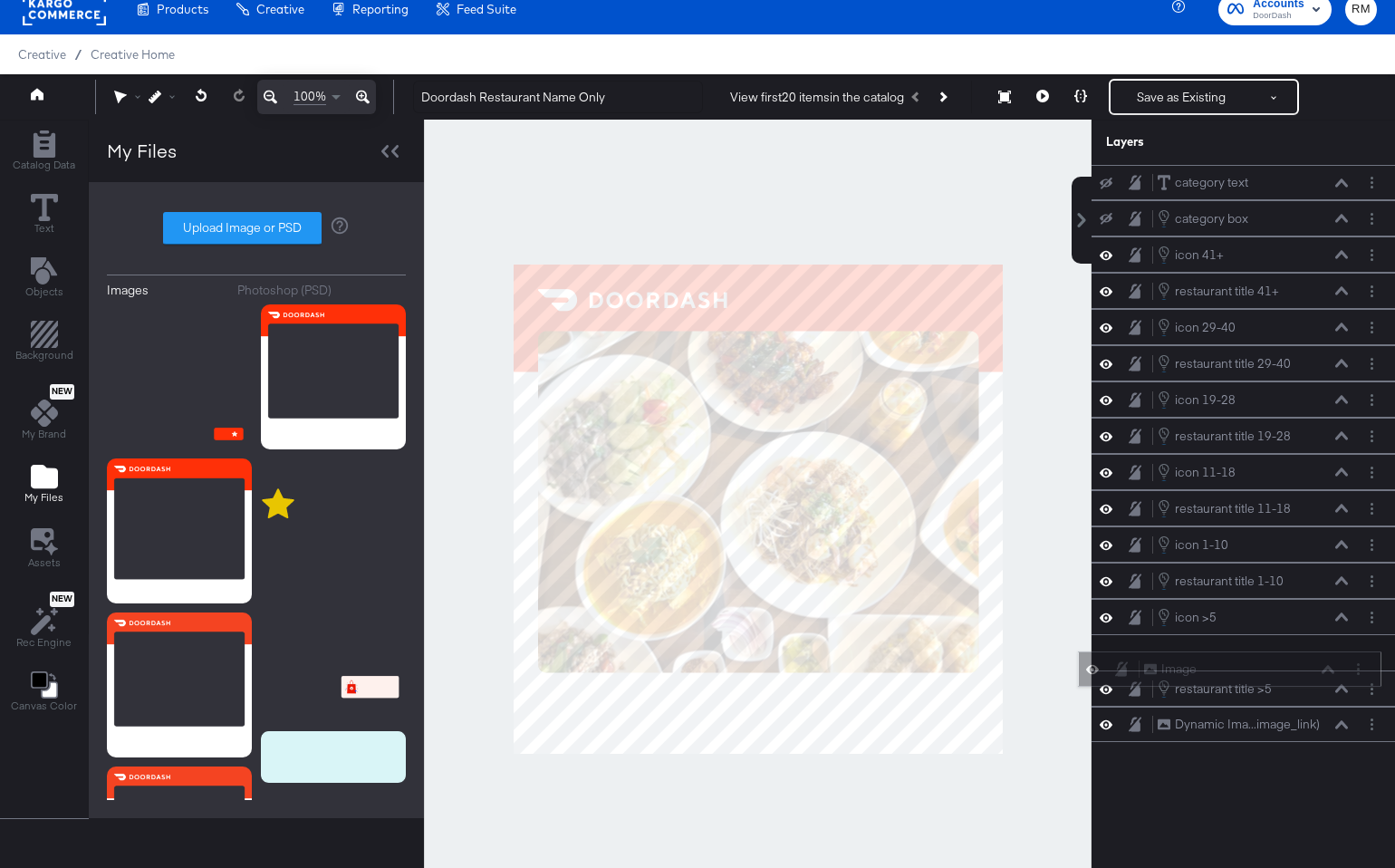
scroll to position [46, 0]
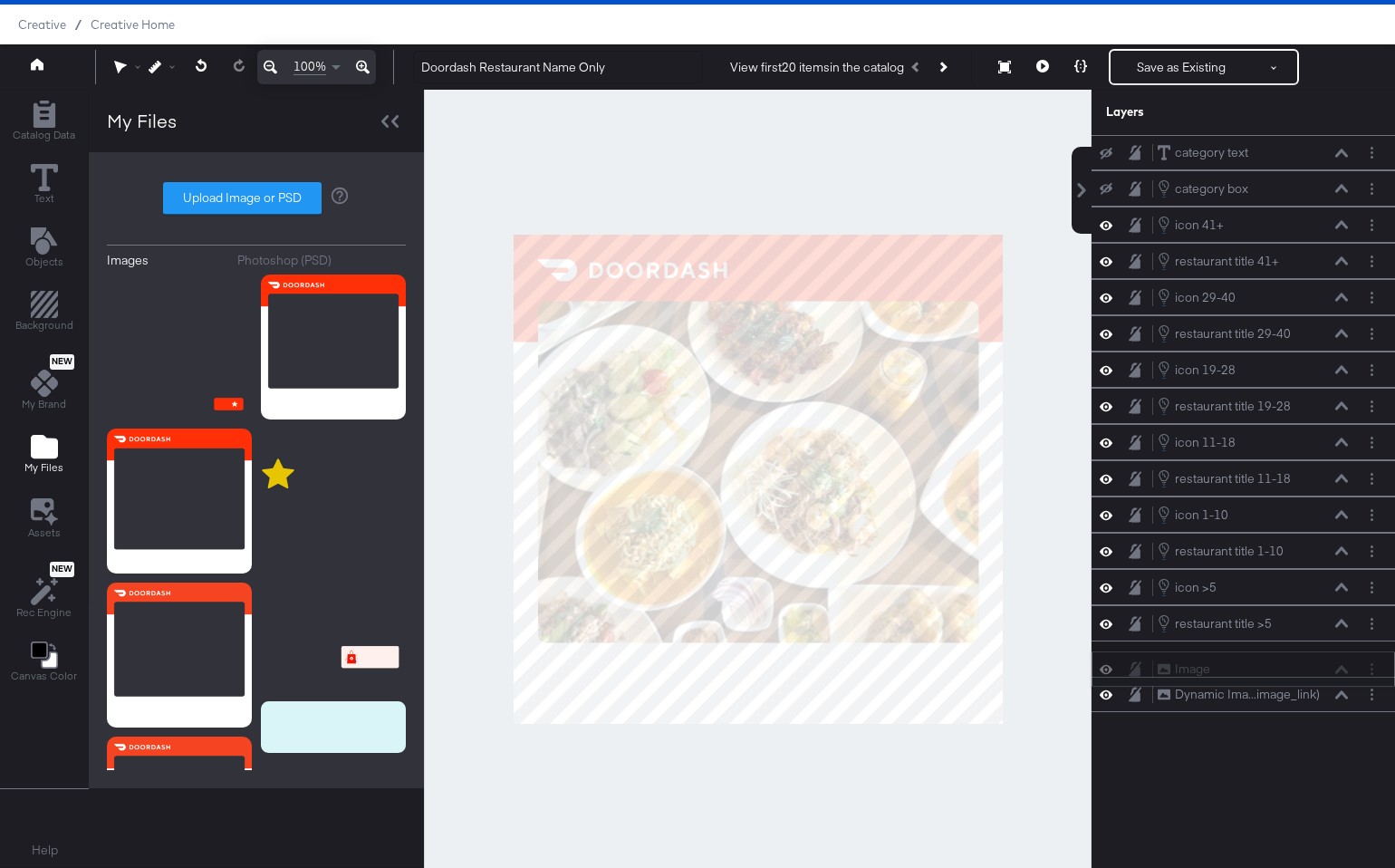
drag, startPoint x: 1317, startPoint y: 231, endPoint x: 1317, endPoint y: 666, distance: 435.0
click at [1317, 666] on div "Image Image" at bounding box center [1253, 668] width 192 height 19
click at [1171, 82] on button "Save as Existing" at bounding box center [1180, 67] width 141 height 32
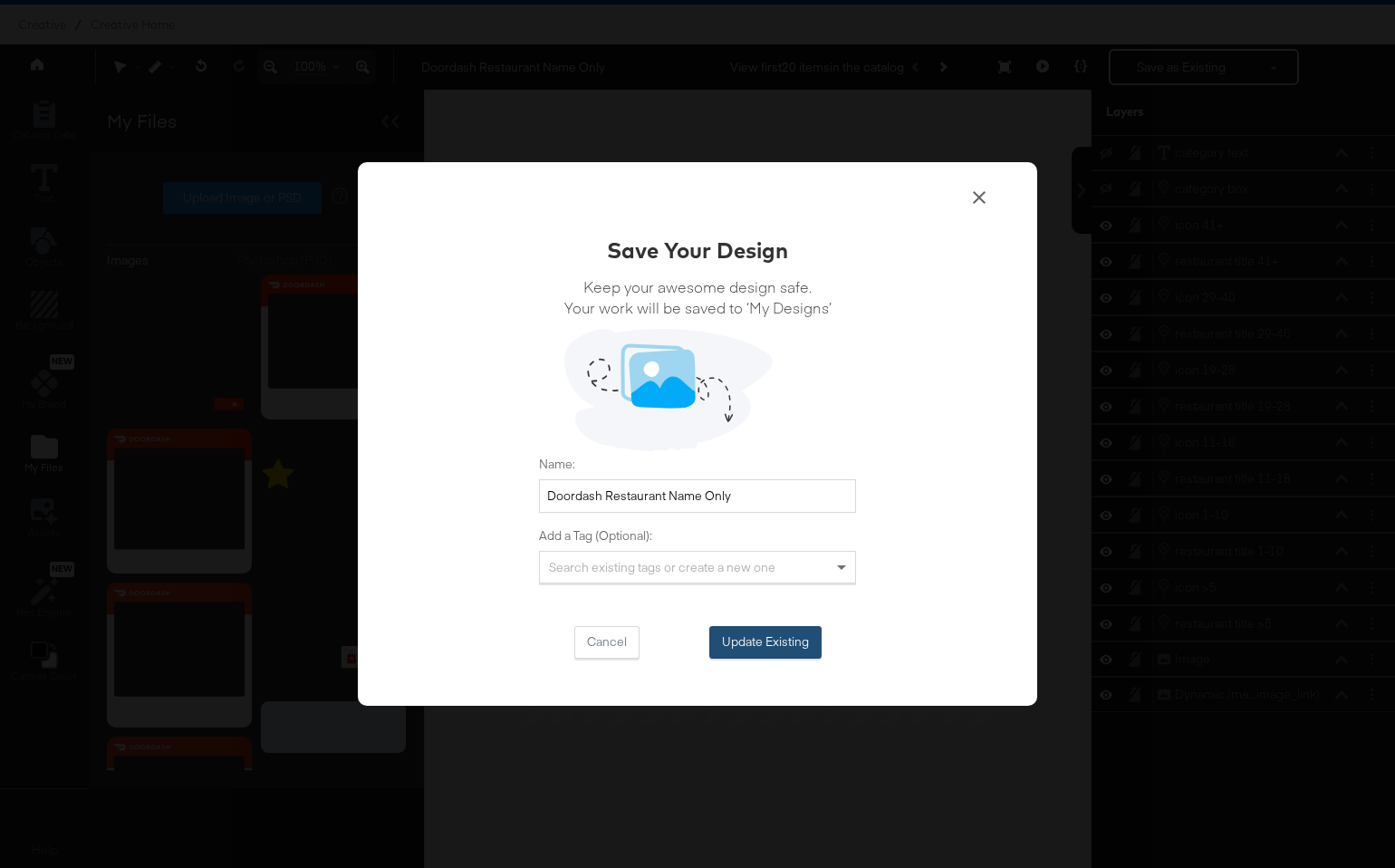
click at [790, 632] on button "Update Existing" at bounding box center [765, 642] width 113 height 32
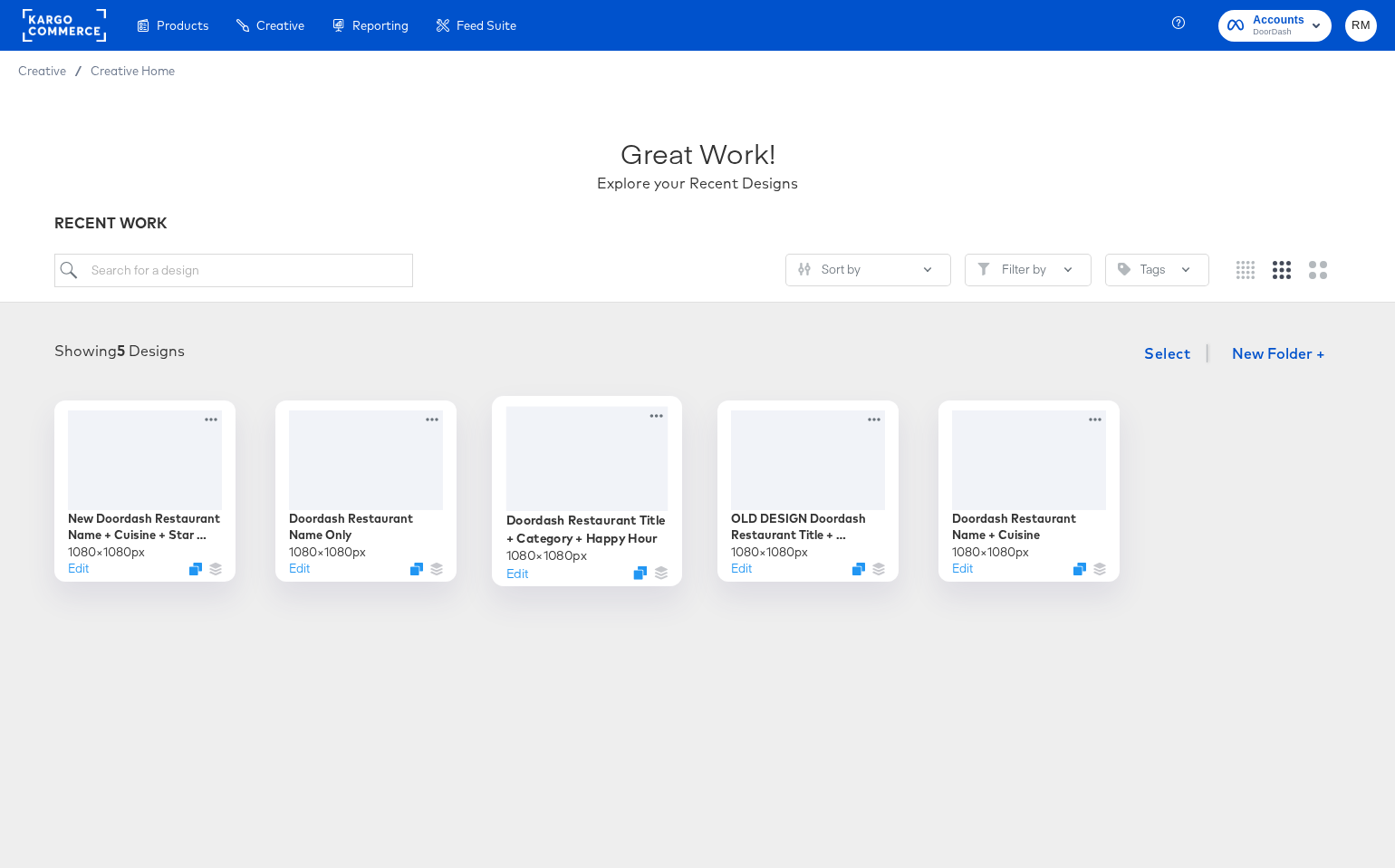
click at [652, 446] on div at bounding box center [587, 458] width 162 height 104
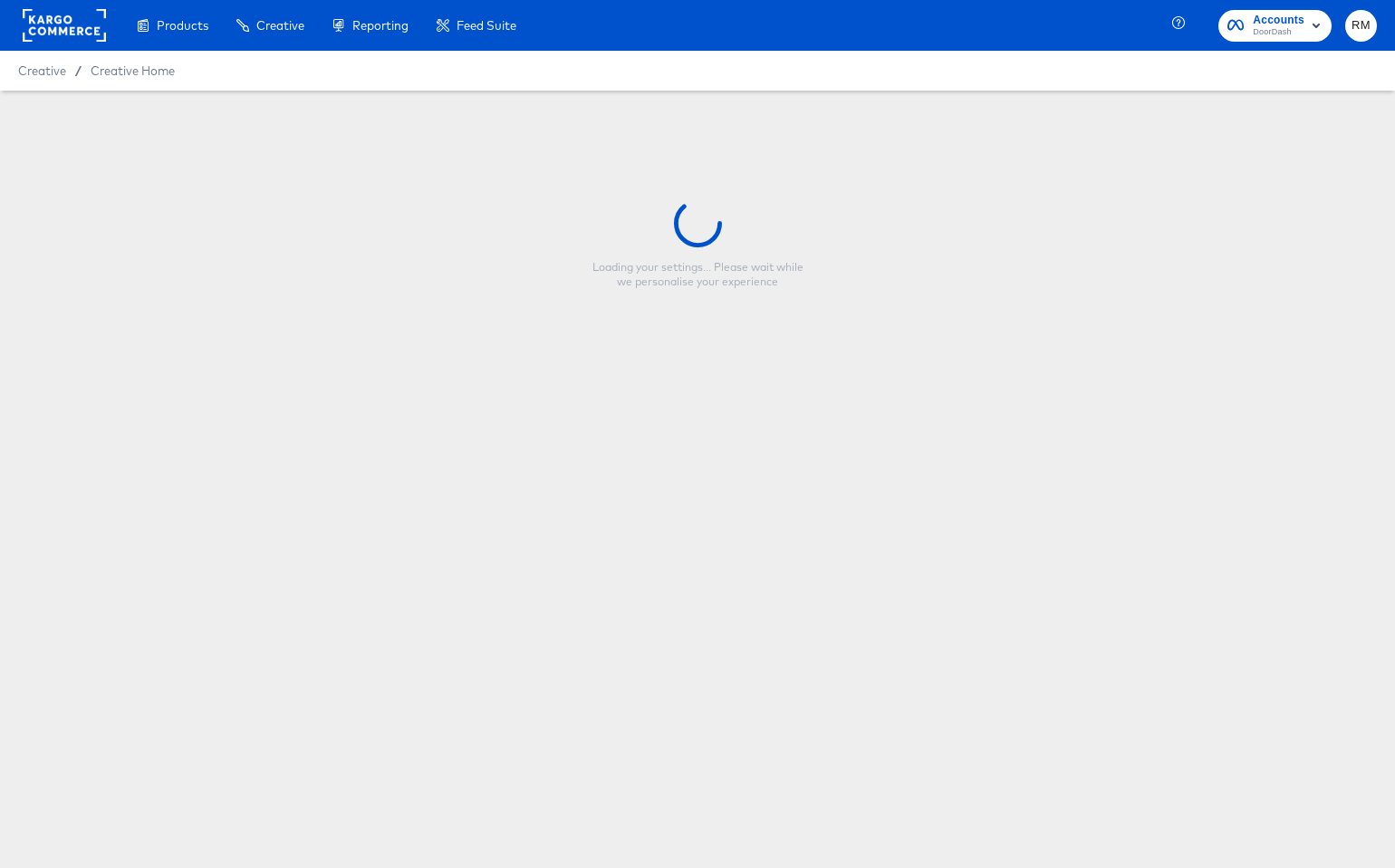
type input "Doordash Restaurant Title + Category + Happy Hour"
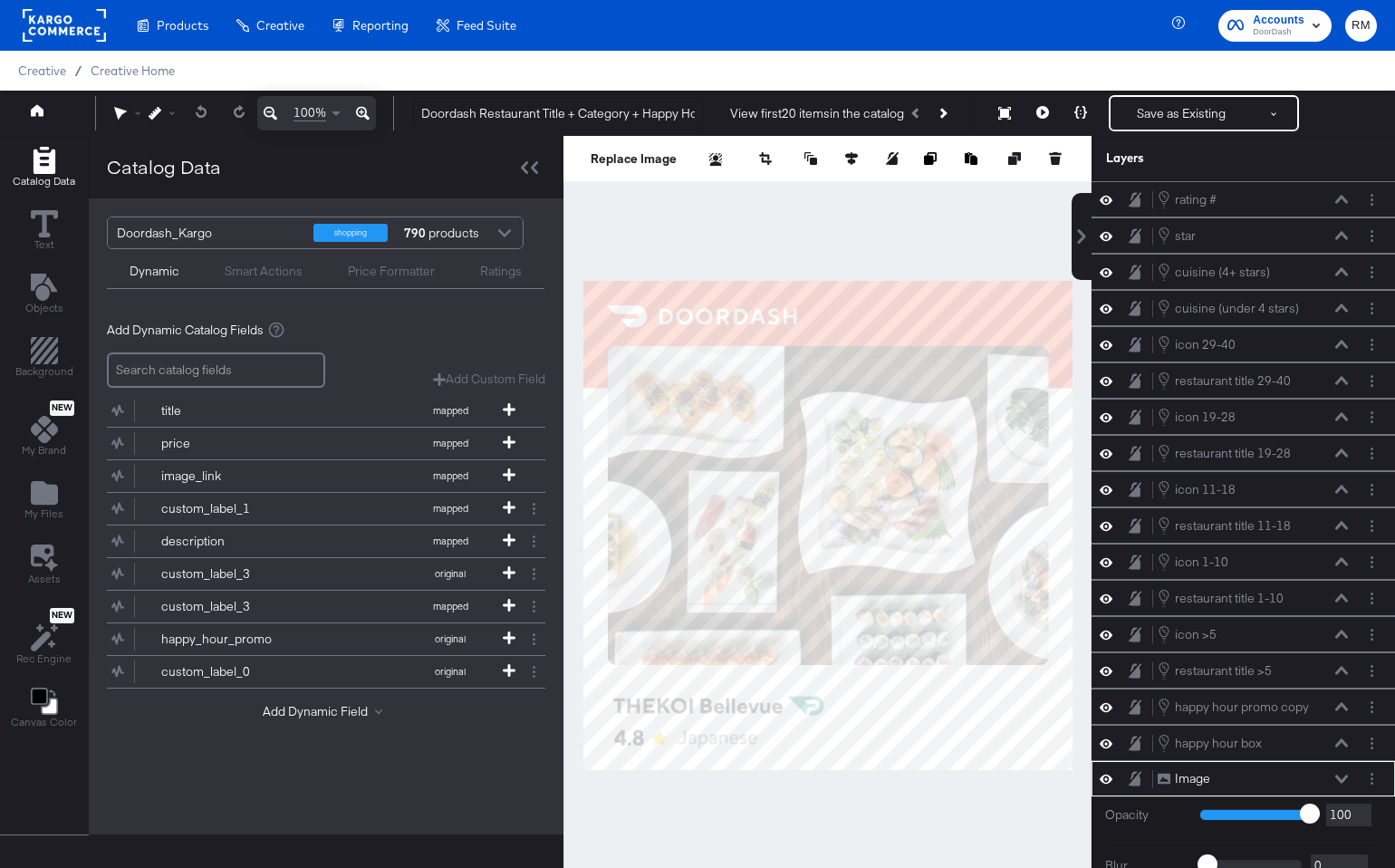
scroll to position [222, 0]
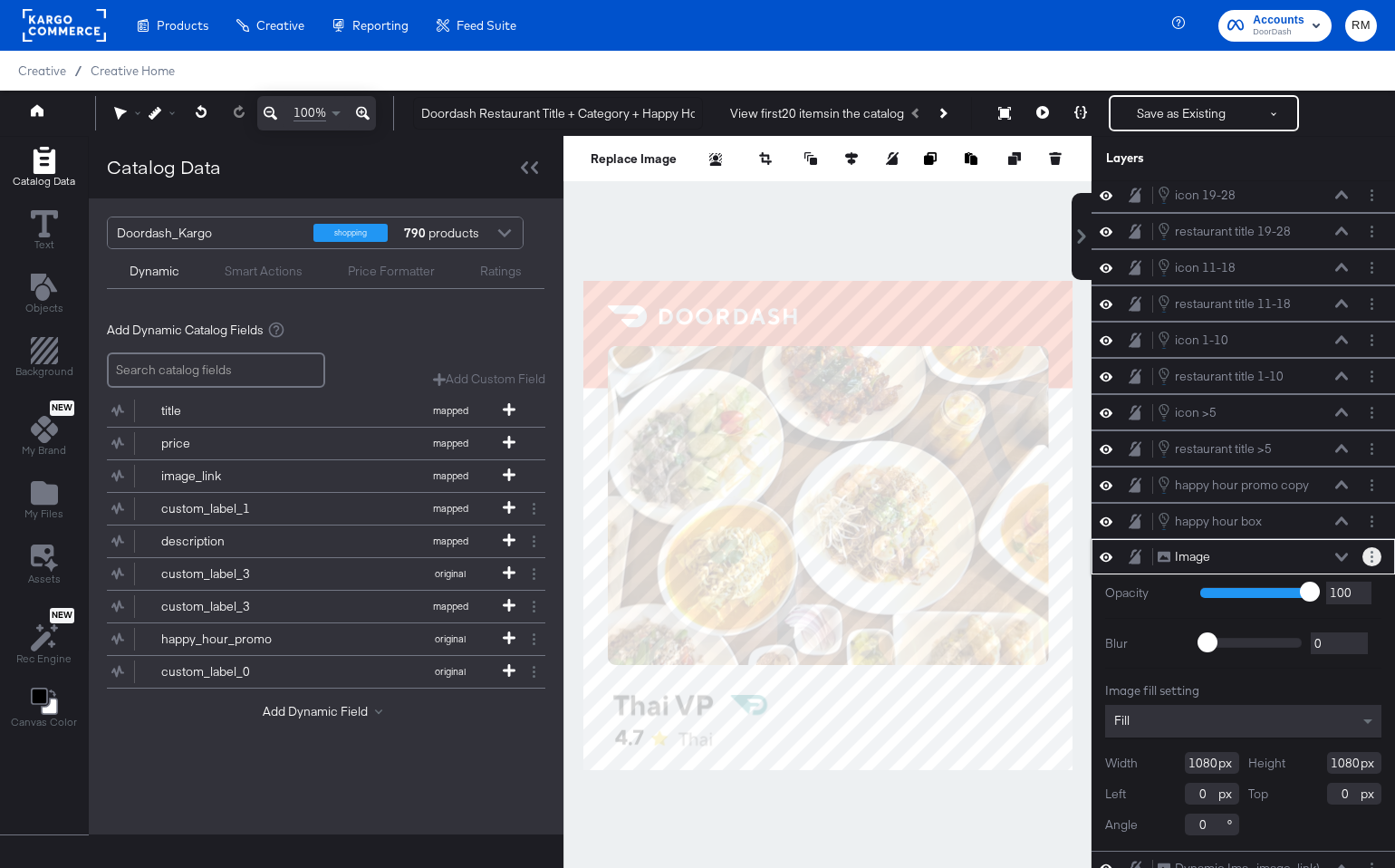
click at [1348, 550] on button "Layer Options" at bounding box center [1371, 555] width 19 height 19
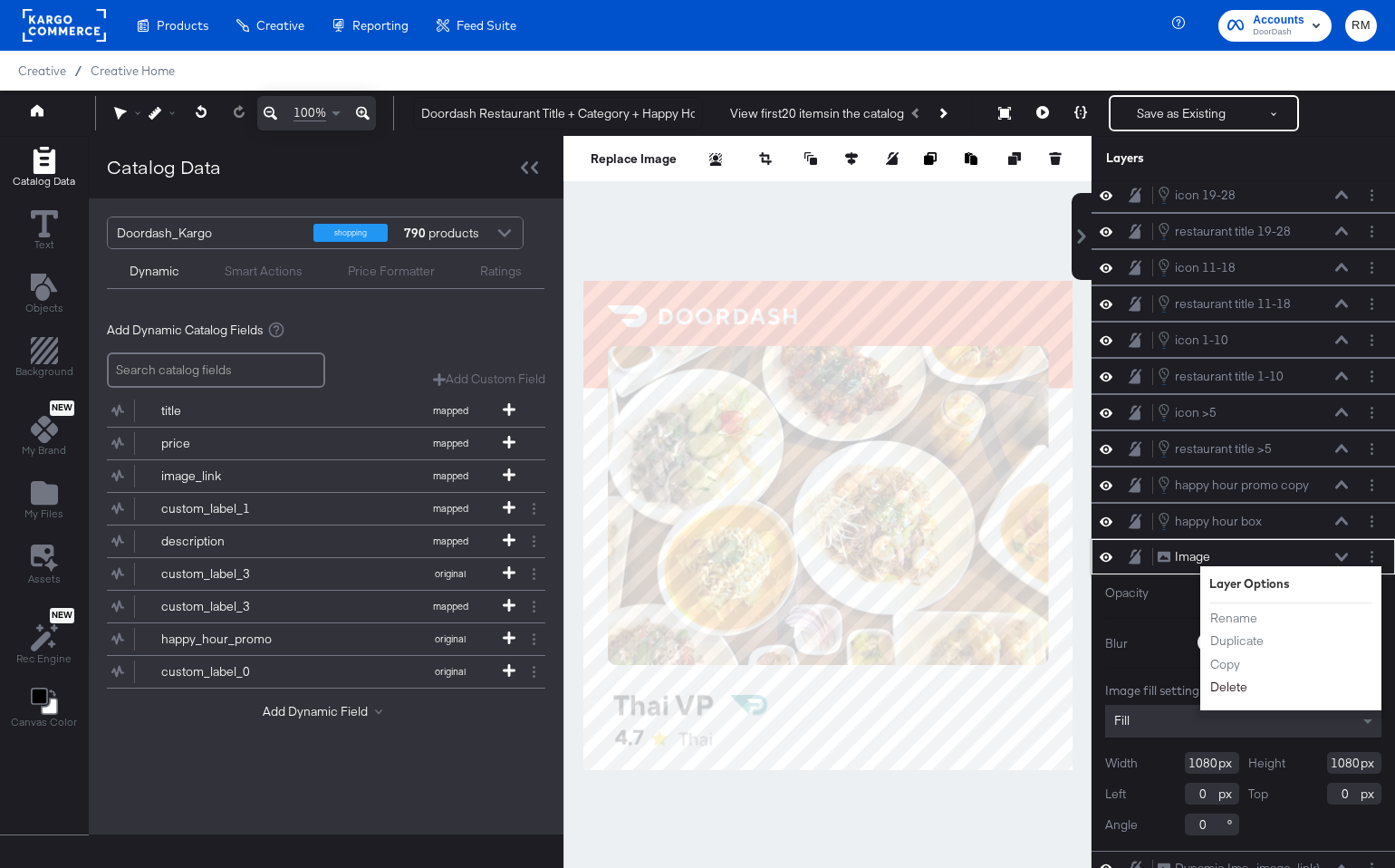
click at [1225, 679] on button "Delete" at bounding box center [1228, 687] width 39 height 19
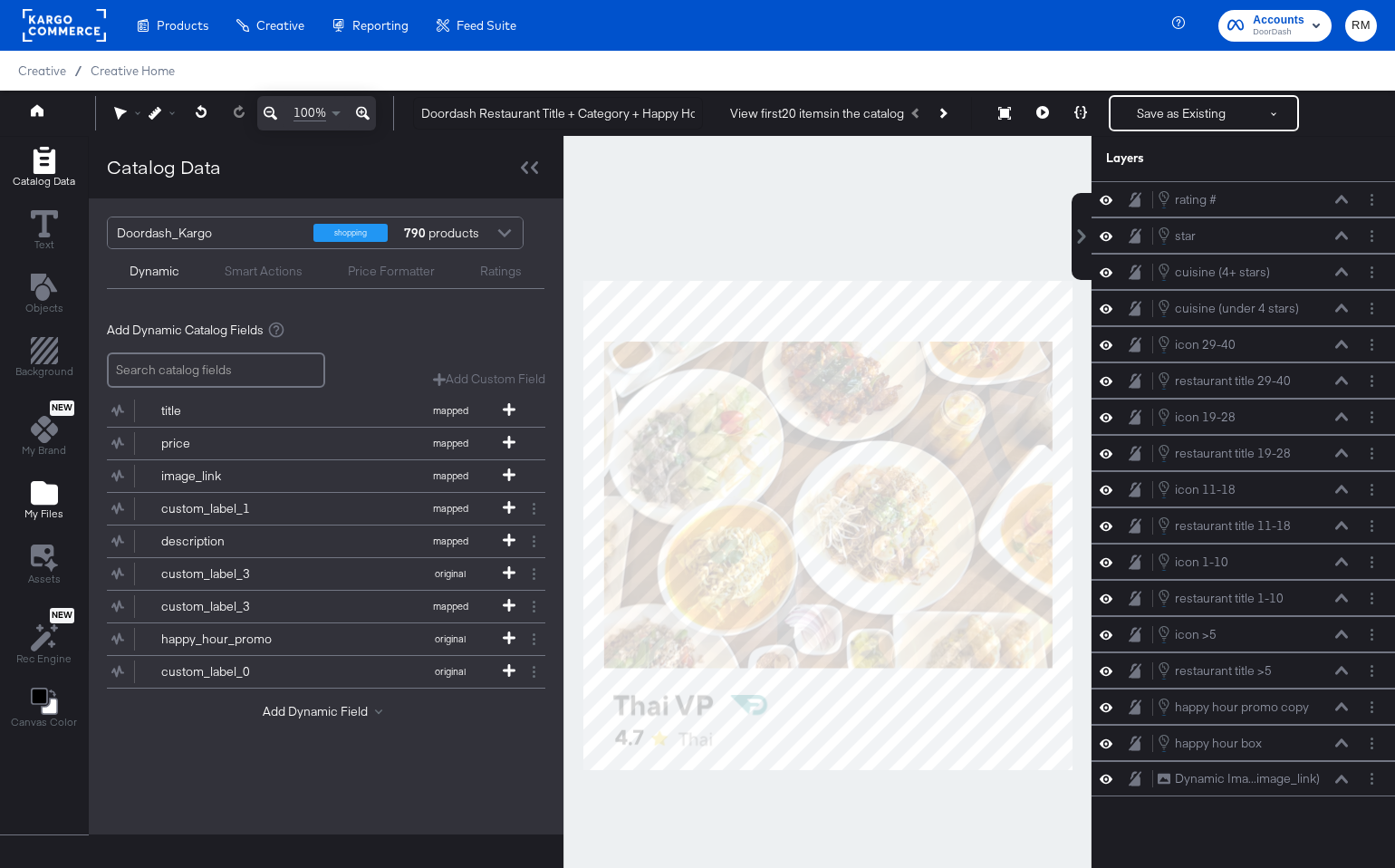
click at [55, 485] on icon "Add Files" at bounding box center [44, 493] width 27 height 27
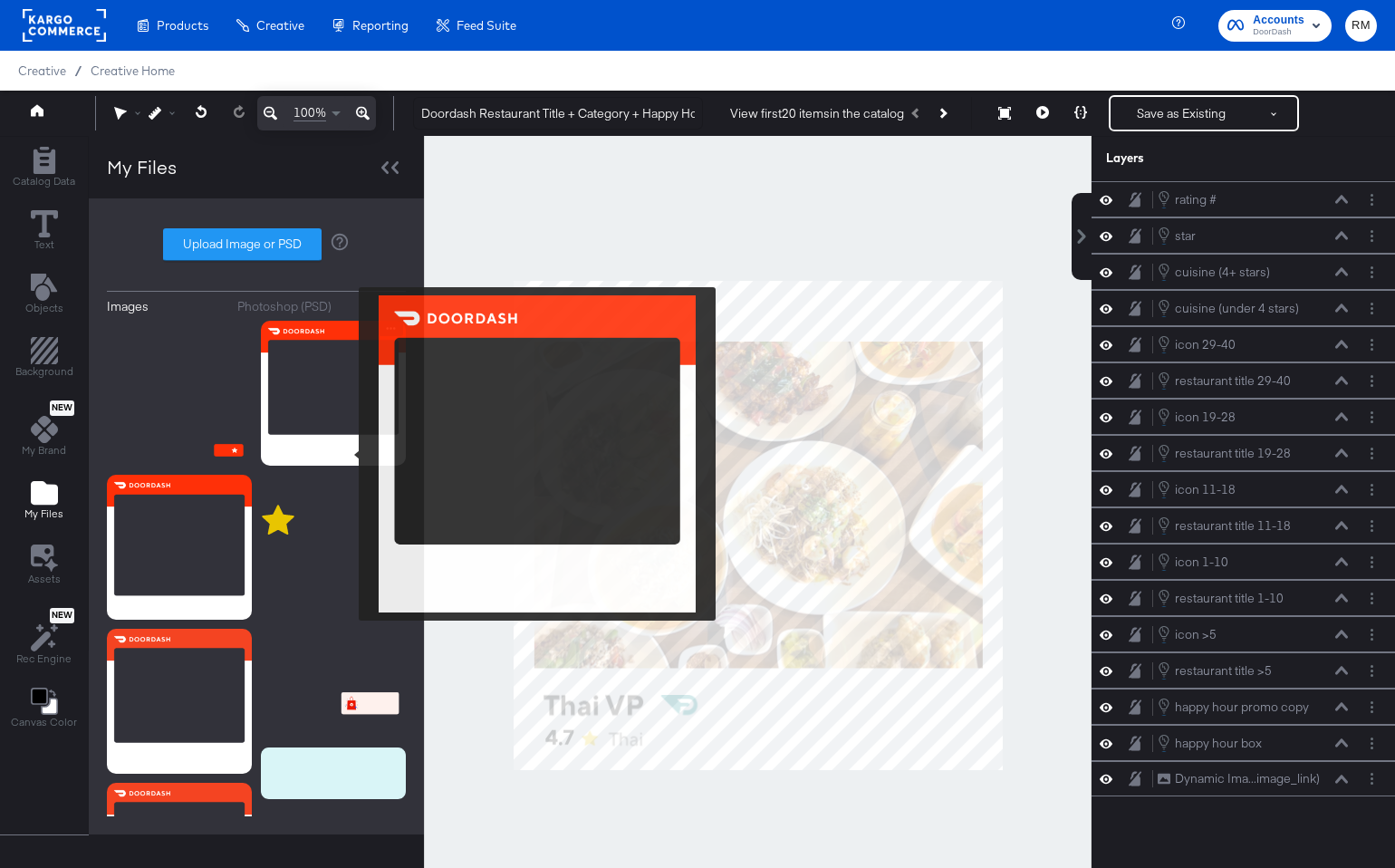
click at [347, 454] on img at bounding box center [333, 393] width 145 height 145
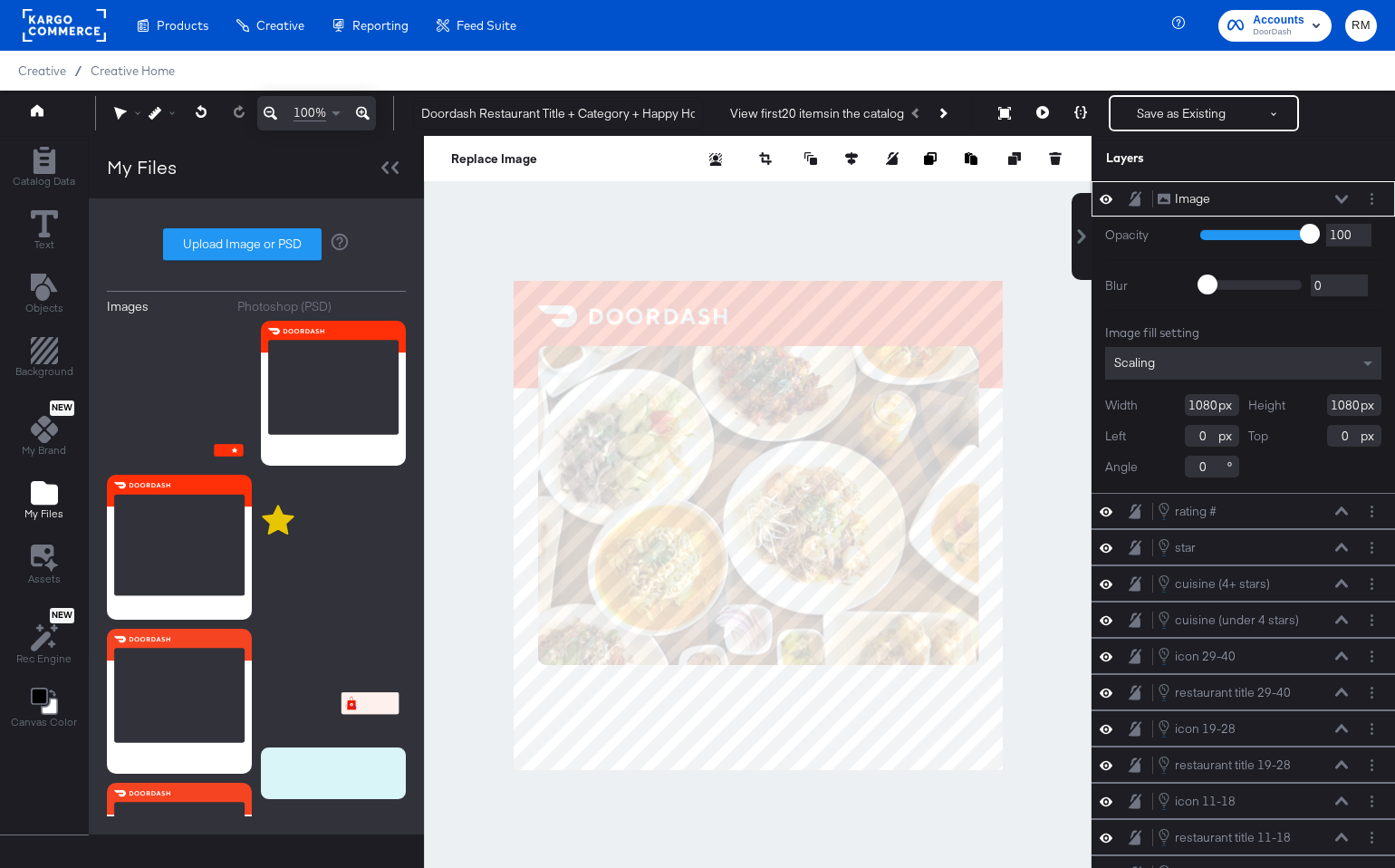
click at [1217, 358] on div "Scaling" at bounding box center [1243, 362] width 276 height 32
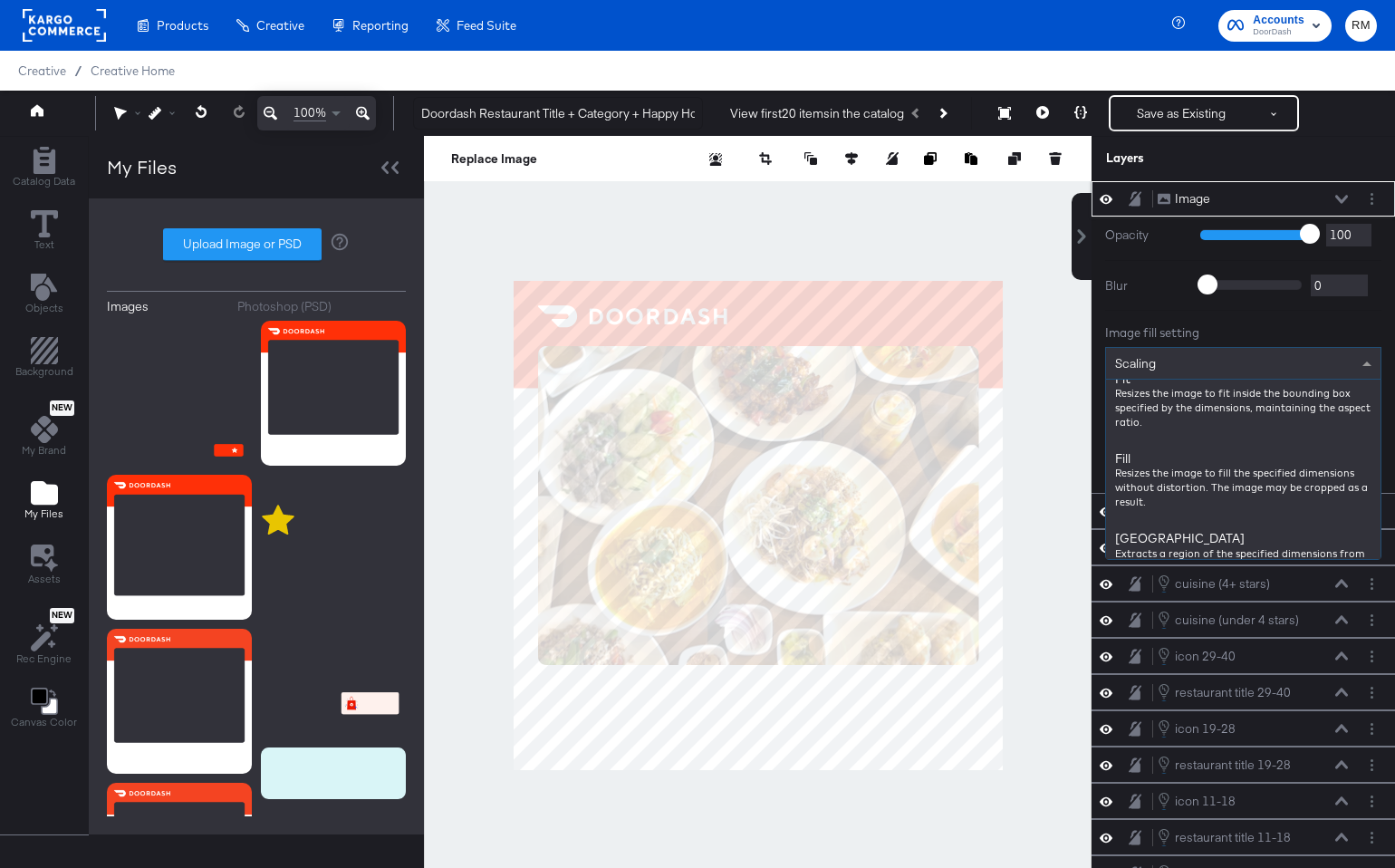
scroll to position [256, 0]
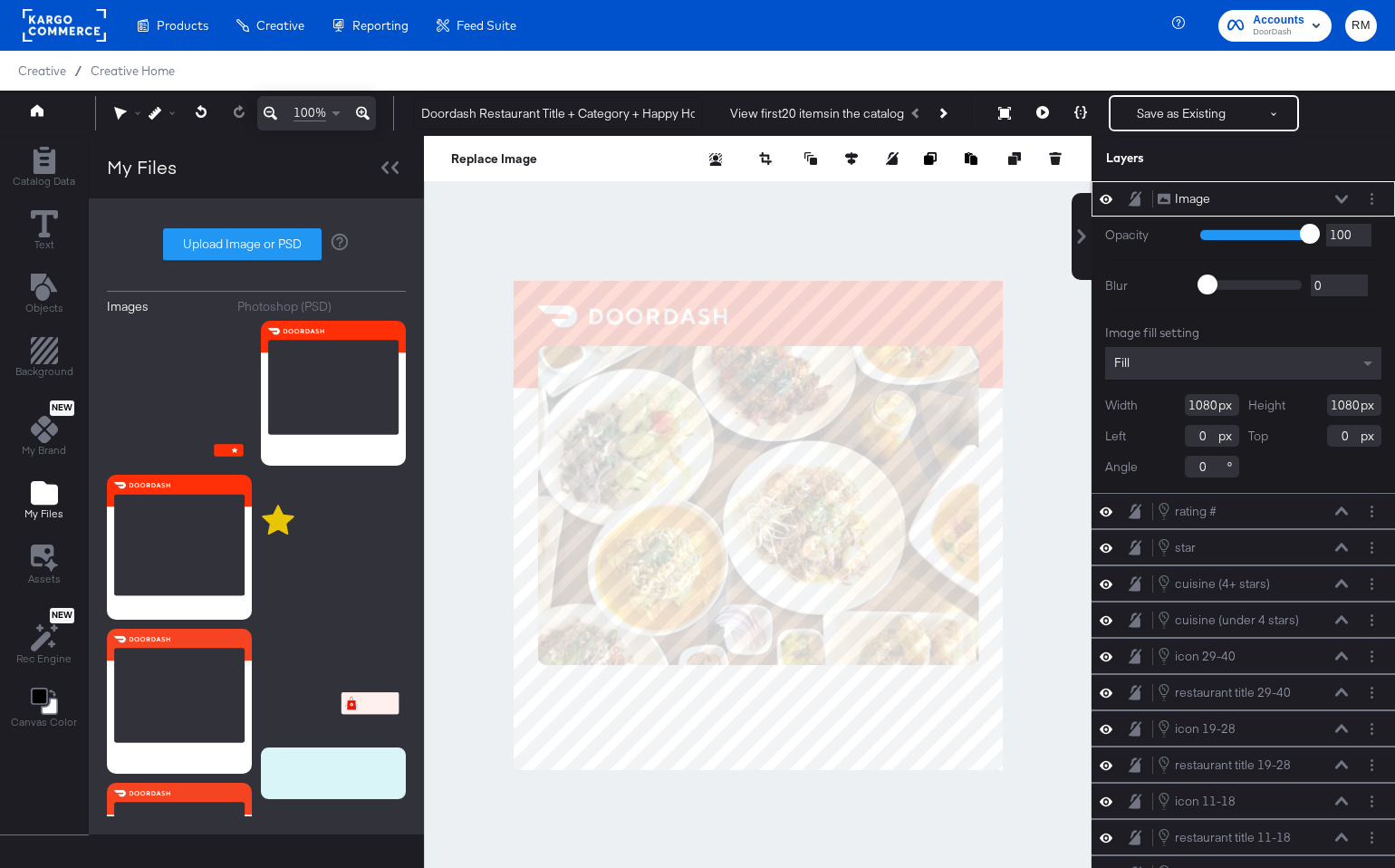
click at [1346, 199] on icon at bounding box center [1341, 199] width 13 height 9
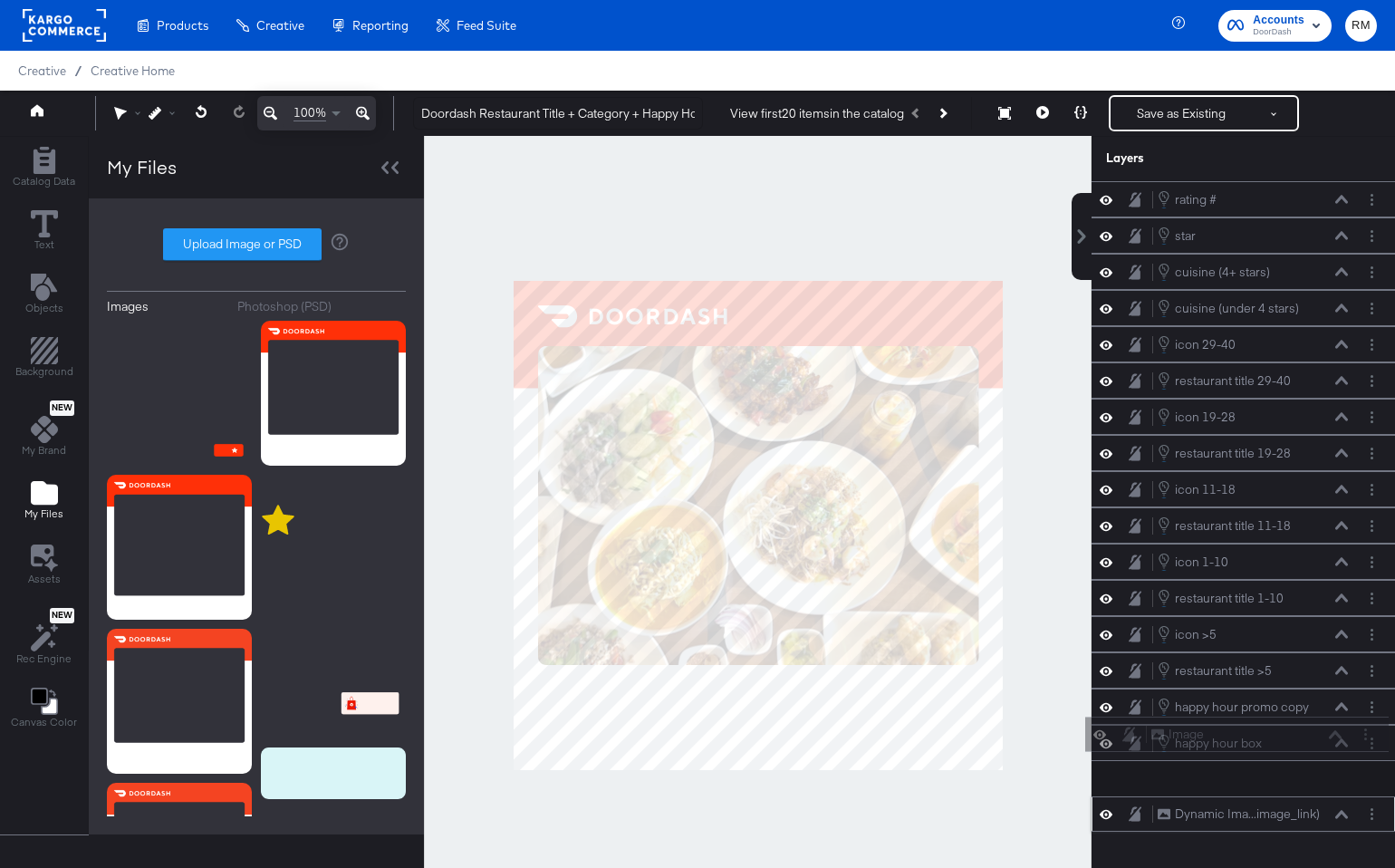
scroll to position [46, 0]
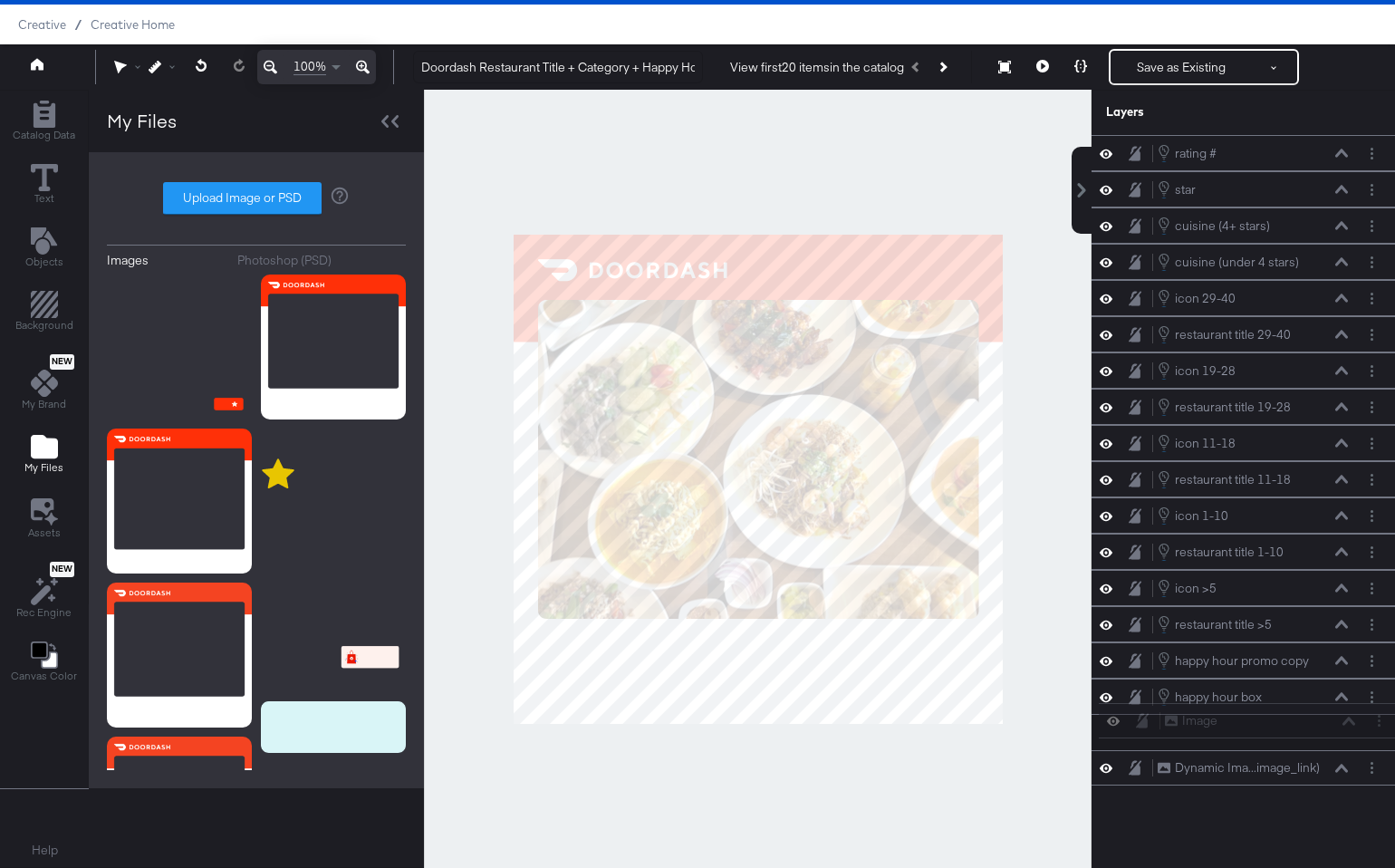
click at [1323, 789] on div "Image Image rating # rating # star star cuisine (4+ stars) cuisine (4+ stars) c…" at bounding box center [1243, 487] width 304 height 704
click at [1341, 763] on icon at bounding box center [1341, 767] width 13 height 9
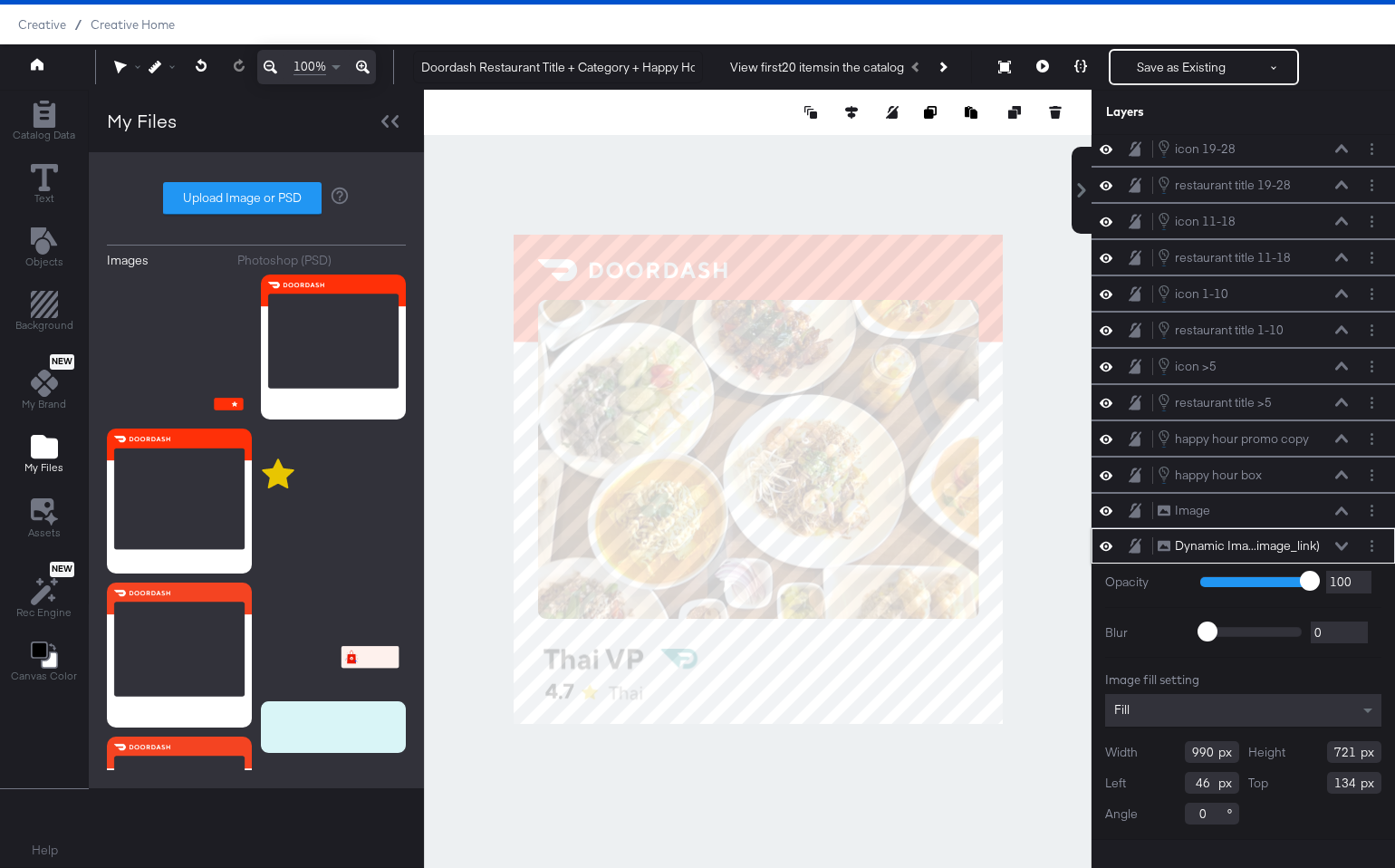
click at [1341, 543] on icon at bounding box center [1341, 546] width 13 height 9
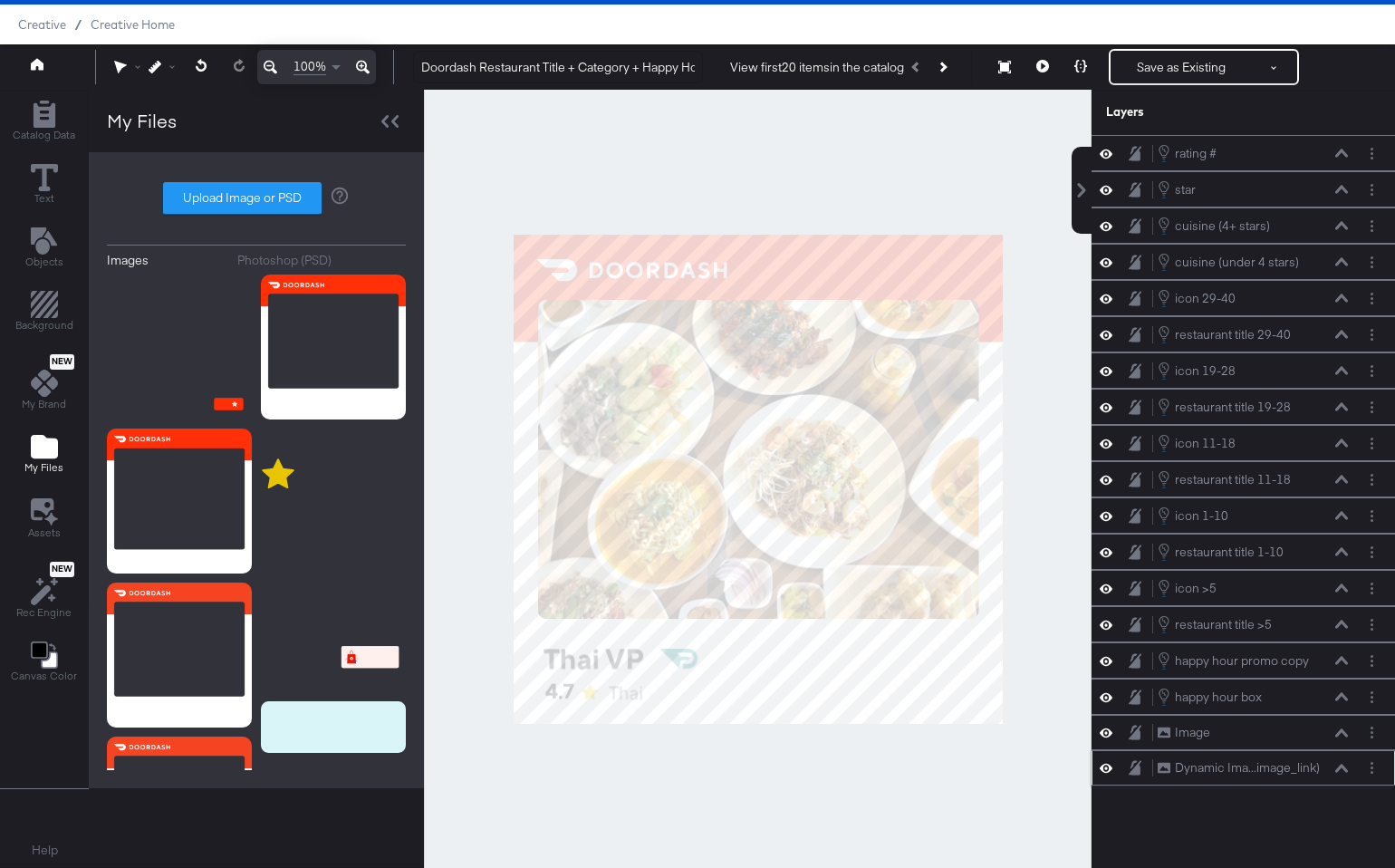
scroll to position [0, 0]
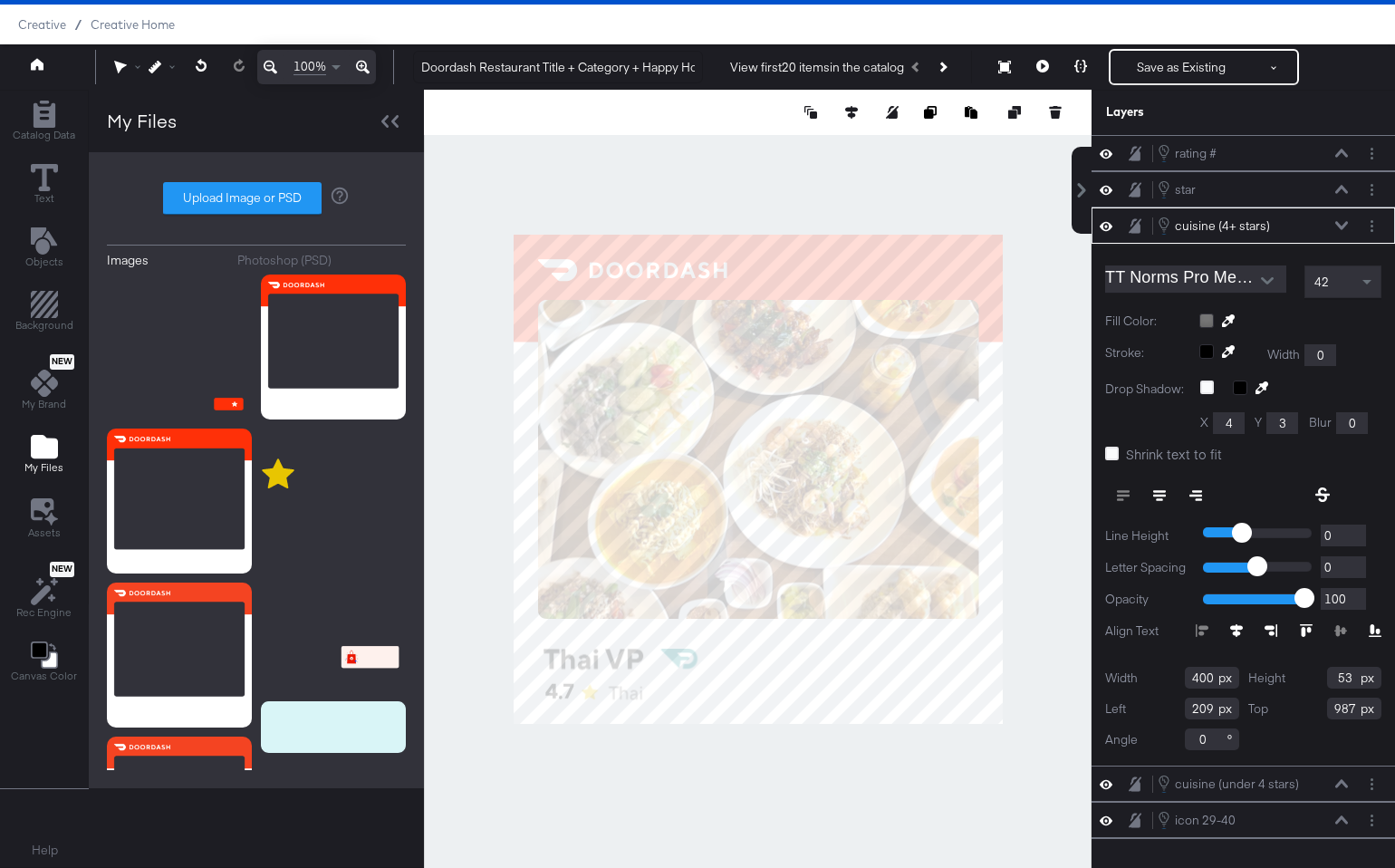
click at [354, 69] on button at bounding box center [362, 67] width 26 height 34
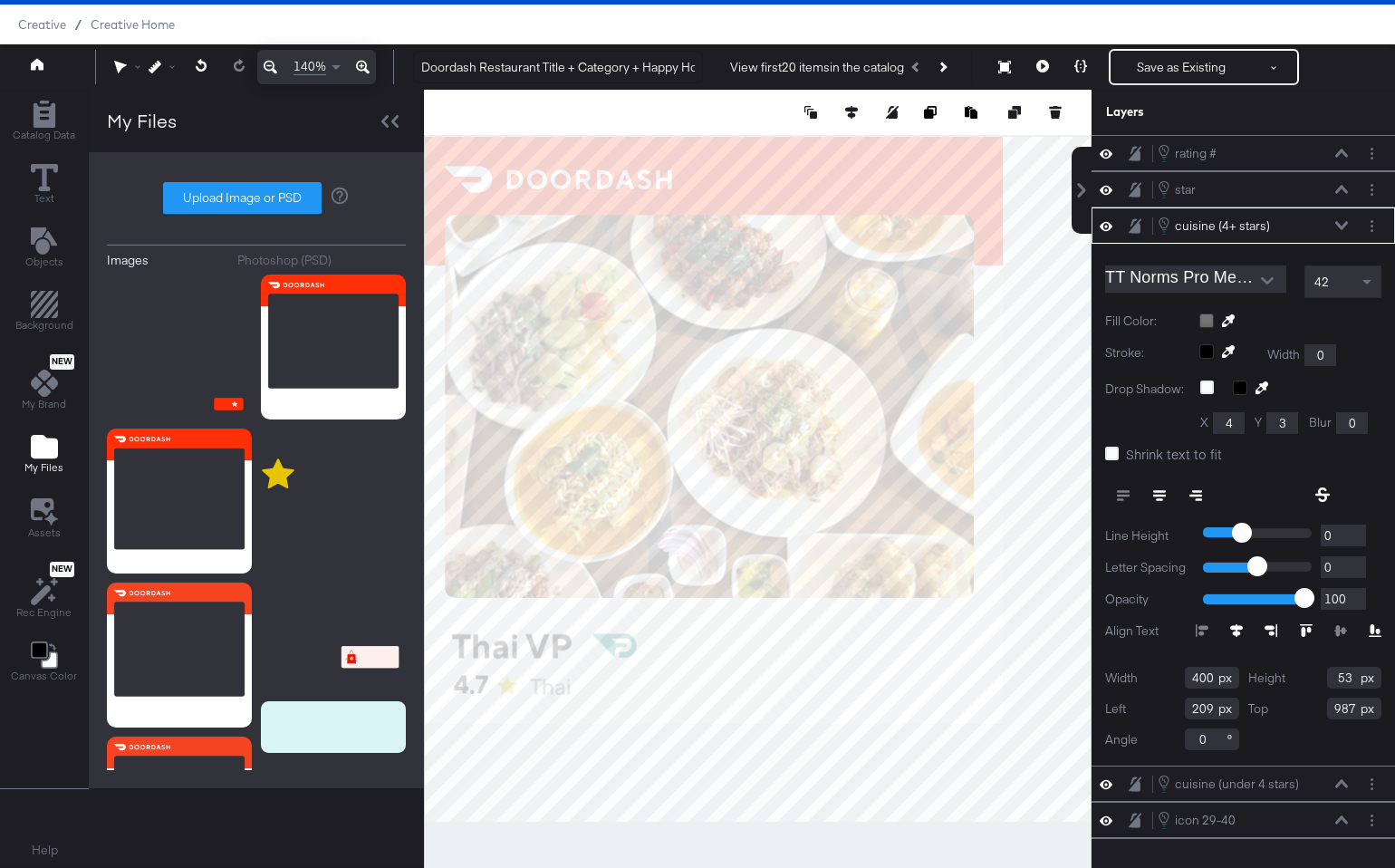
click at [354, 69] on button at bounding box center [362, 67] width 26 height 34
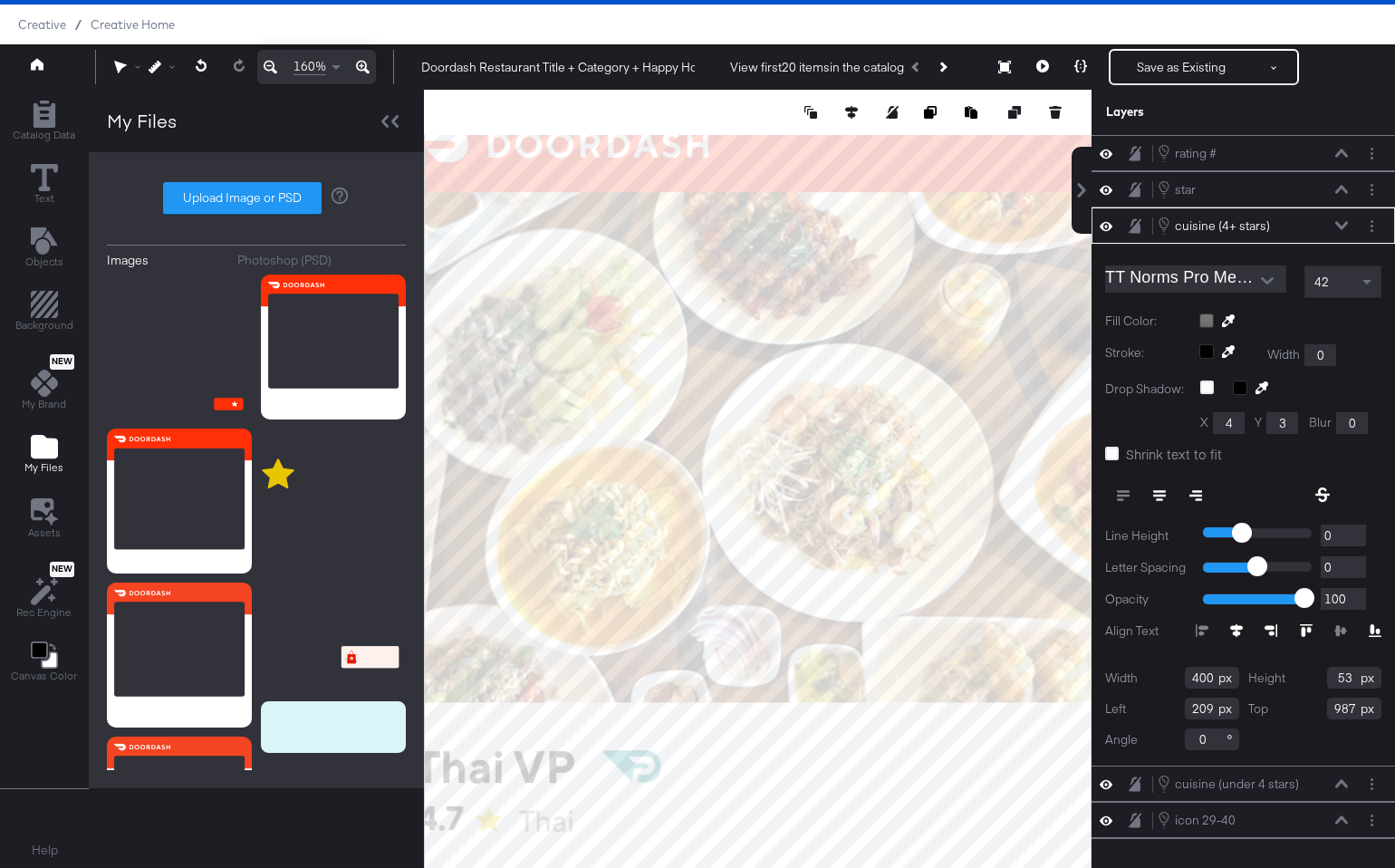
click at [354, 69] on button at bounding box center [362, 67] width 26 height 34
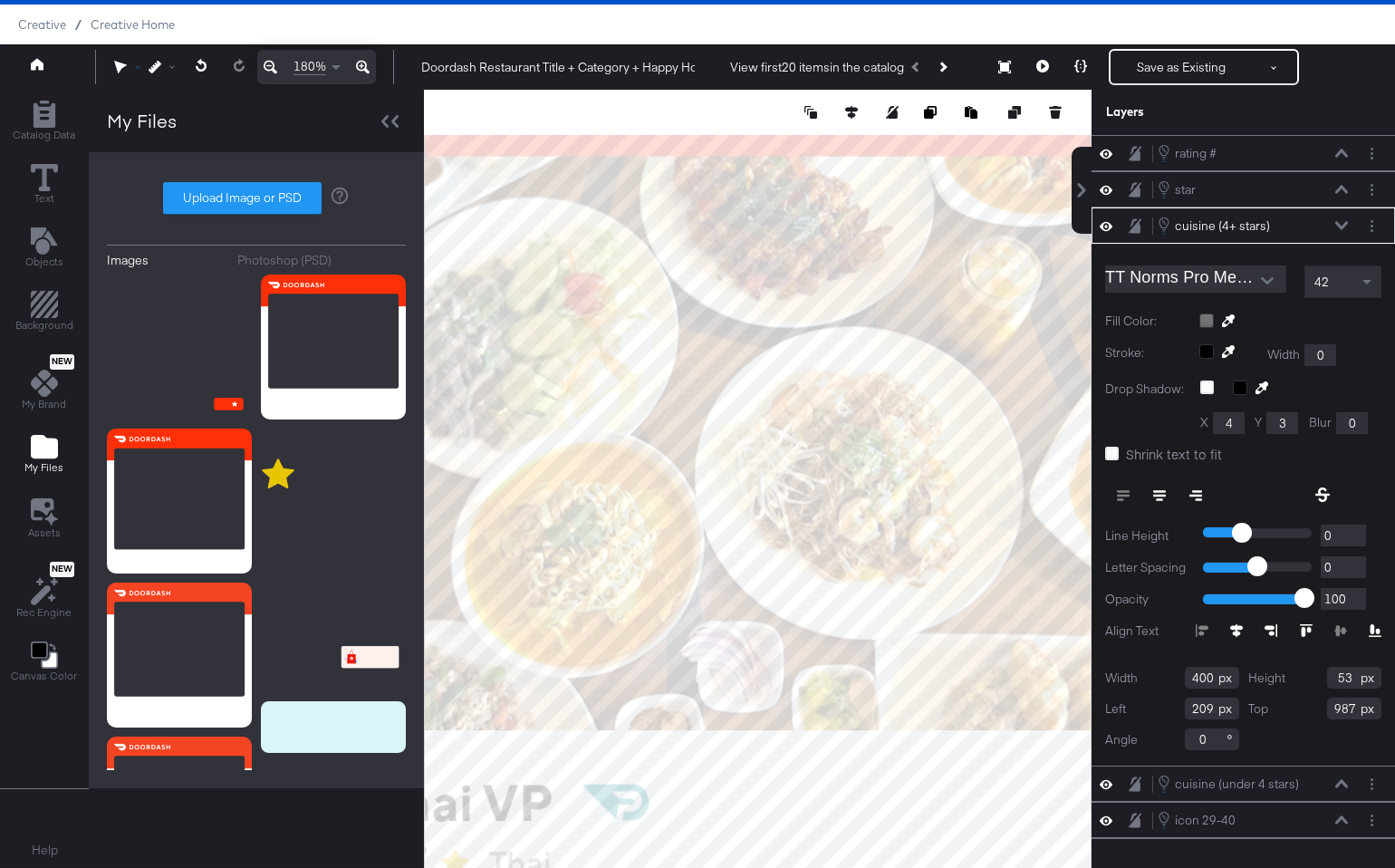
click at [125, 64] on icon at bounding box center [120, 67] width 13 height 13
click at [125, 98] on icon at bounding box center [124, 102] width 13 height 13
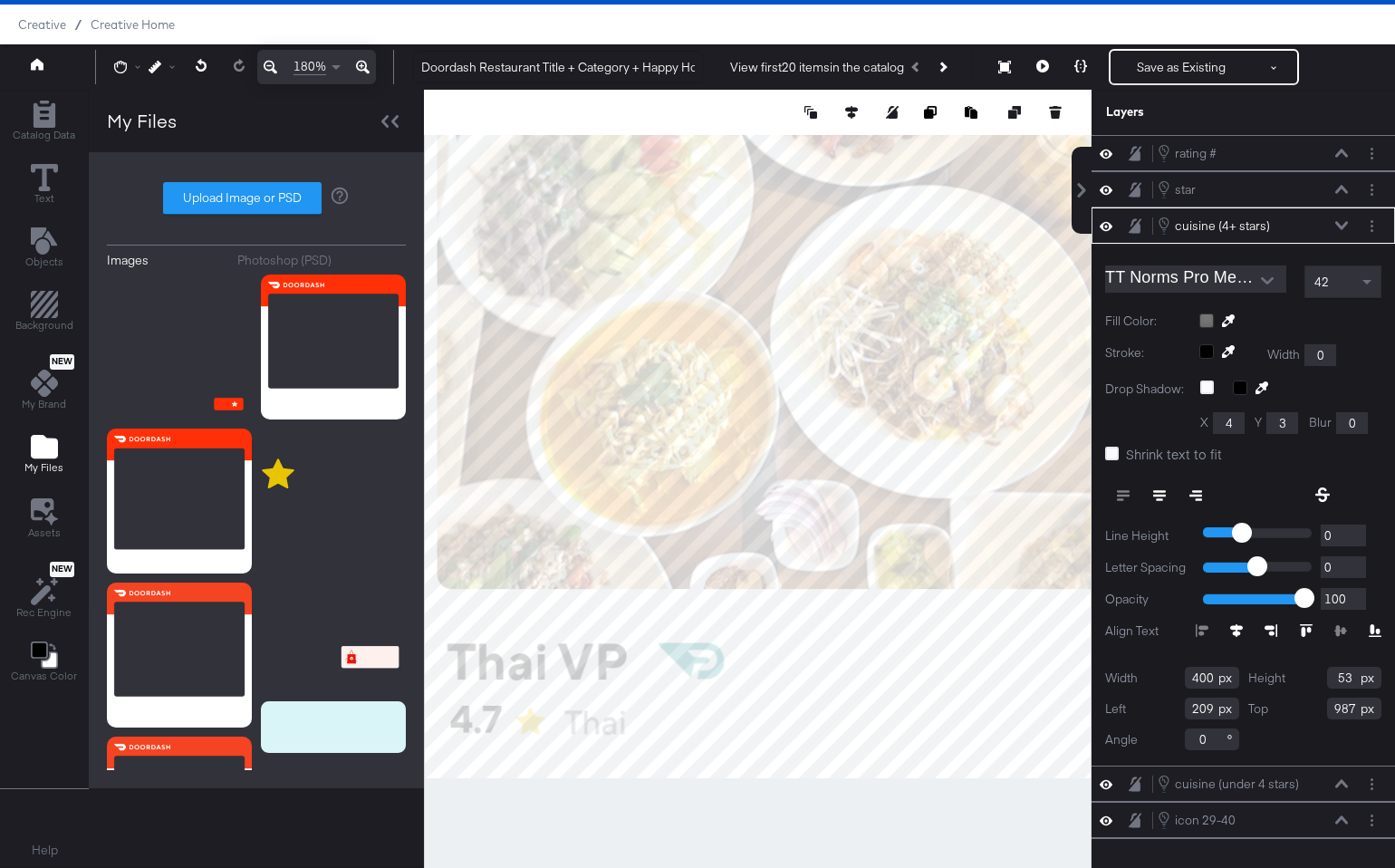
drag, startPoint x: 638, startPoint y: 467, endPoint x: 726, endPoint y: 327, distance: 165.4
click at [726, 327] on div at bounding box center [758, 479] width 666 height 778
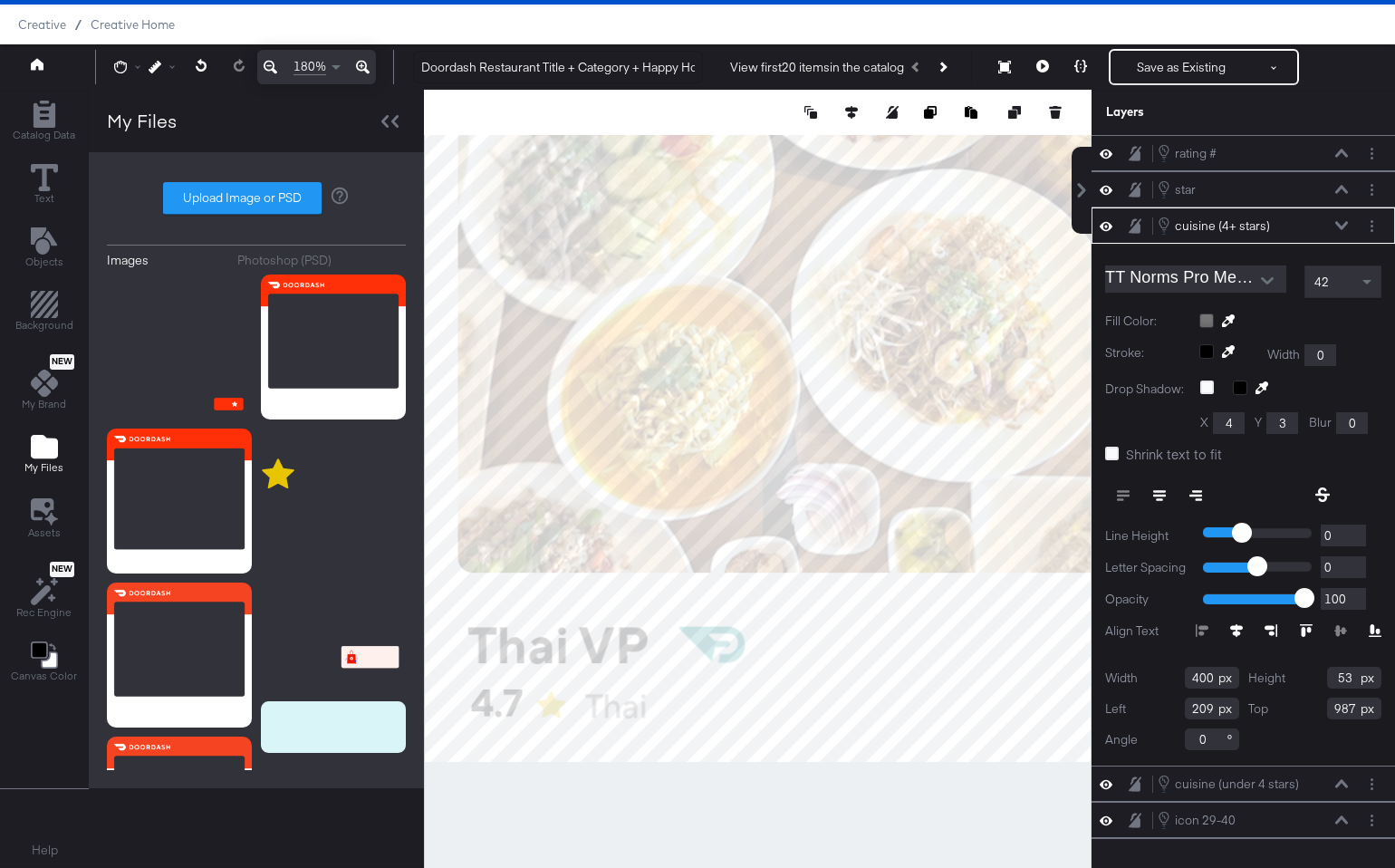
click at [128, 58] on div at bounding box center [130, 67] width 34 height 34
click at [113, 58] on div "Failed to load text entry 180%" at bounding box center [244, 67] width 299 height 34
click at [120, 66] on icon at bounding box center [120, 67] width 13 height 13
click at [131, 102] on div at bounding box center [125, 102] width 14 height 13
click at [122, 102] on icon at bounding box center [124, 103] width 13 height 14
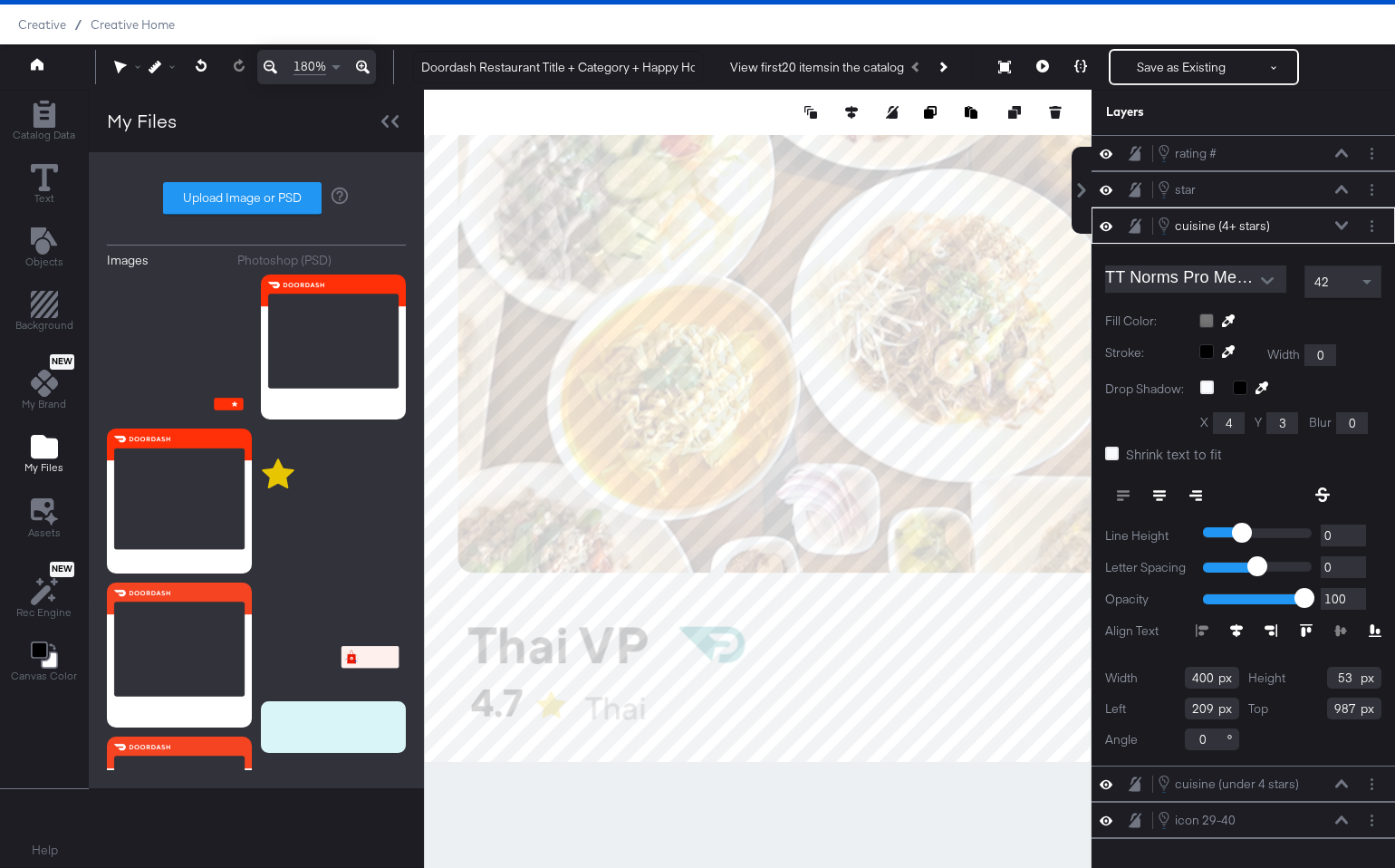
type input "395"
type input "50"
type input "991"
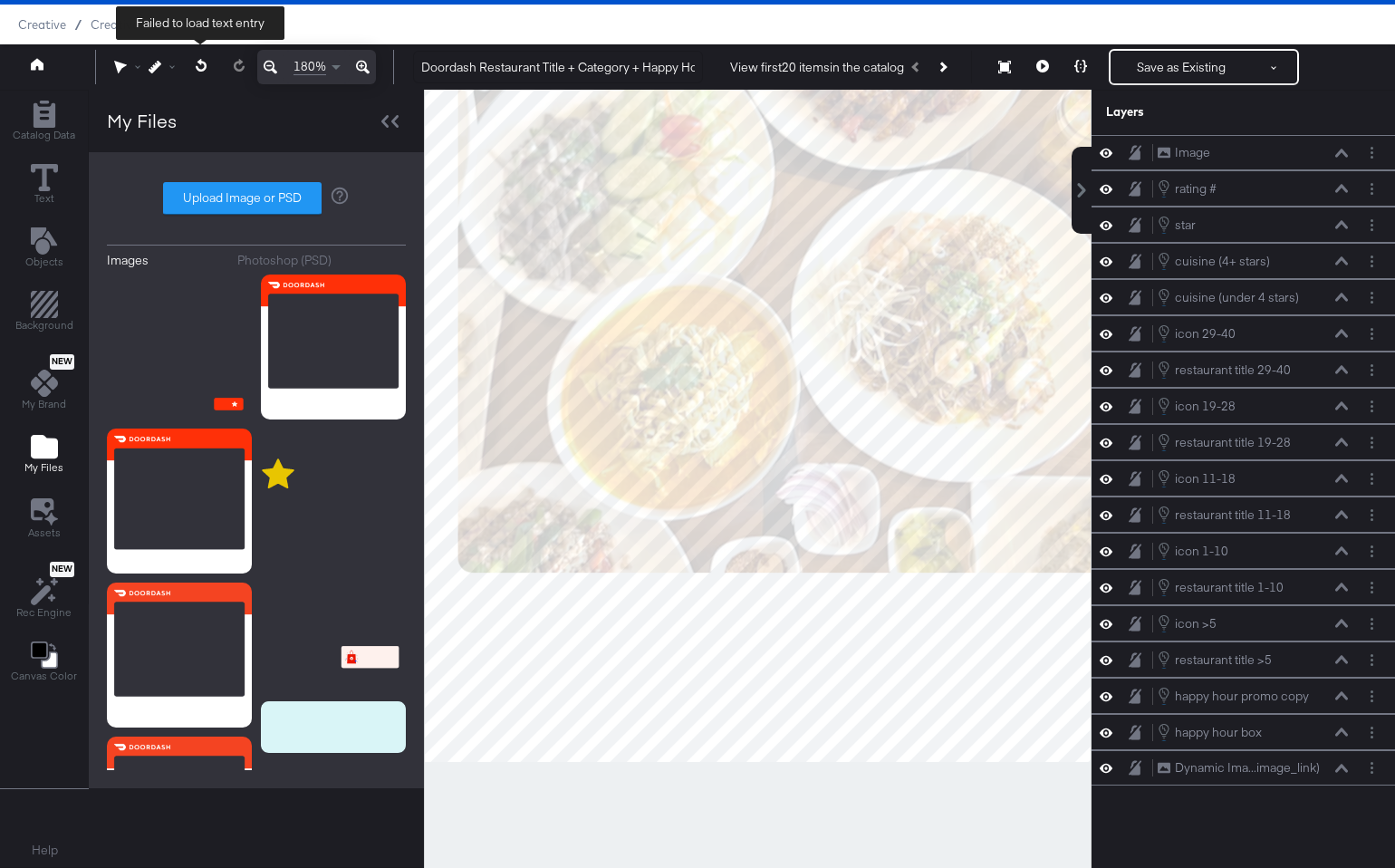
click at [204, 68] on icon at bounding box center [200, 65] width 11 height 13
click at [198, 66] on icon at bounding box center [202, 65] width 12 height 13
click at [236, 70] on icon at bounding box center [238, 65] width 11 height 13
click at [237, 70] on span at bounding box center [239, 67] width 37 height 34
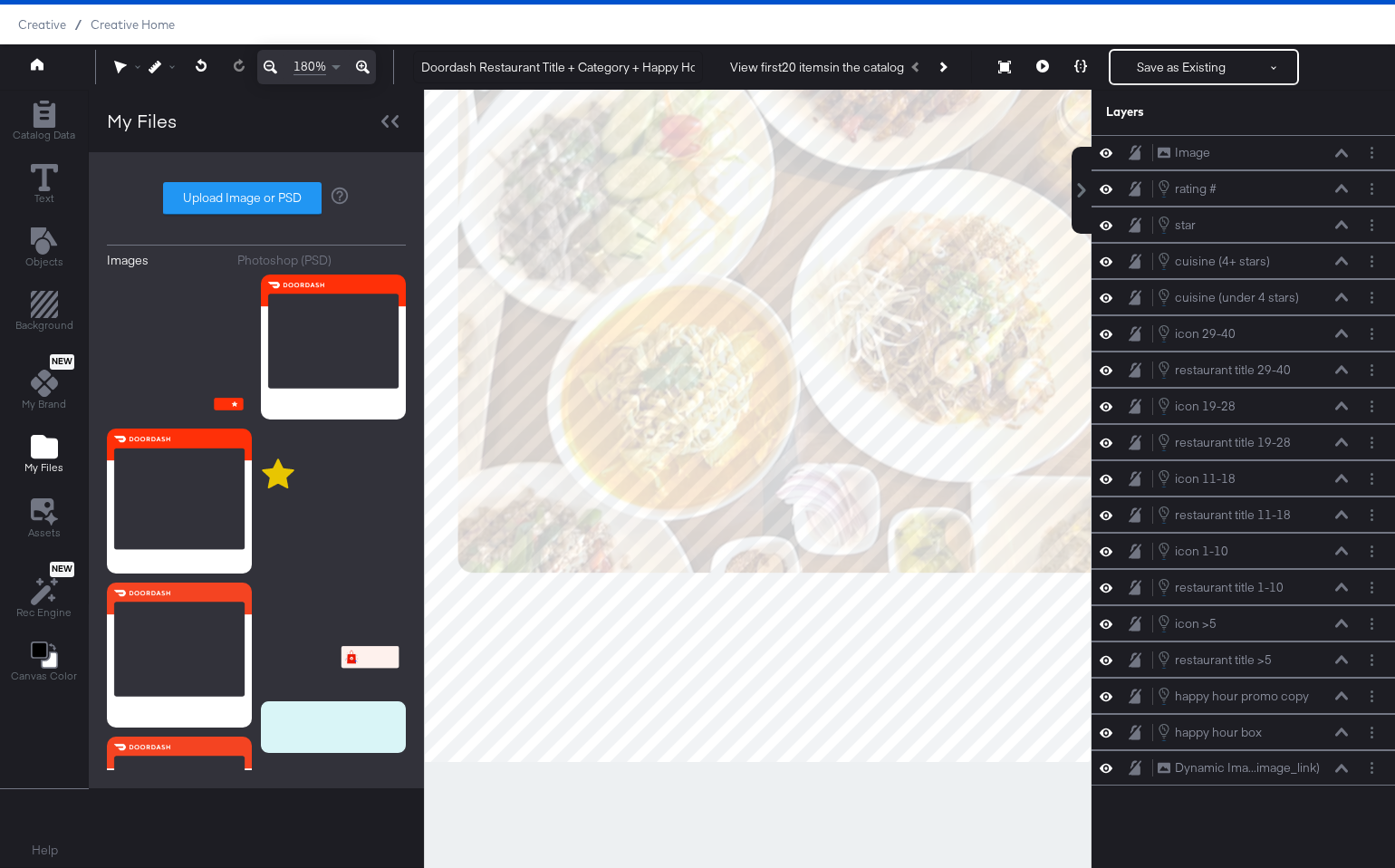
click at [281, 74] on button at bounding box center [270, 67] width 26 height 34
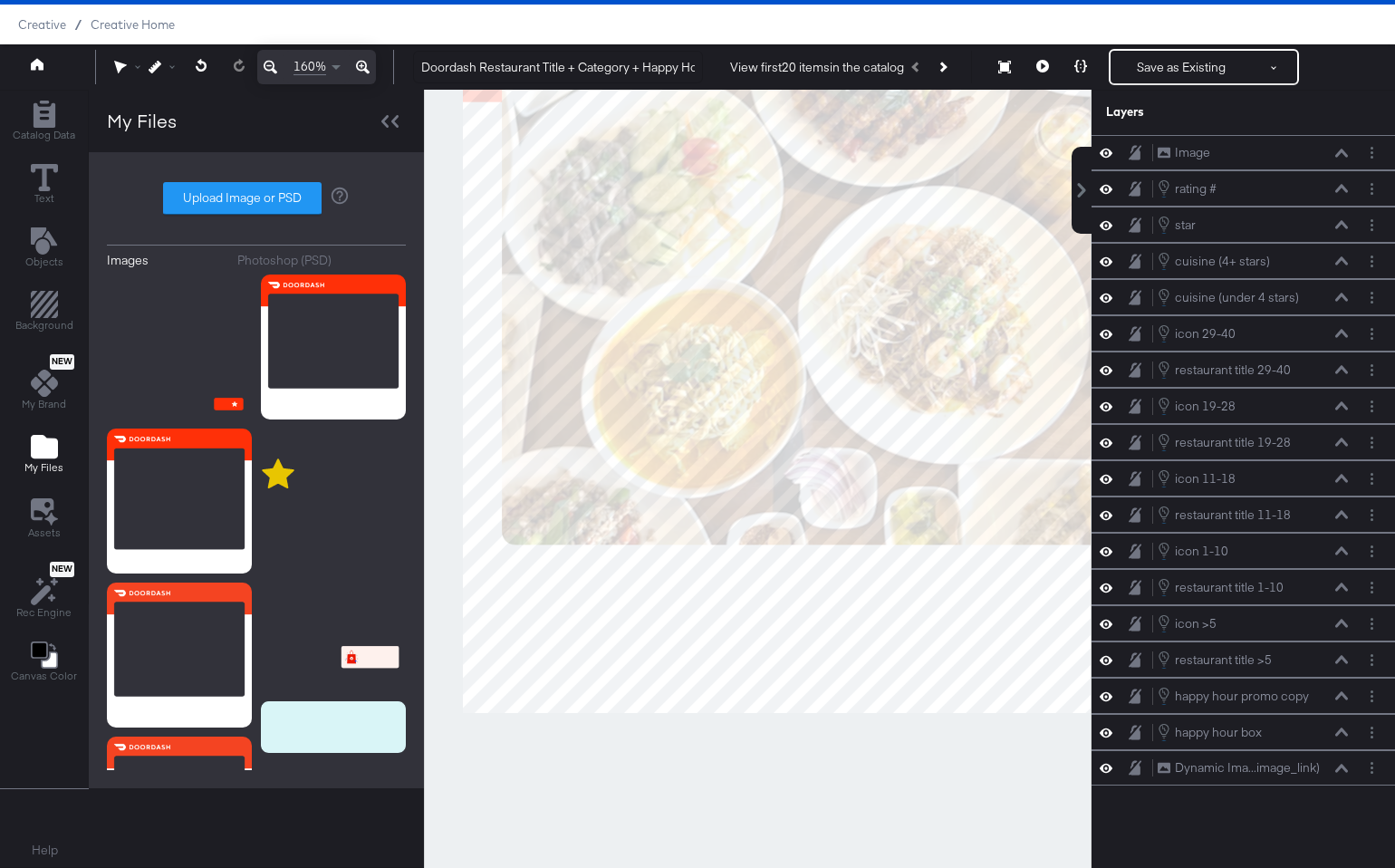
click at [281, 74] on button at bounding box center [270, 67] width 26 height 34
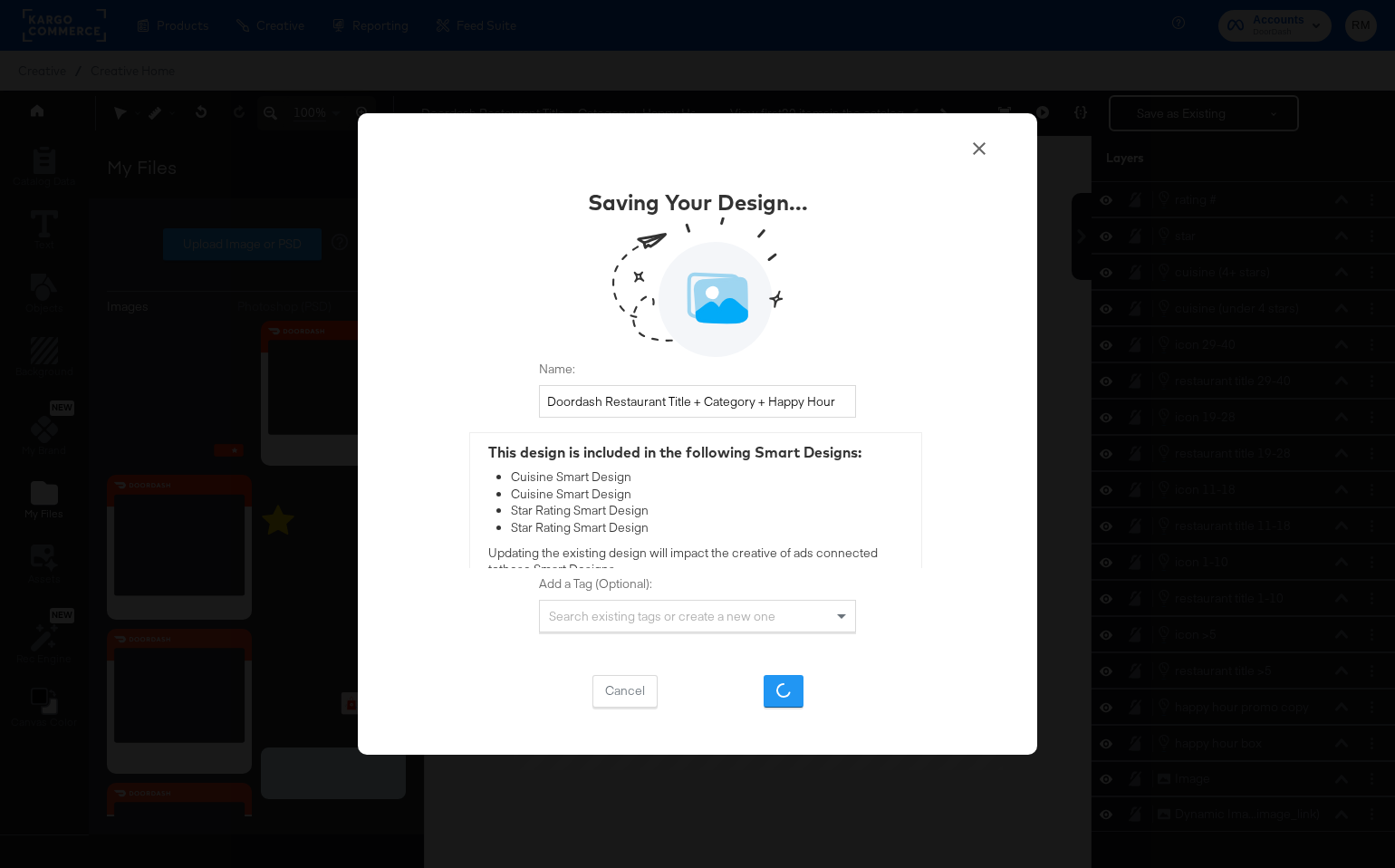
scroll to position [46, 0]
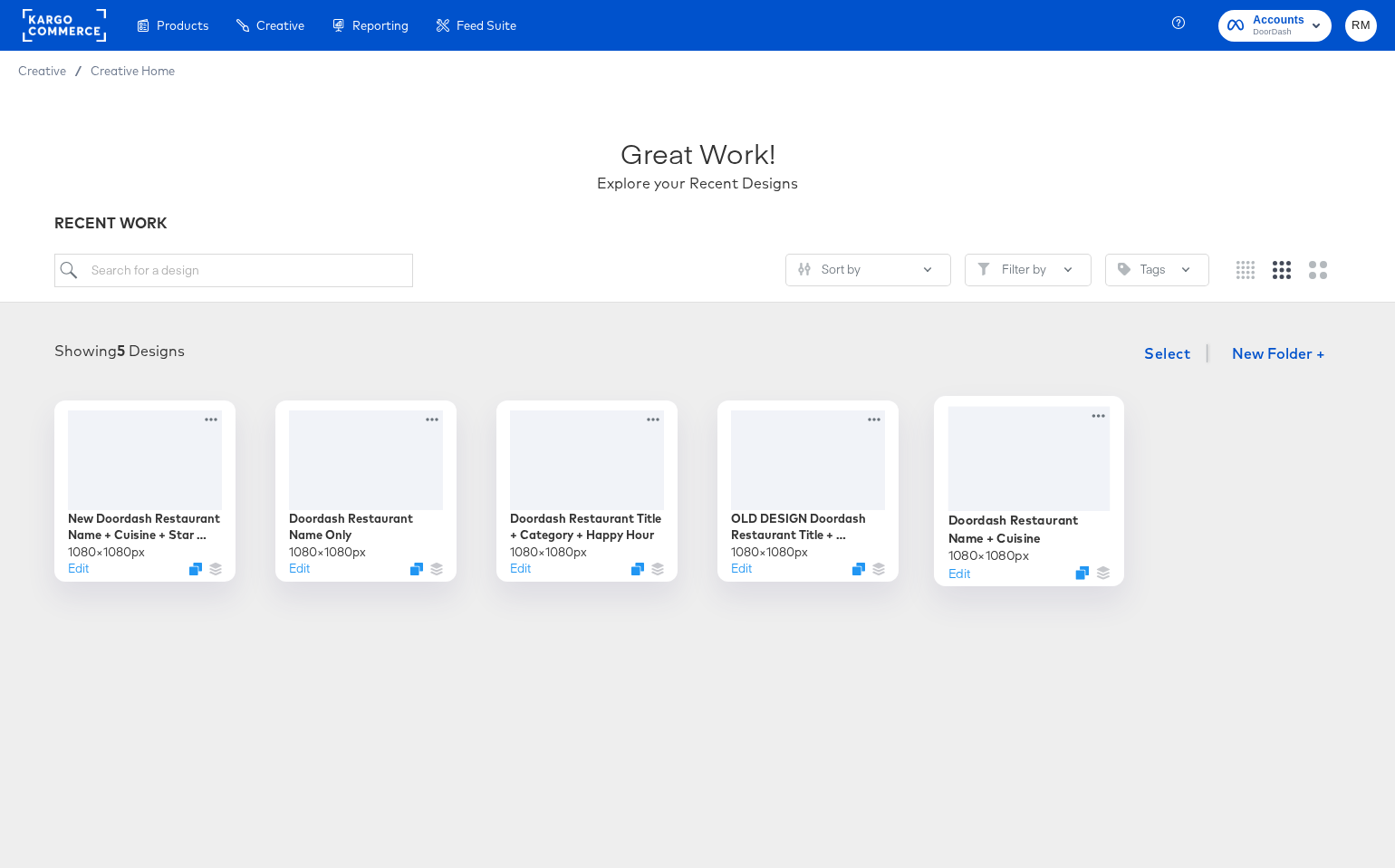
click at [1020, 463] on div at bounding box center [1029, 458] width 162 height 104
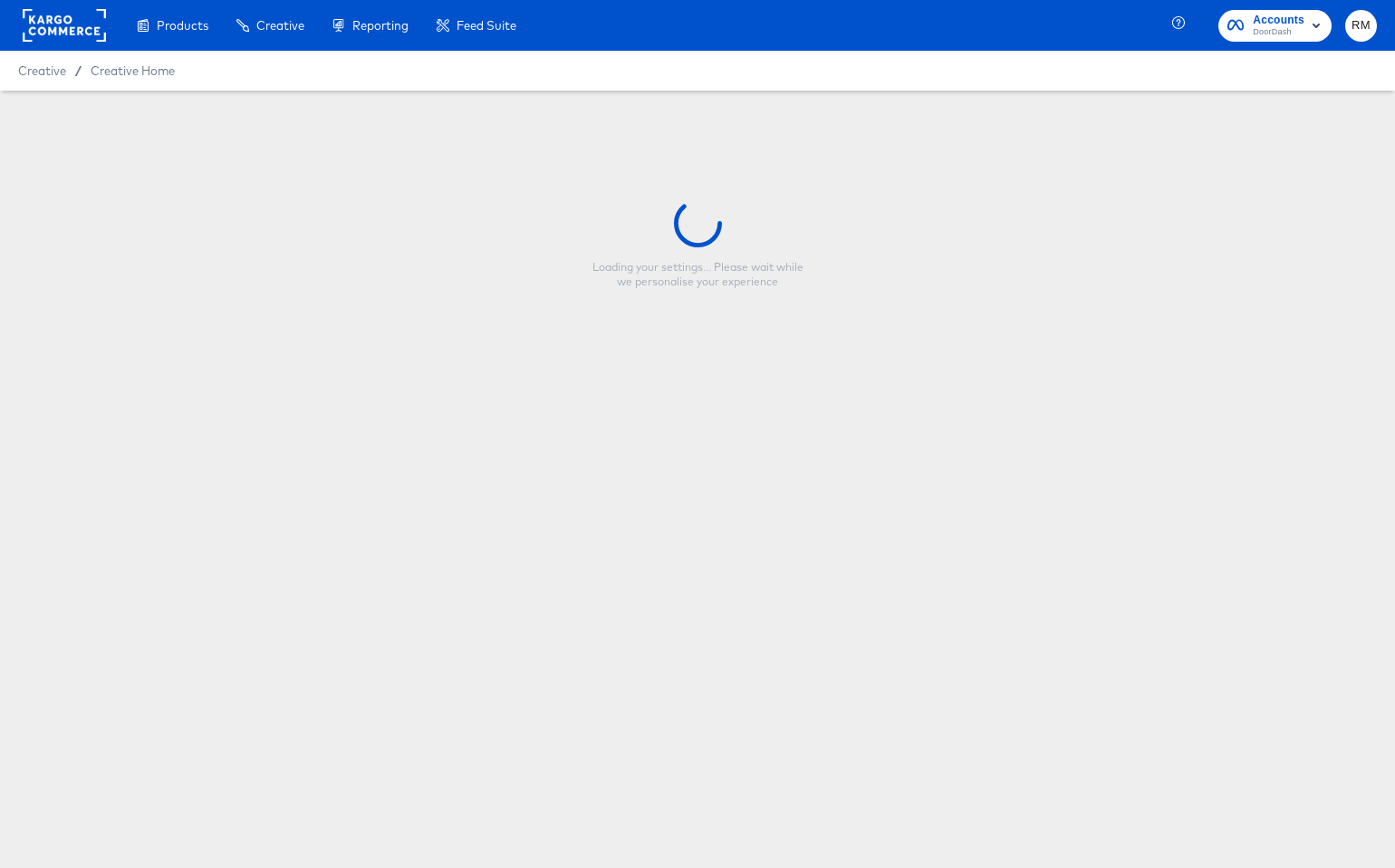
type input "Doordash Restaurant Name + Cuisine"
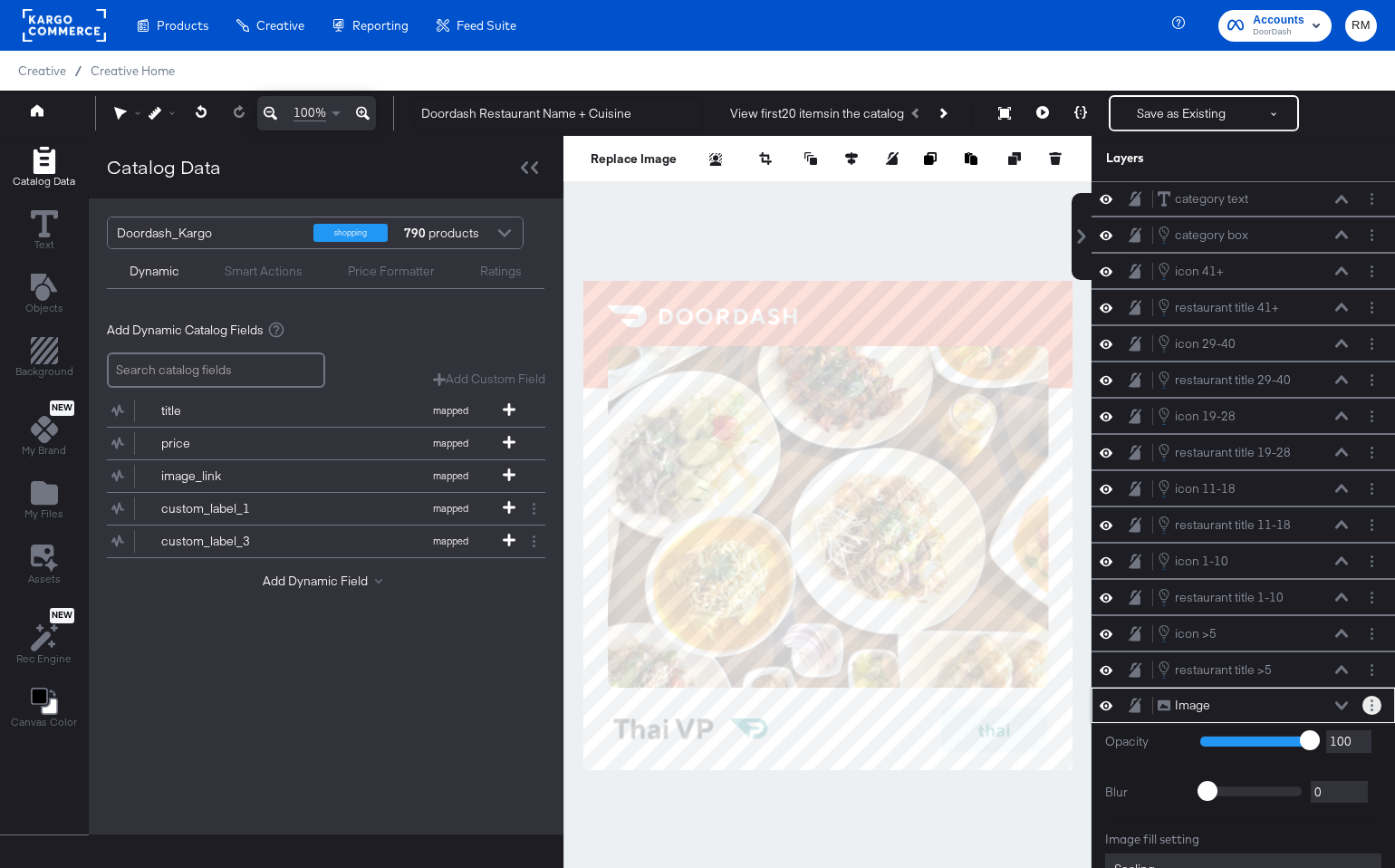
click at [1374, 704] on button "Layer Options" at bounding box center [1371, 704] width 19 height 19
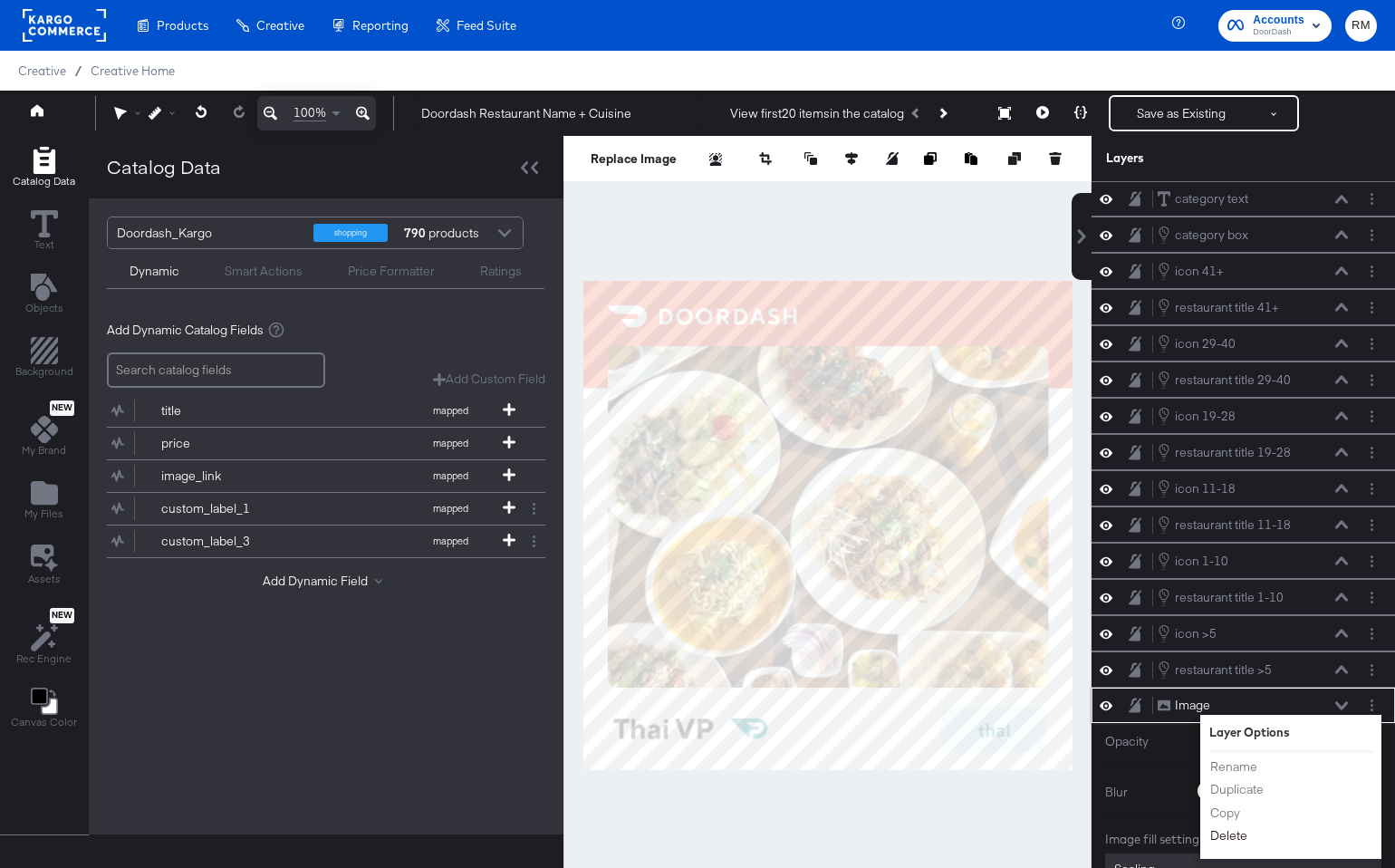
click at [1224, 836] on button "Delete" at bounding box center [1228, 835] width 39 height 19
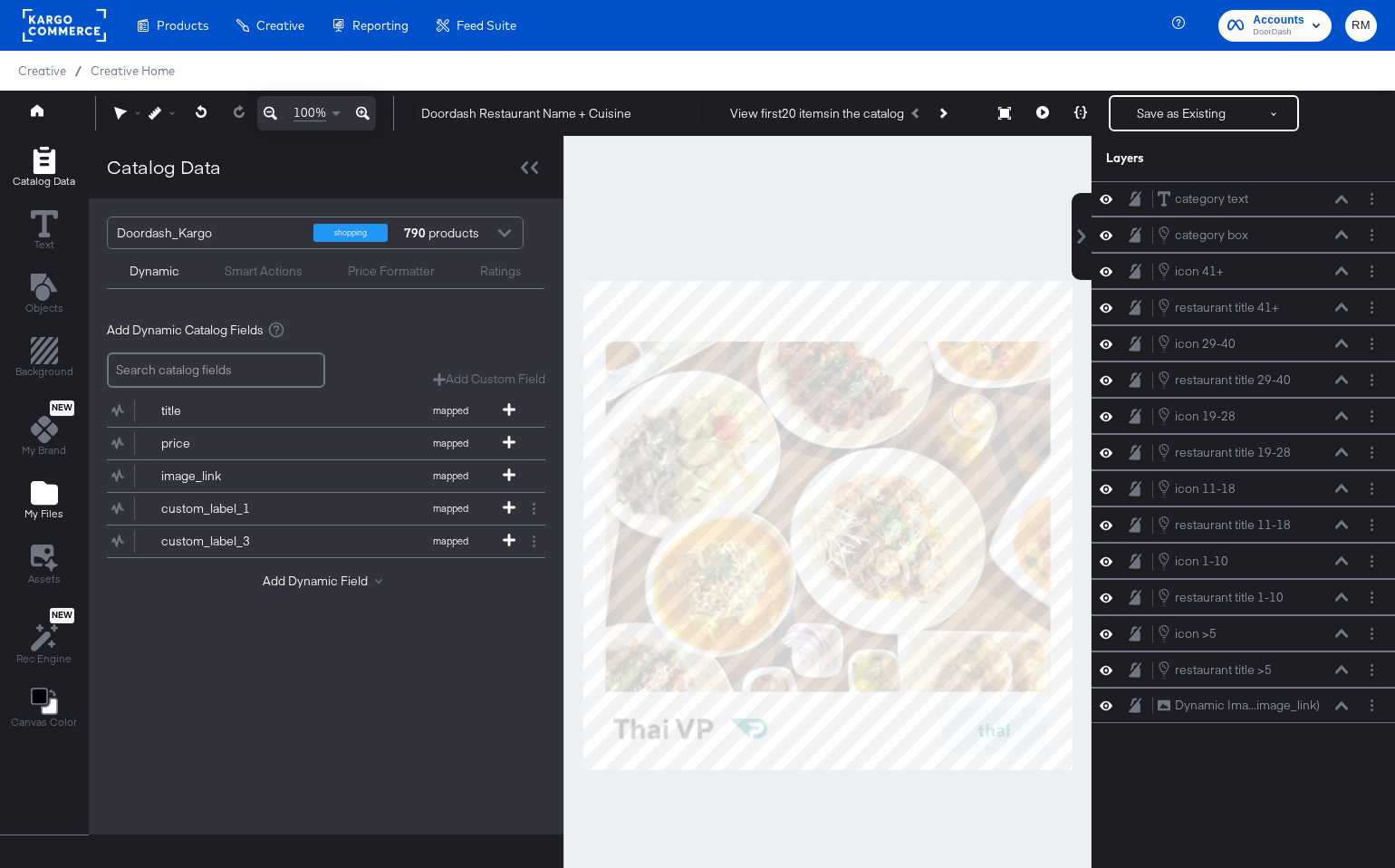
click at [26, 487] on div "My Files" at bounding box center [44, 500] width 39 height 42
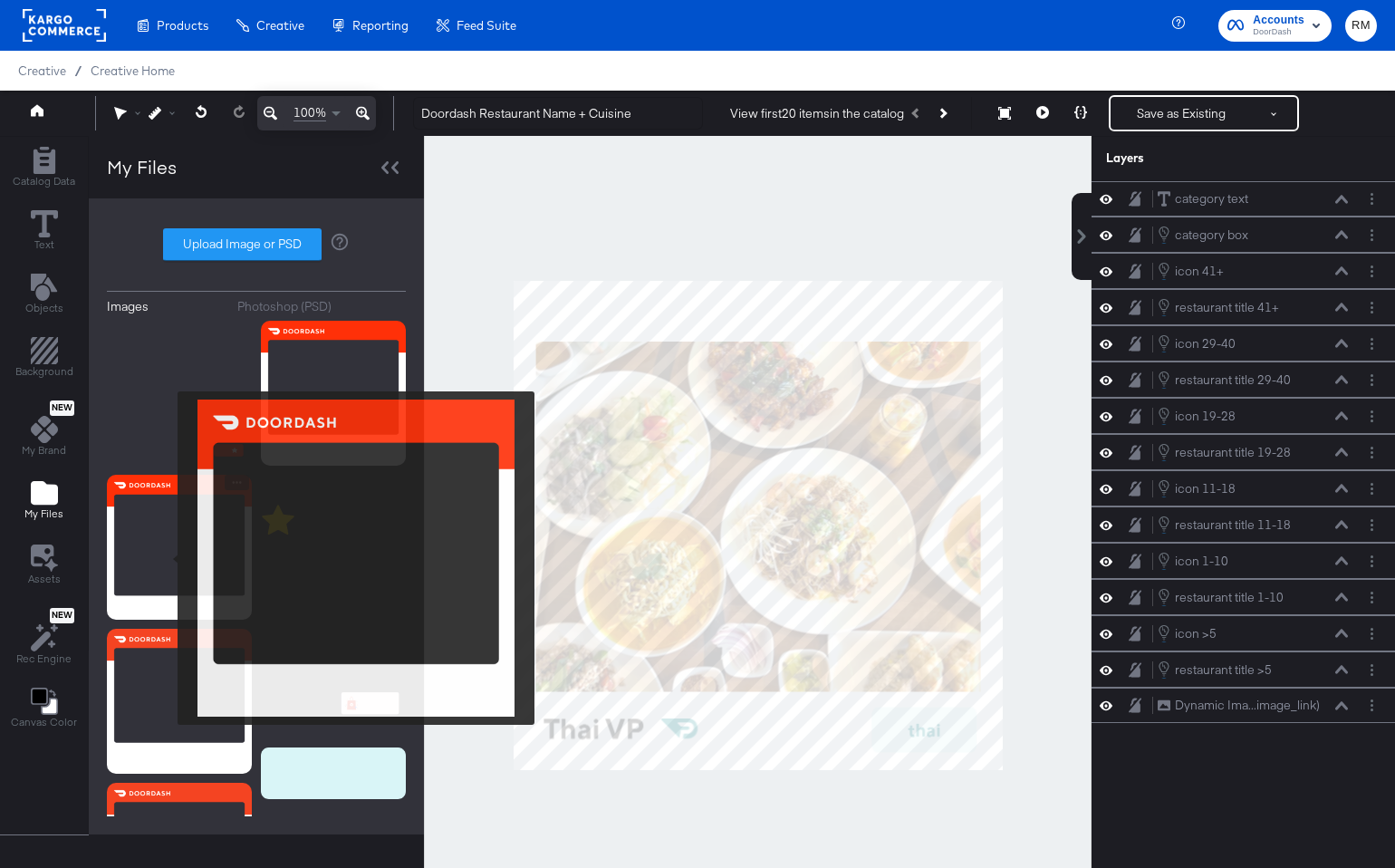
click at [166, 558] on img at bounding box center [179, 547] width 145 height 145
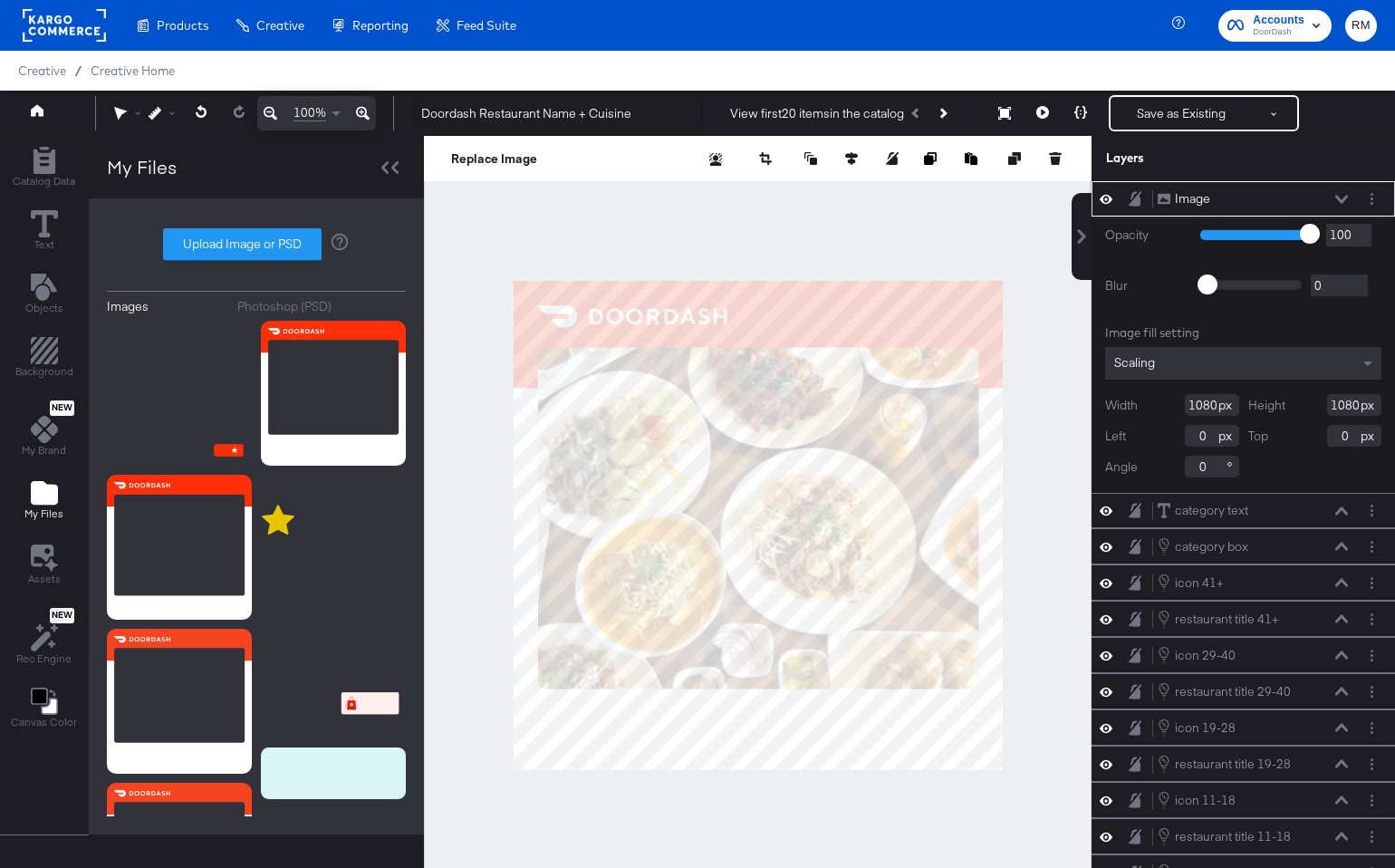
click at [1218, 369] on div "Scaling" at bounding box center [1243, 362] width 276 height 32
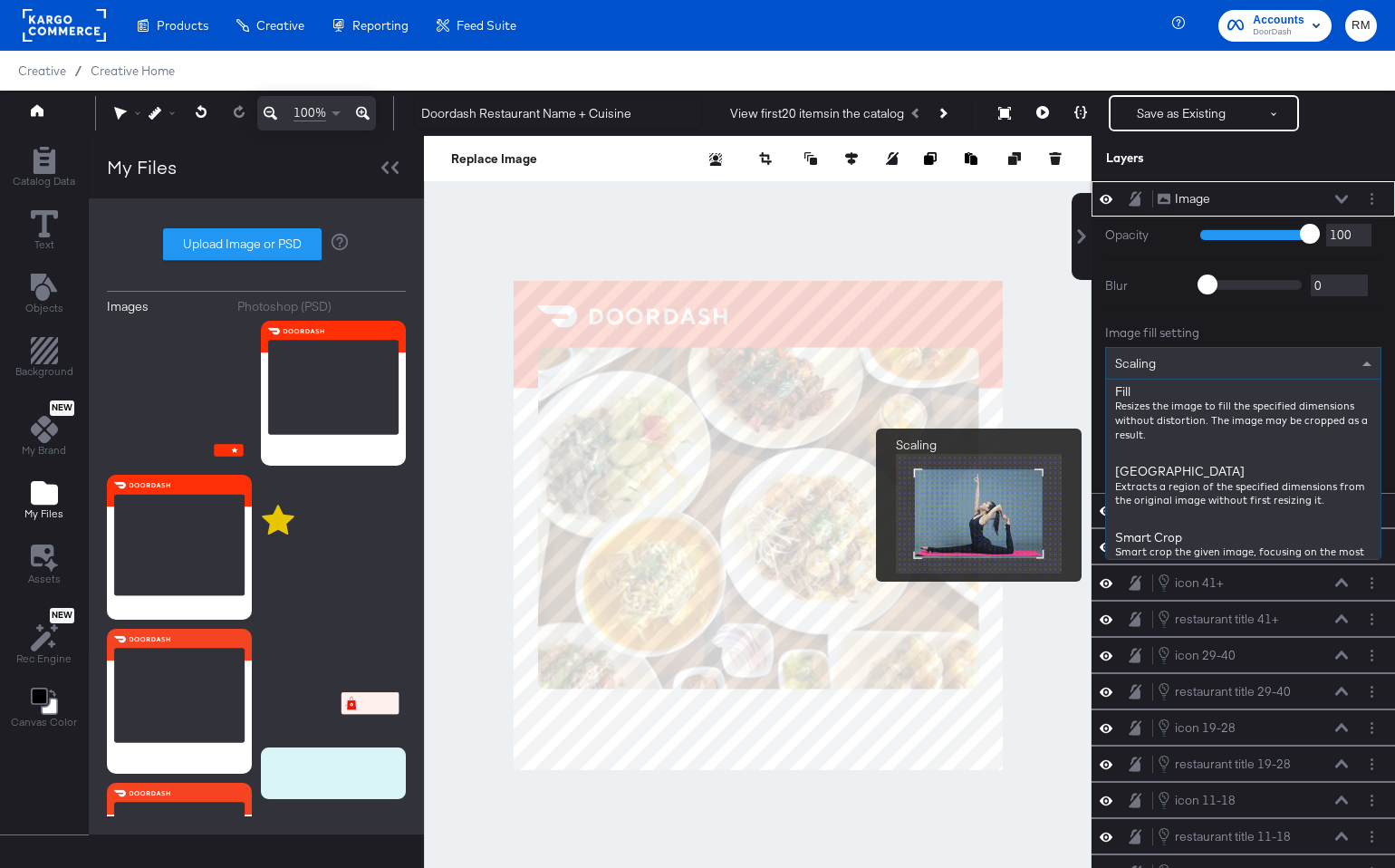
scroll to position [295, 0]
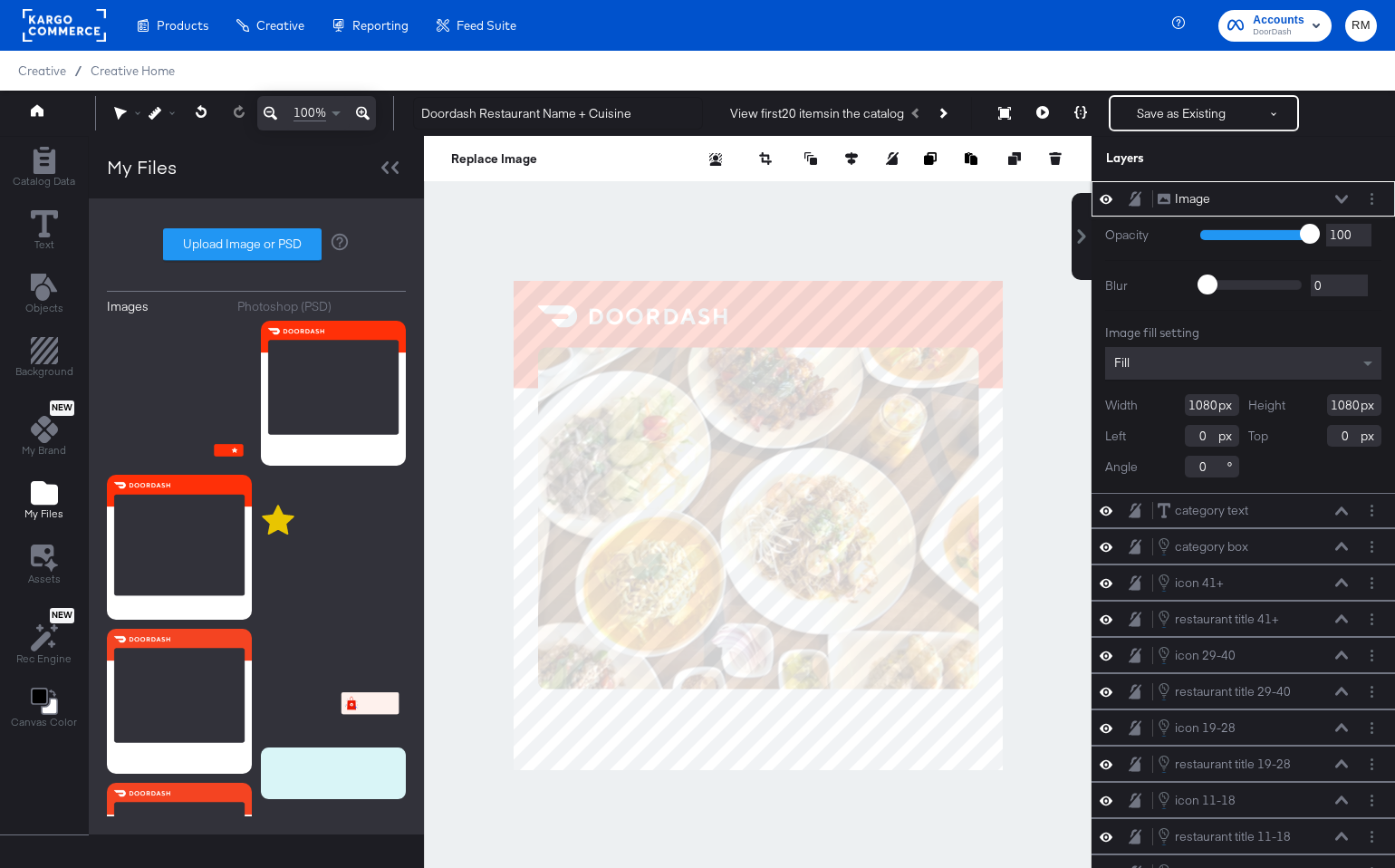
click at [1336, 196] on icon at bounding box center [1341, 199] width 13 height 8
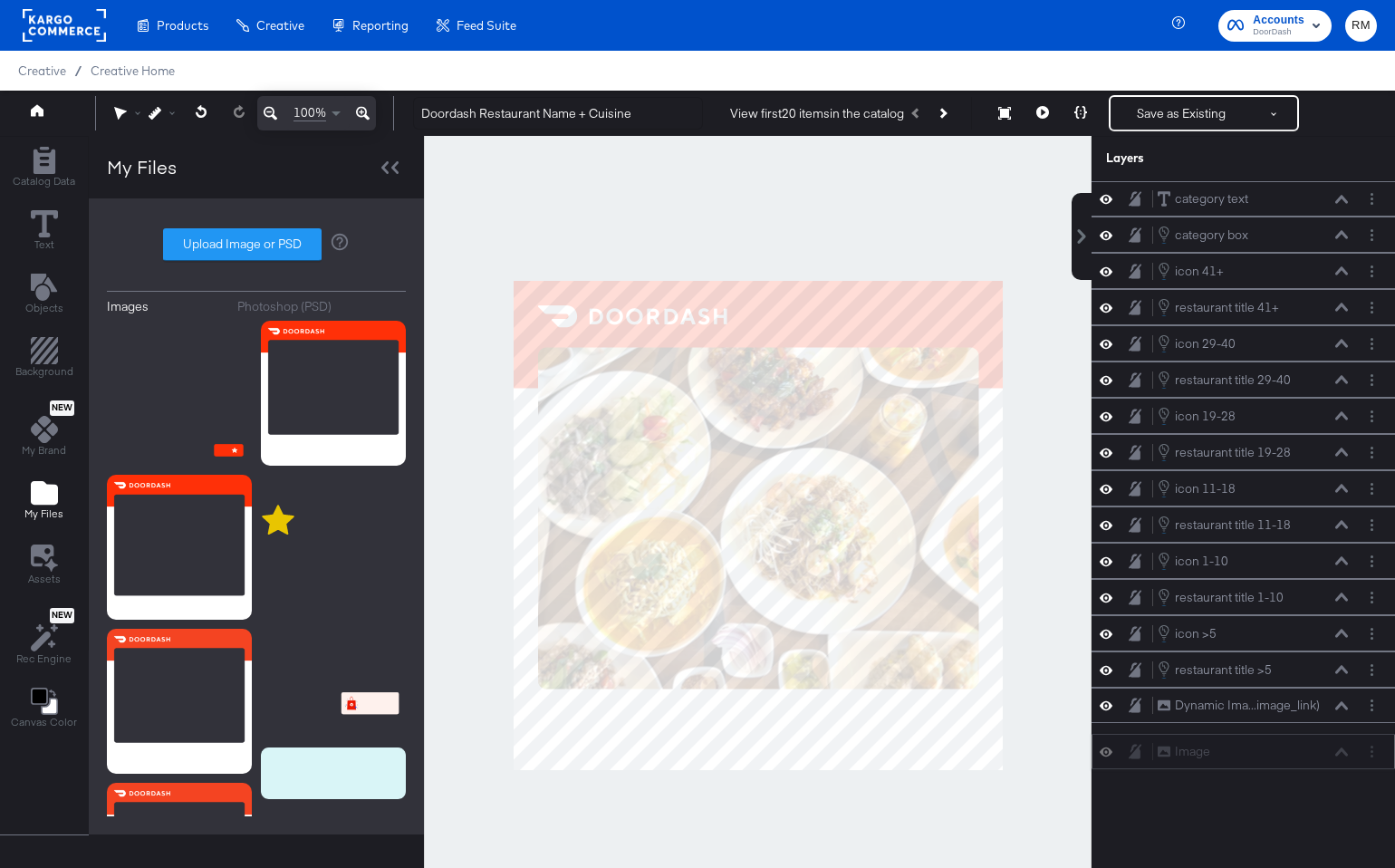
scroll to position [46, 0]
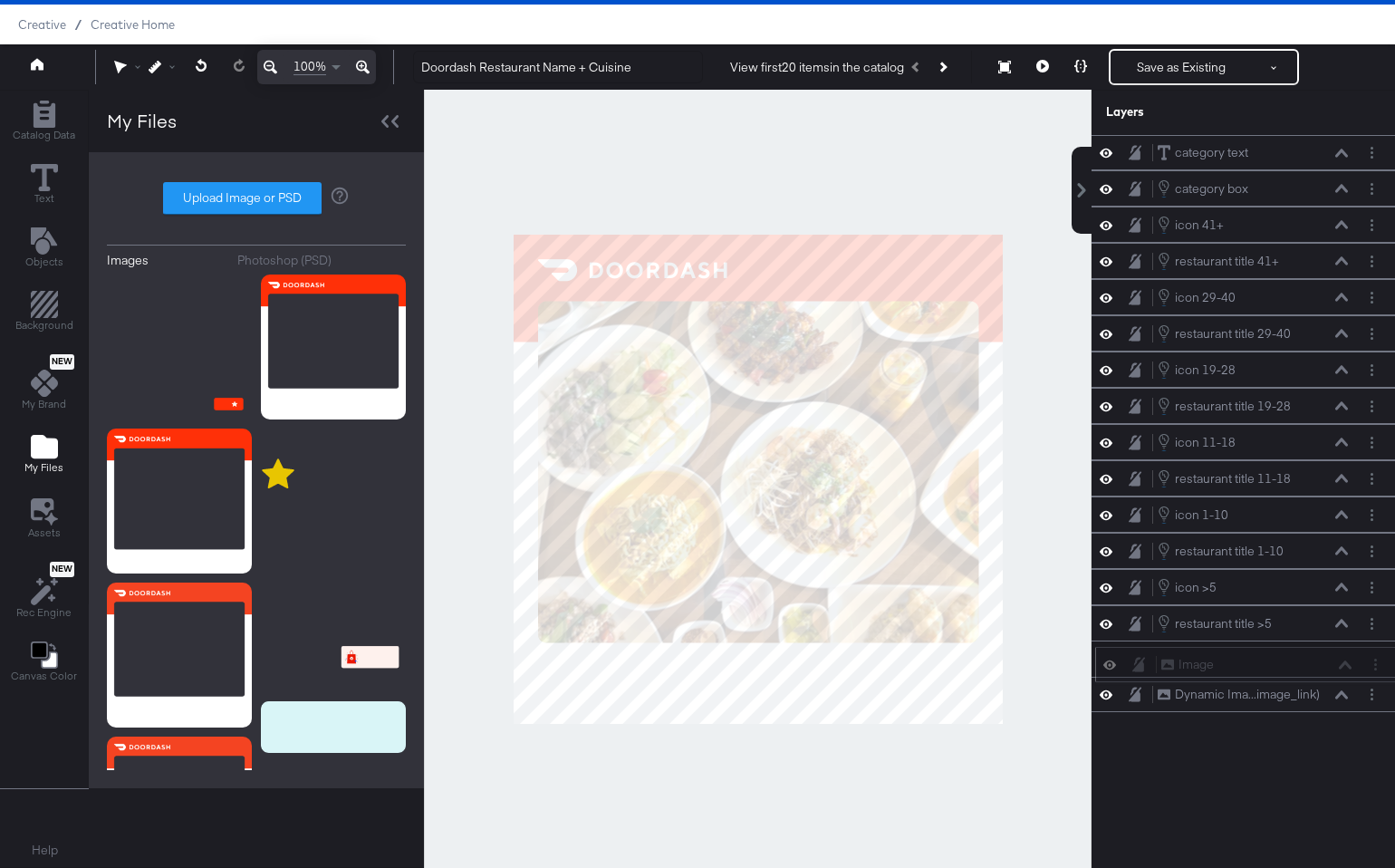
drag, startPoint x: 1315, startPoint y: 193, endPoint x: 1318, endPoint y: 665, distance: 472.0
click at [1319, 666] on div "Image Image" at bounding box center [1256, 663] width 192 height 19
click at [1163, 68] on button "Save as Existing" at bounding box center [1180, 67] width 141 height 32
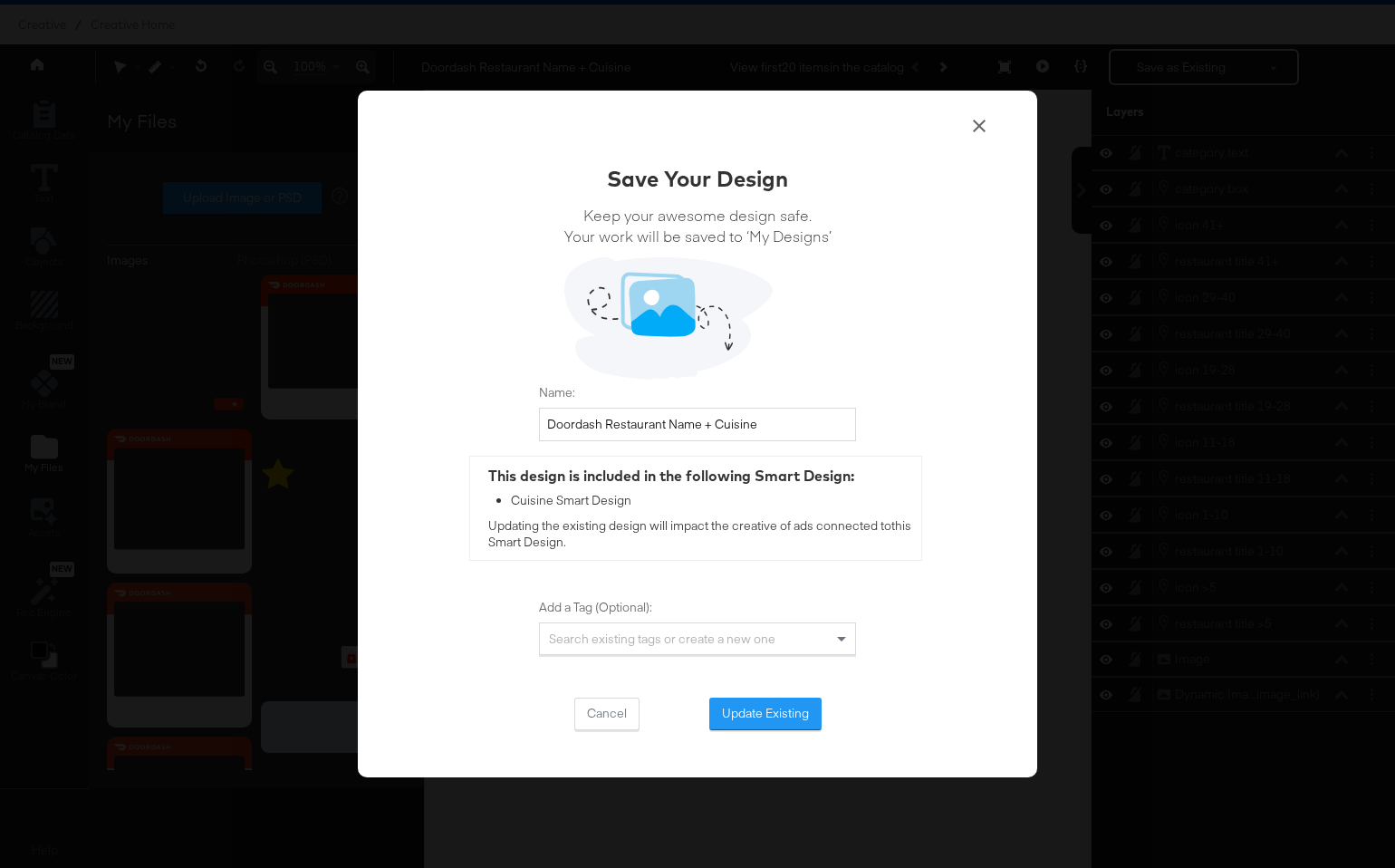
click at [986, 137] on span at bounding box center [979, 127] width 22 height 26
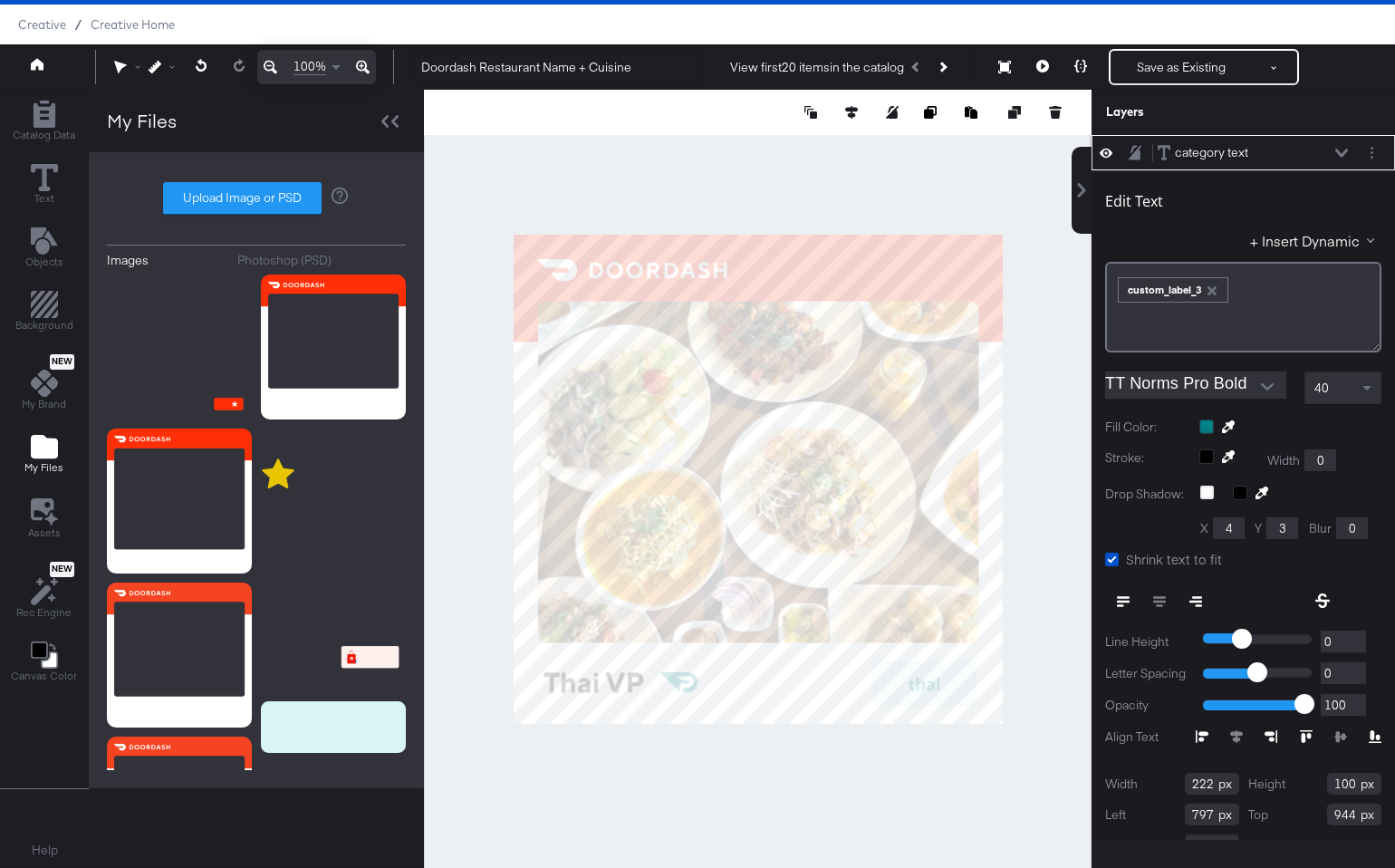
click at [1216, 291] on icon "button" at bounding box center [1212, 290] width 13 height 13
click at [1262, 247] on button "+ Insert Dynamic" at bounding box center [1316, 240] width 131 height 19
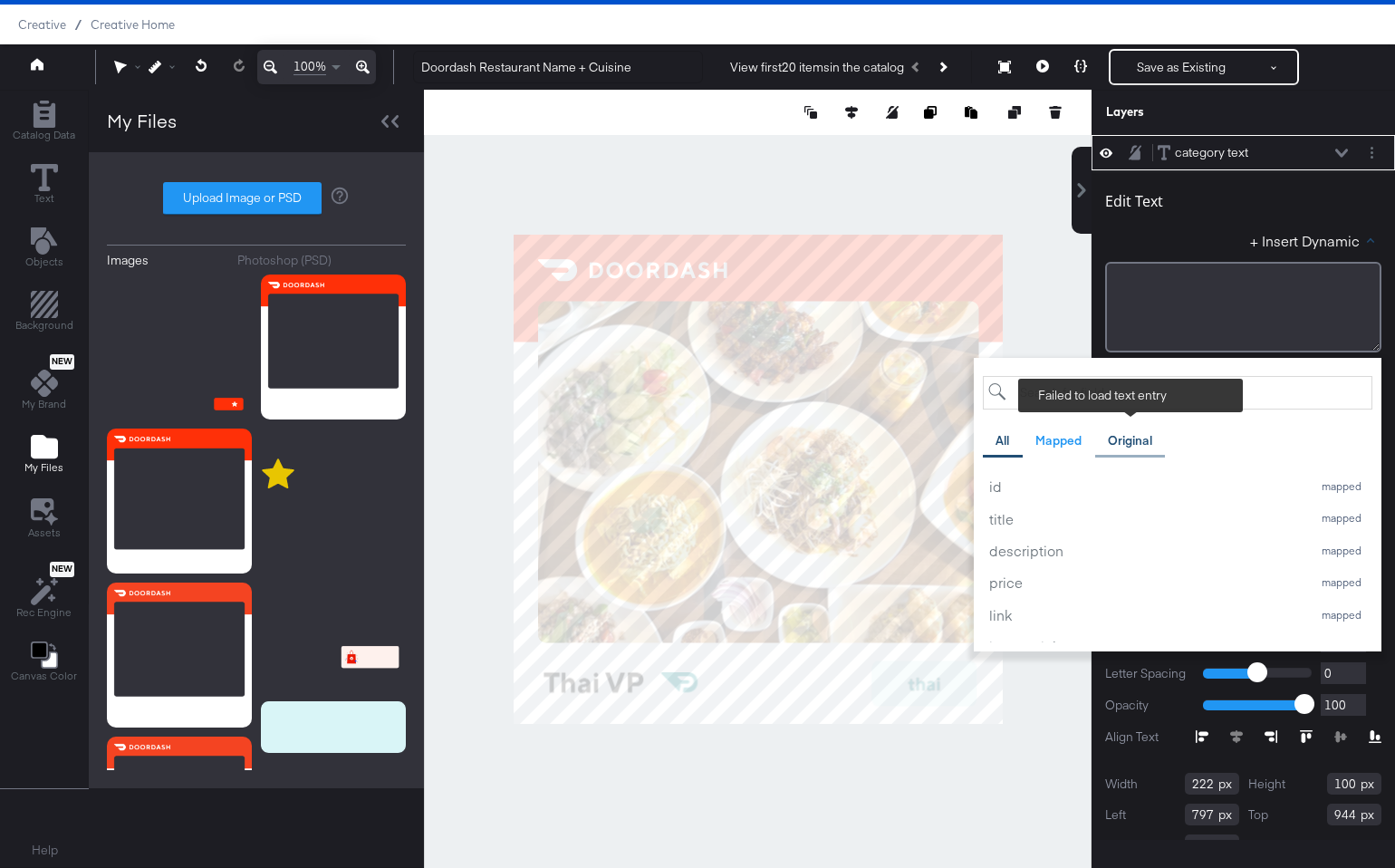
click at [1113, 434] on div "Original" at bounding box center [1130, 441] width 44 height 18
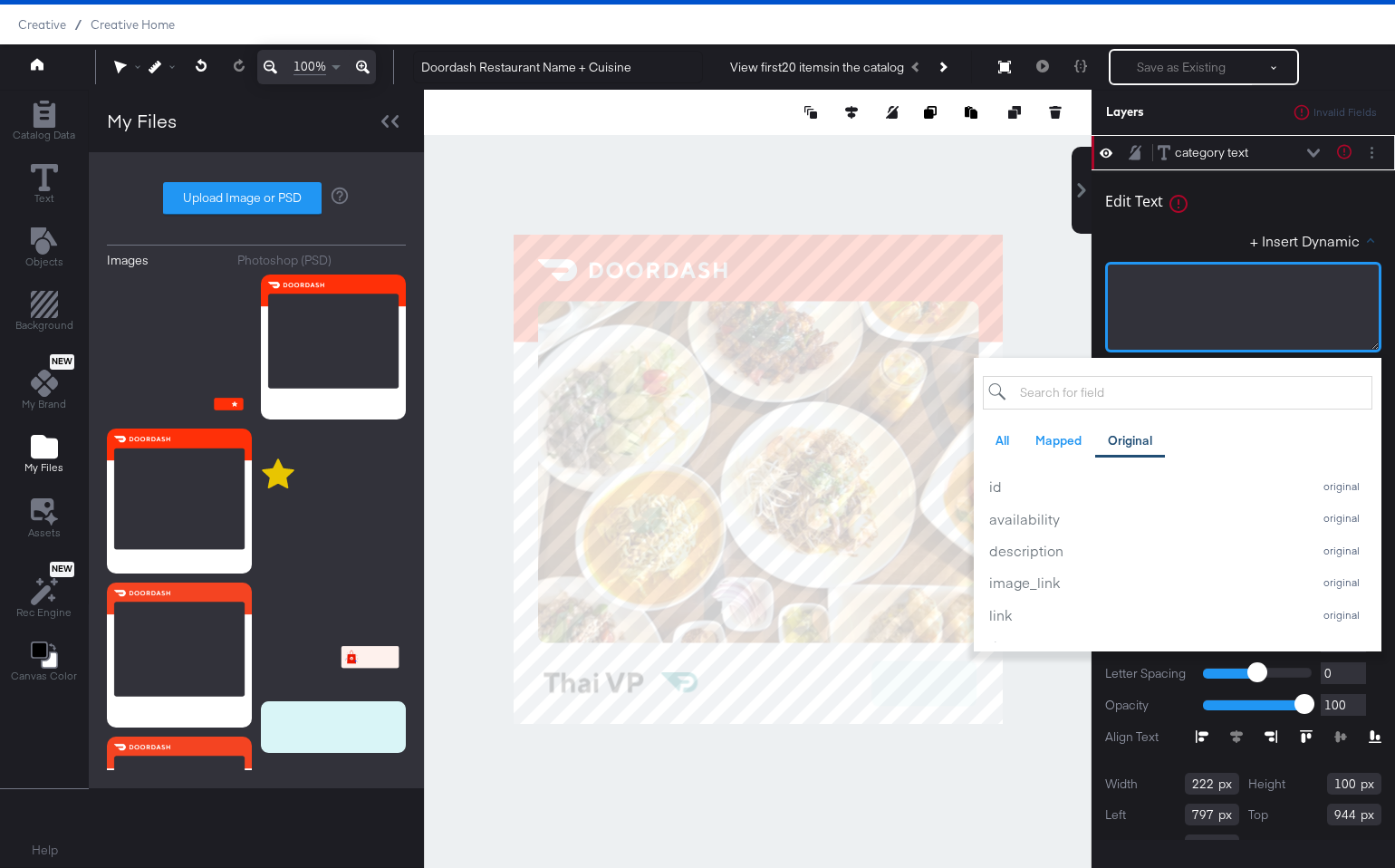
click at [1168, 274] on div "﻿" at bounding box center [1243, 282] width 253 height 18
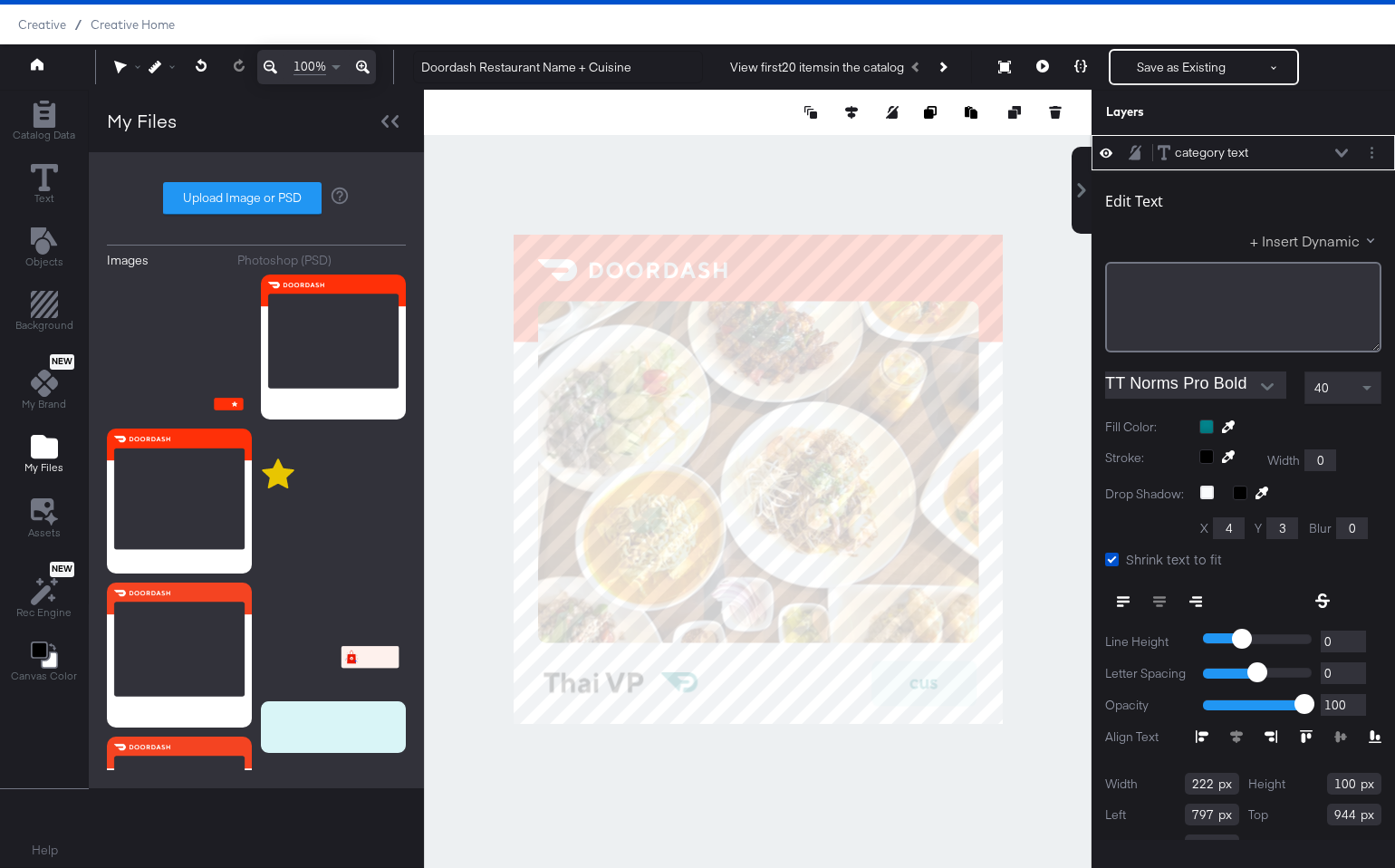
click at [1318, 246] on button "+ Insert Dynamic" at bounding box center [1316, 240] width 131 height 19
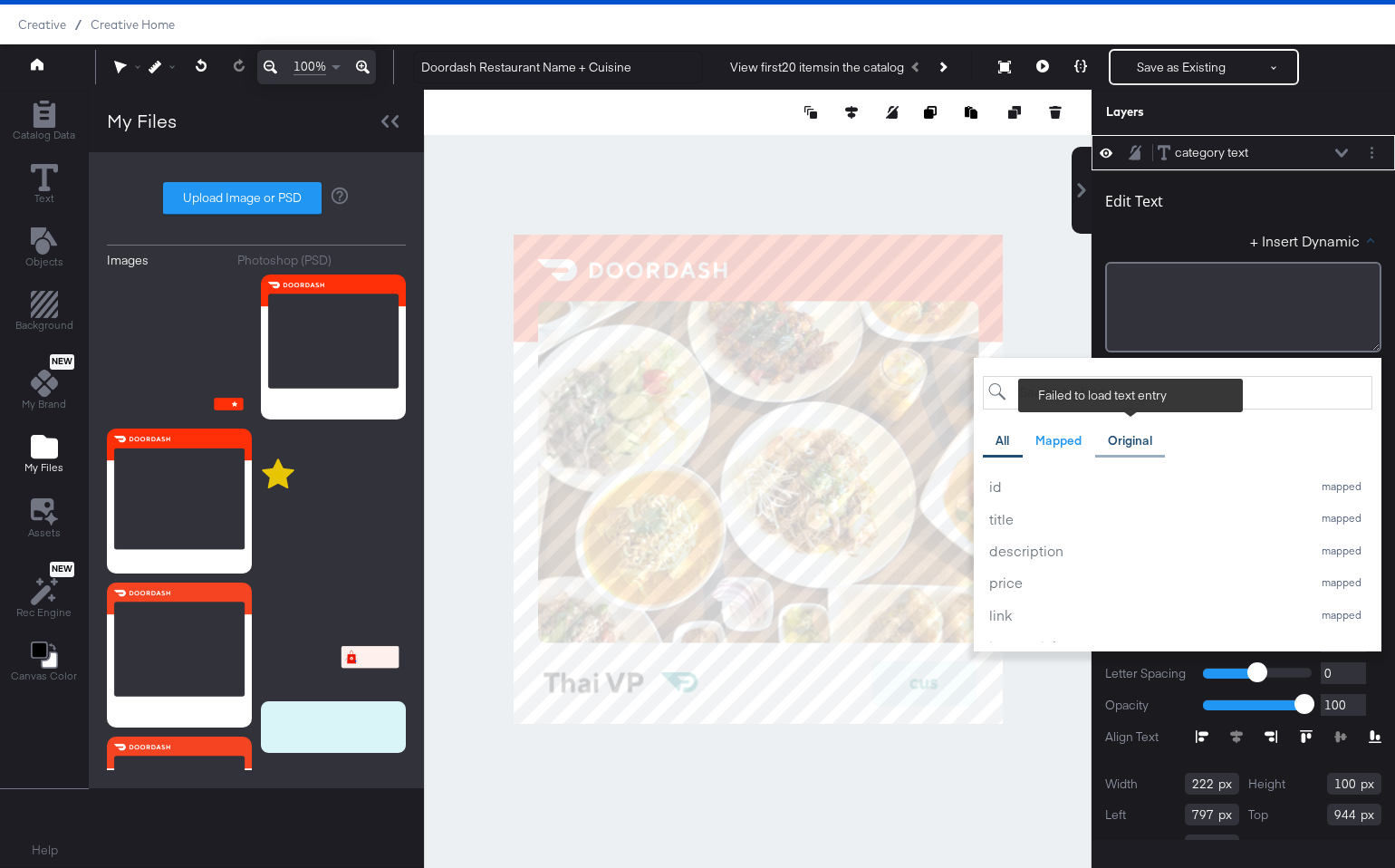
click at [1123, 433] on div "Original" at bounding box center [1130, 441] width 44 height 18
click at [1127, 412] on div "All Mapped Original Failed to load text entry id original availability original…" at bounding box center [1178, 509] width 390 height 266
click at [1128, 403] on input "search" at bounding box center [1178, 393] width 390 height 33
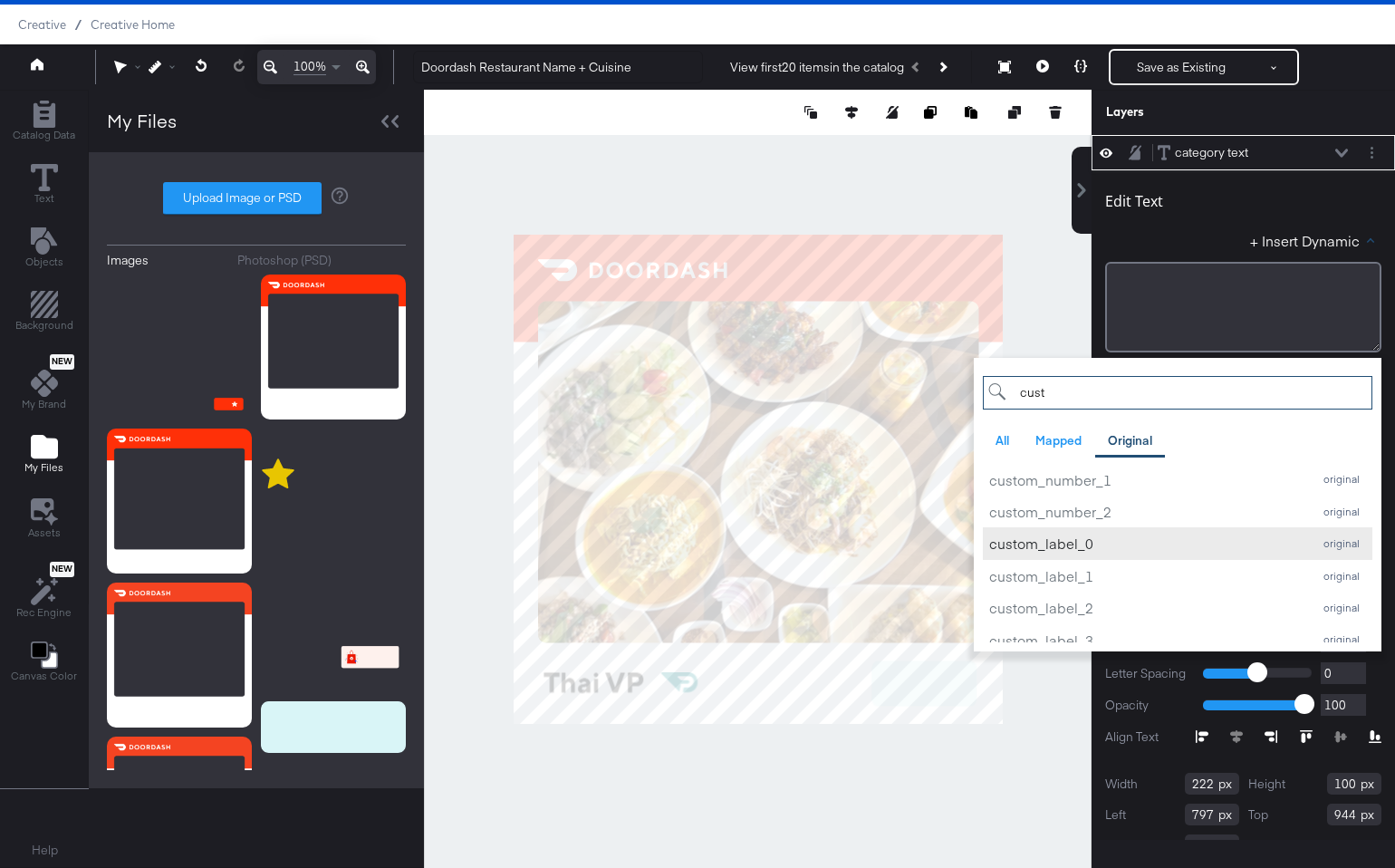
scroll to position [61, 0]
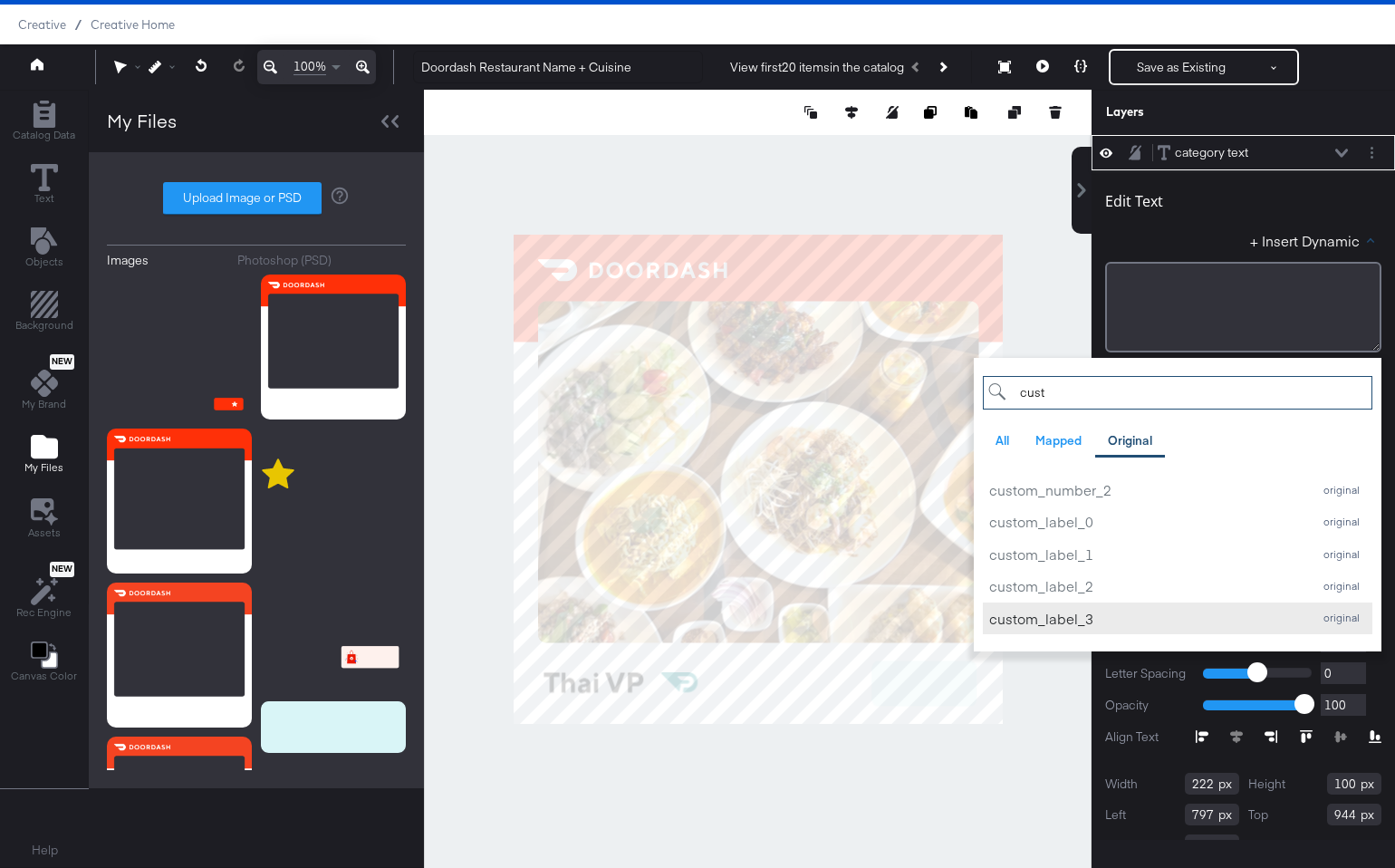
type input "cust"
click at [1100, 618] on div "custom_label_3" at bounding box center [1146, 617] width 313 height 19
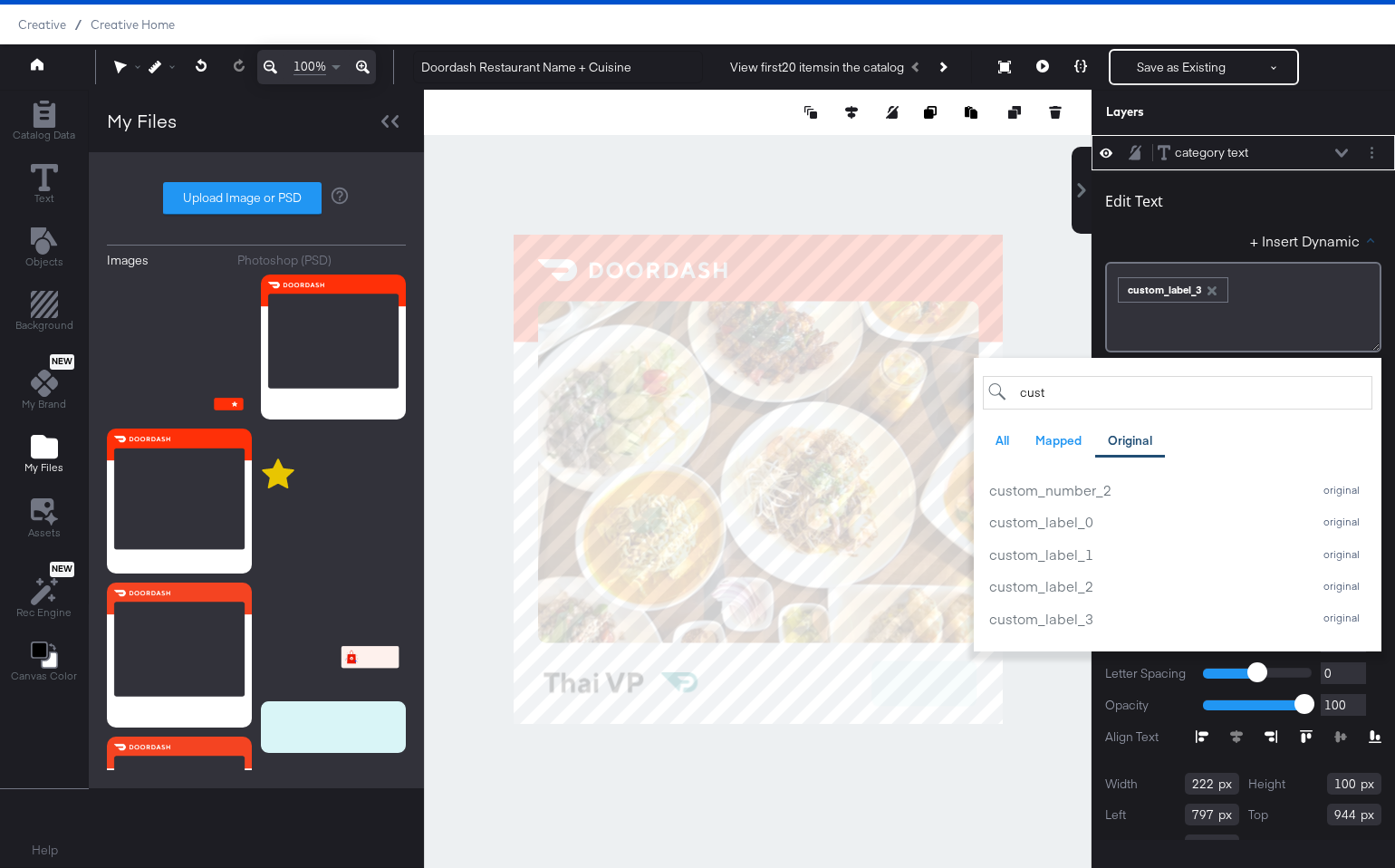
click at [1194, 225] on div "Edit Text + Insert Dynamic cust All Mapped Original Failed to load text entry c…" at bounding box center [1243, 265] width 276 height 174
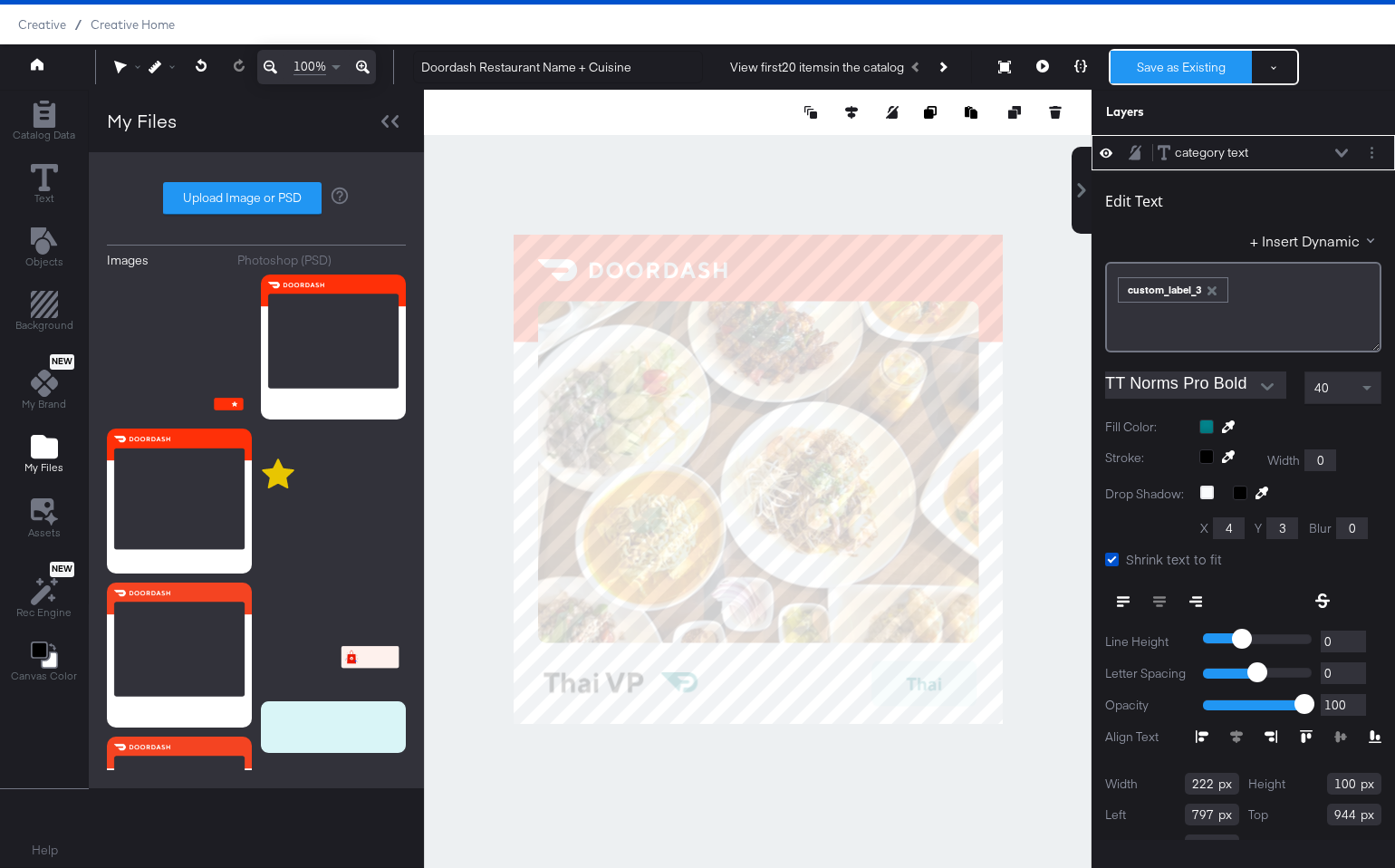
click at [1155, 81] on button "Save as Existing" at bounding box center [1180, 67] width 141 height 32
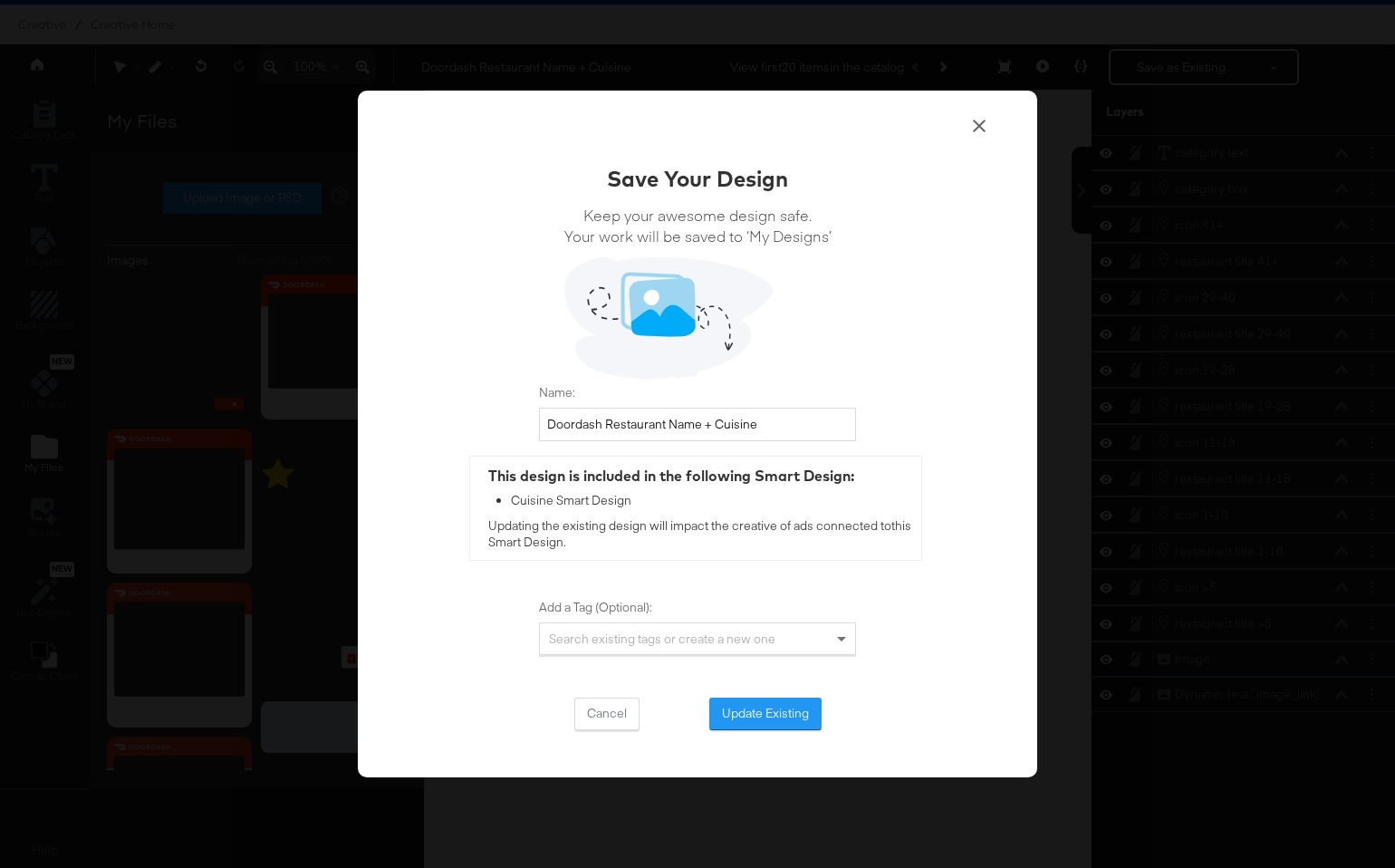
click at [796, 711] on button "Update Existing" at bounding box center [765, 713] width 113 height 32
